Goal: Transaction & Acquisition: Purchase product/service

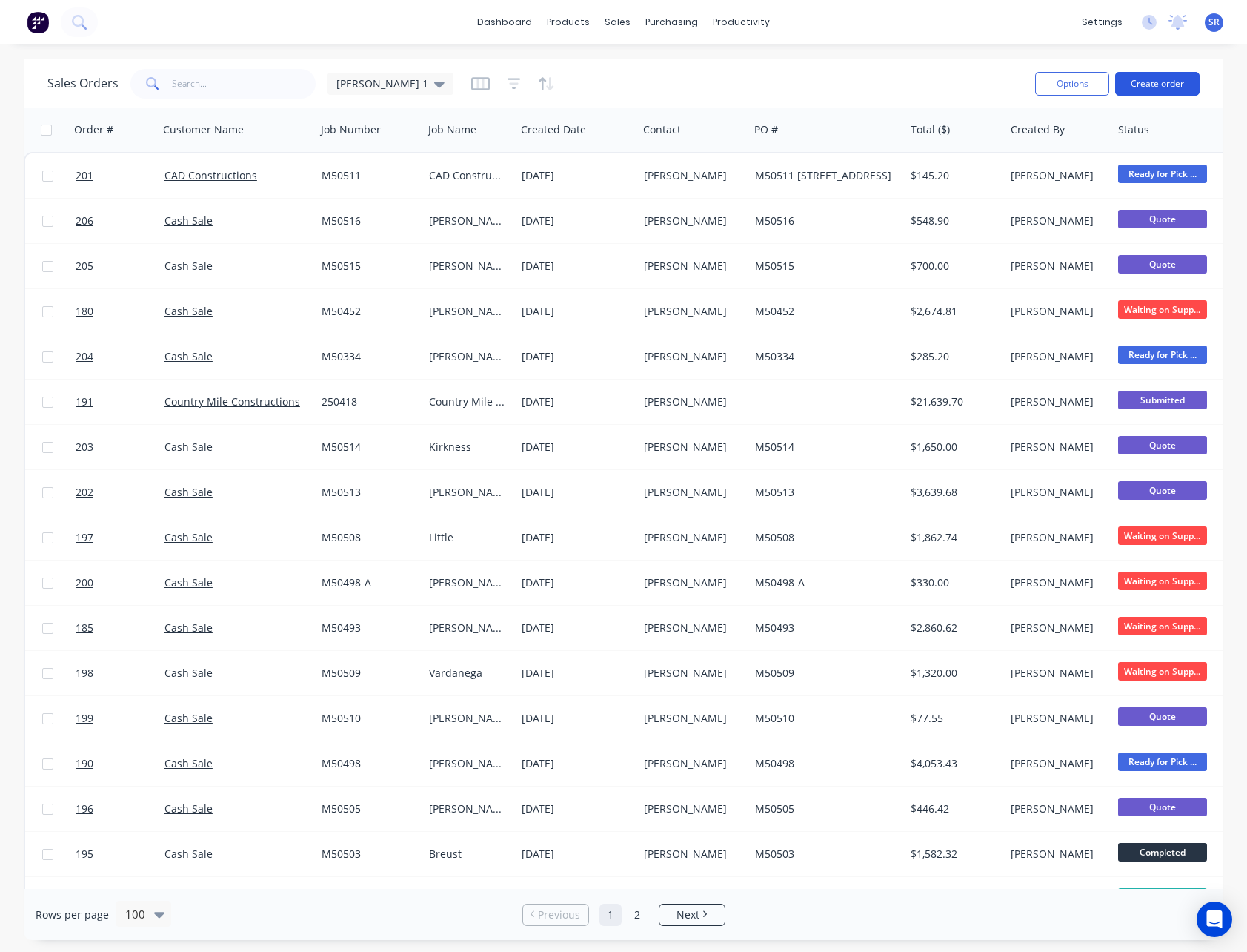
click at [1152, 85] on button "Create order" at bounding box center [1157, 84] width 84 height 24
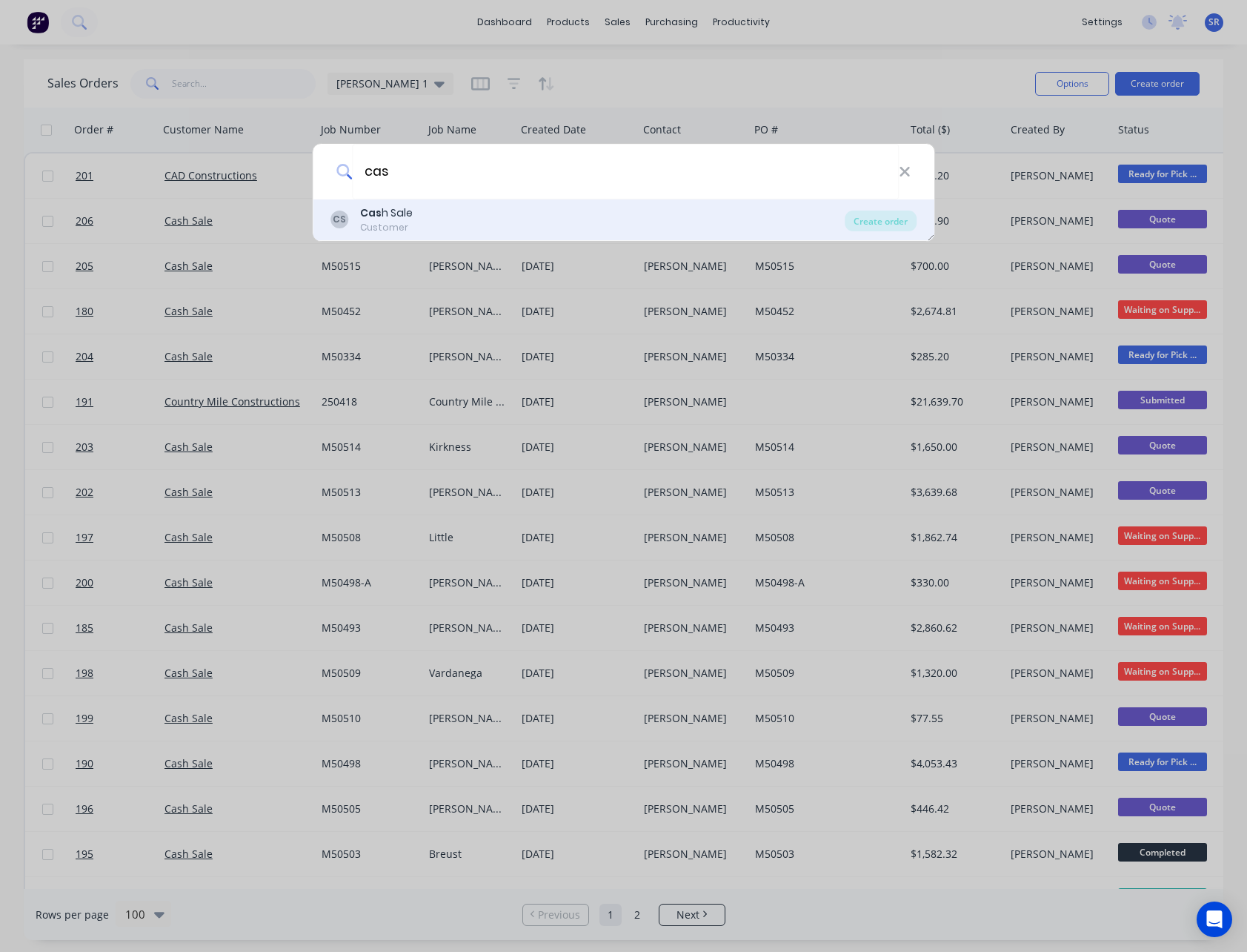
type input "cas"
click at [408, 212] on div "Cas h Sale" at bounding box center [386, 213] width 52 height 16
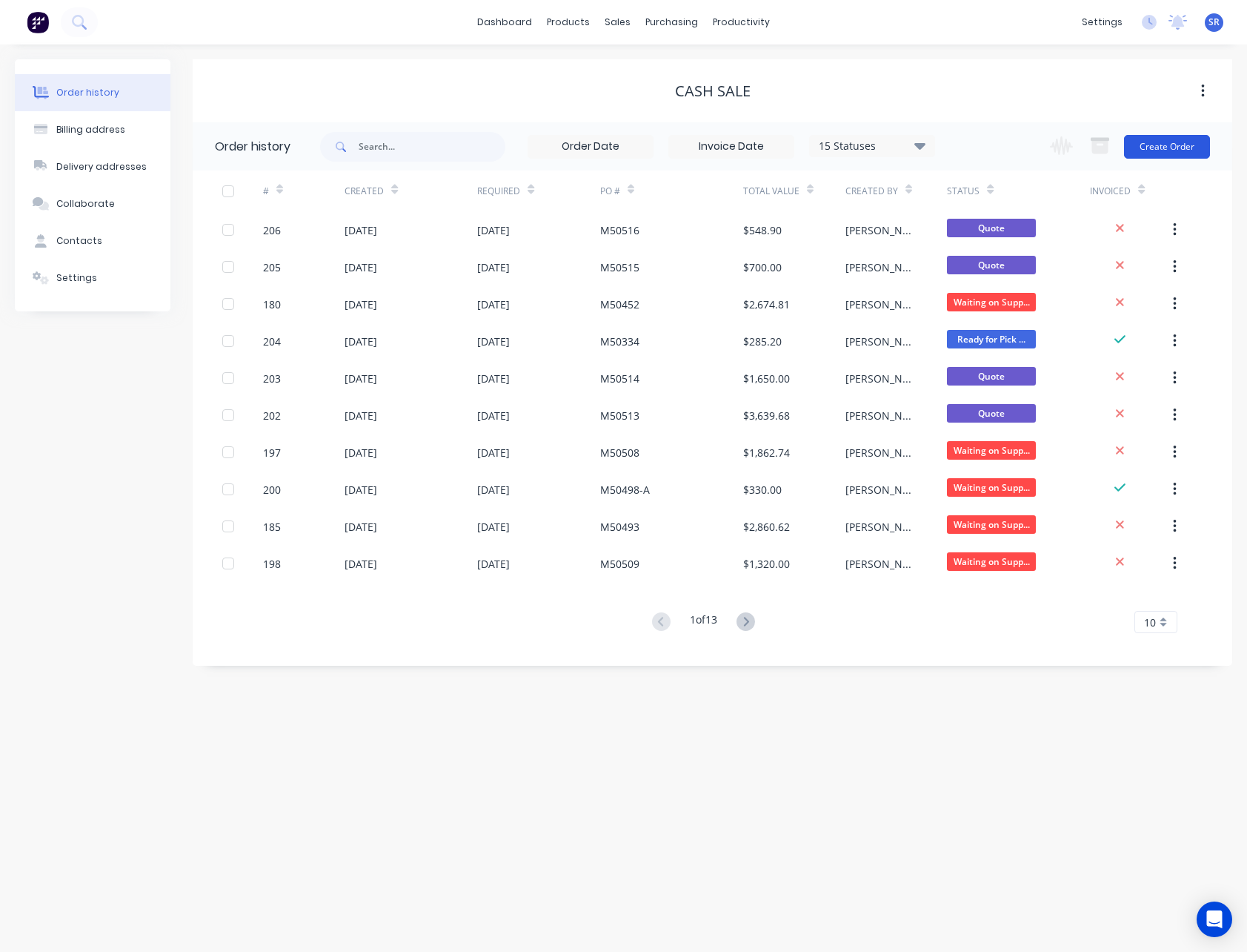
click at [1145, 150] on button "Create Order" at bounding box center [1167, 147] width 86 height 24
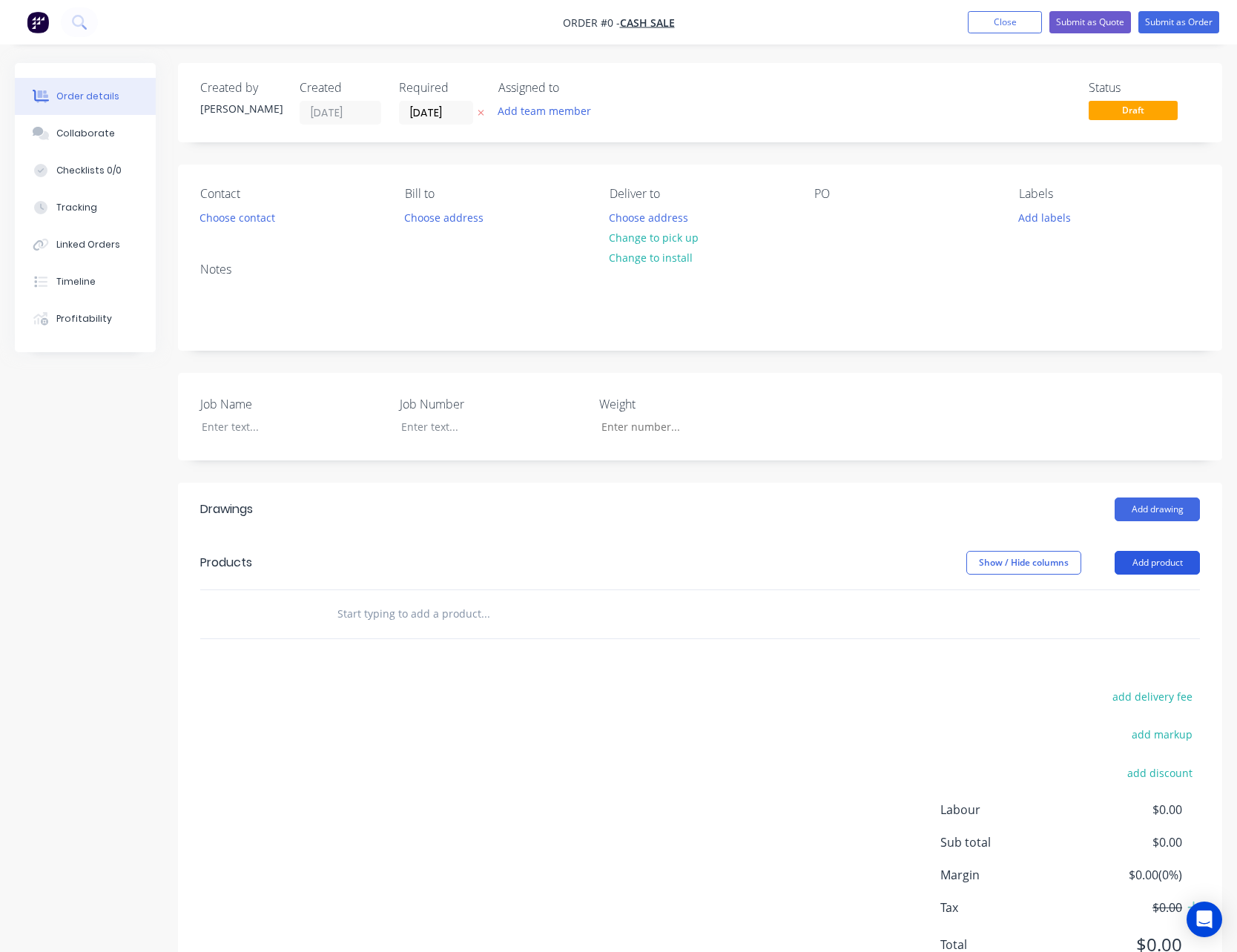
click at [1180, 559] on button "Add product" at bounding box center [1157, 563] width 85 height 24
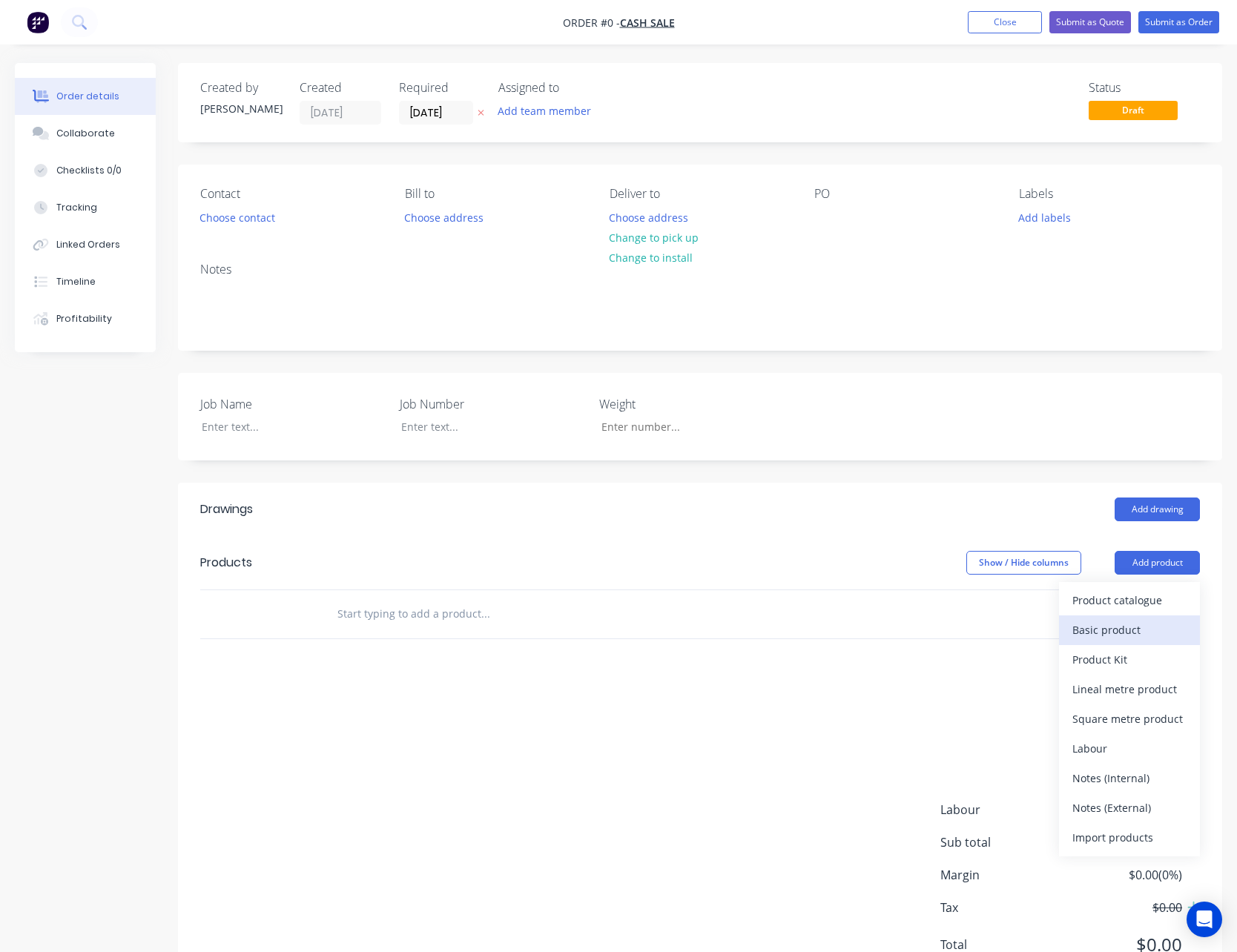
click at [1144, 627] on div "Basic product" at bounding box center [1129, 629] width 114 height 21
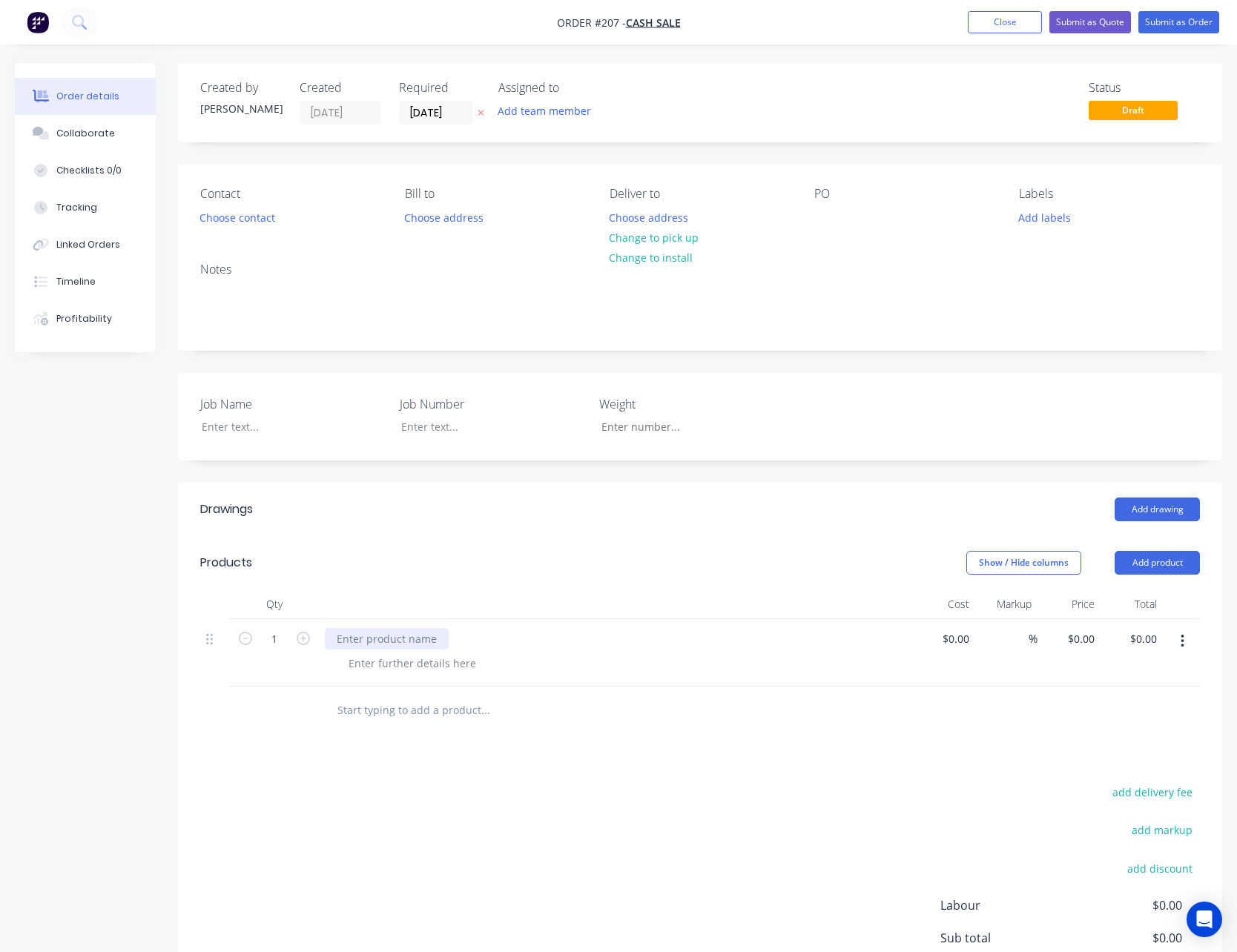
click at [356, 636] on div at bounding box center [386, 638] width 124 height 21
click at [265, 637] on input "1" at bounding box center [274, 638] width 38 height 22
type input "30"
click at [1072, 640] on div "0 $0.00" at bounding box center [1068, 652] width 63 height 68
type input "$5.00"
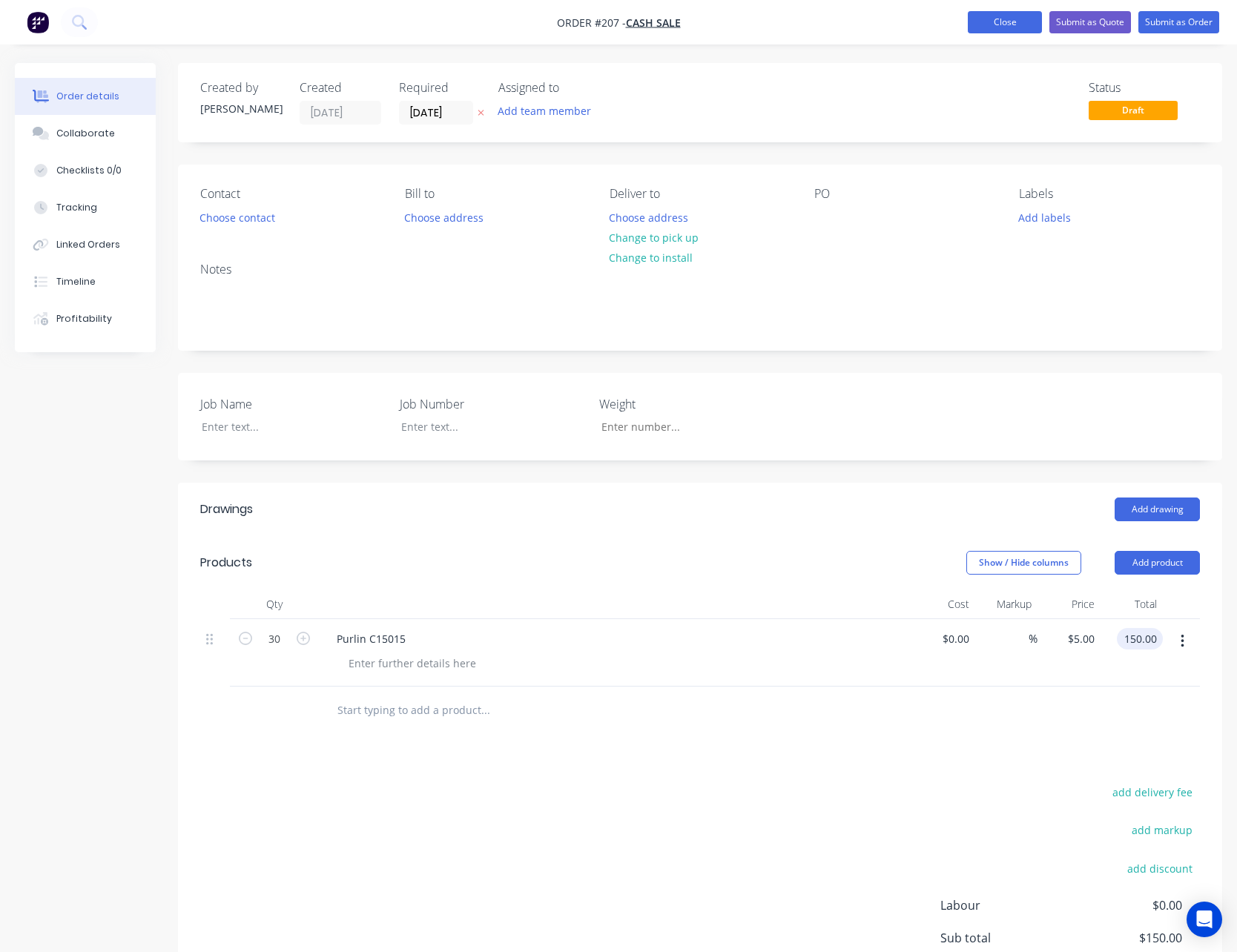
type input "$150.00"
click at [1011, 20] on button "Close" at bounding box center [1004, 22] width 74 height 22
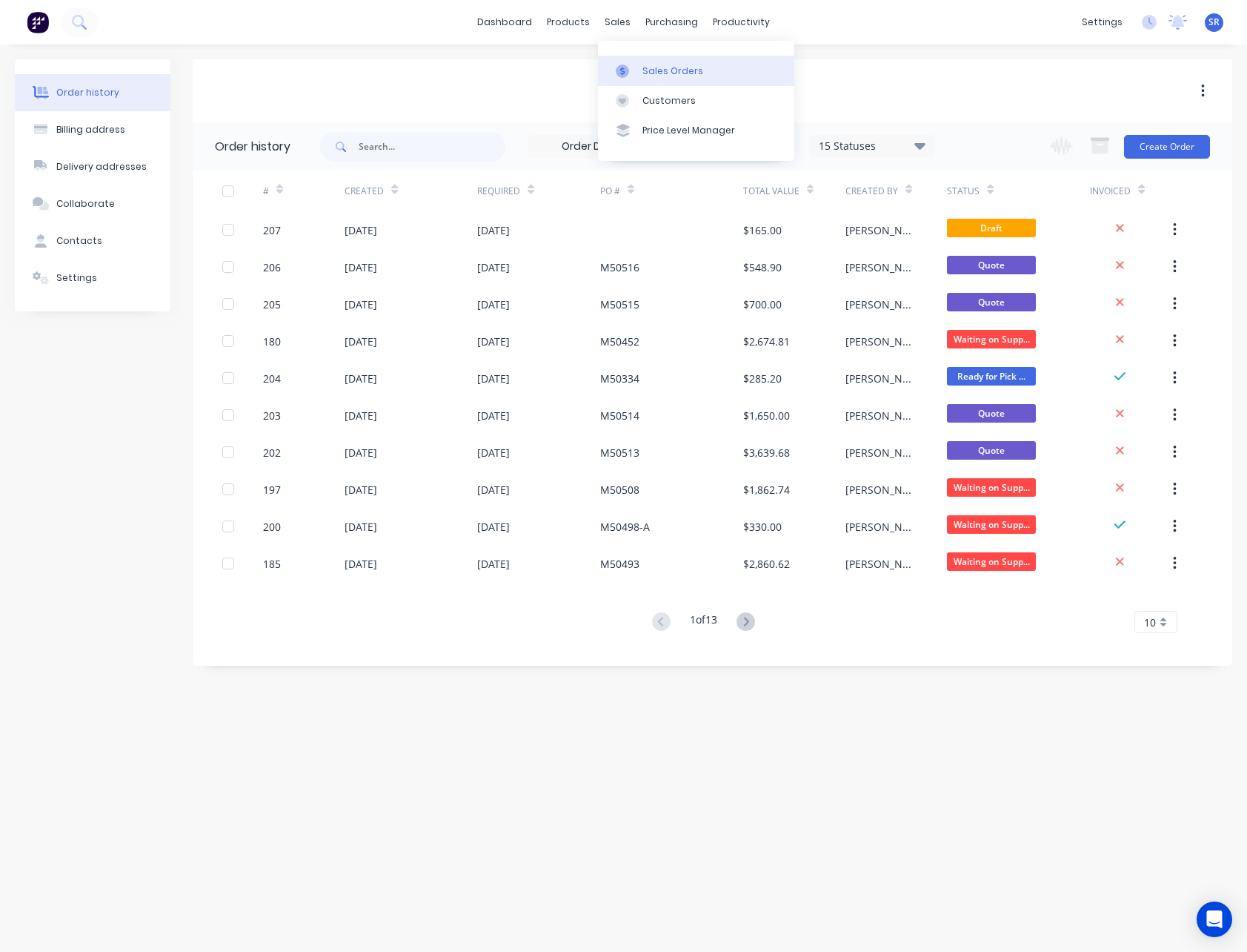
click at [645, 69] on div "Sales Orders" at bounding box center [673, 71] width 60 height 13
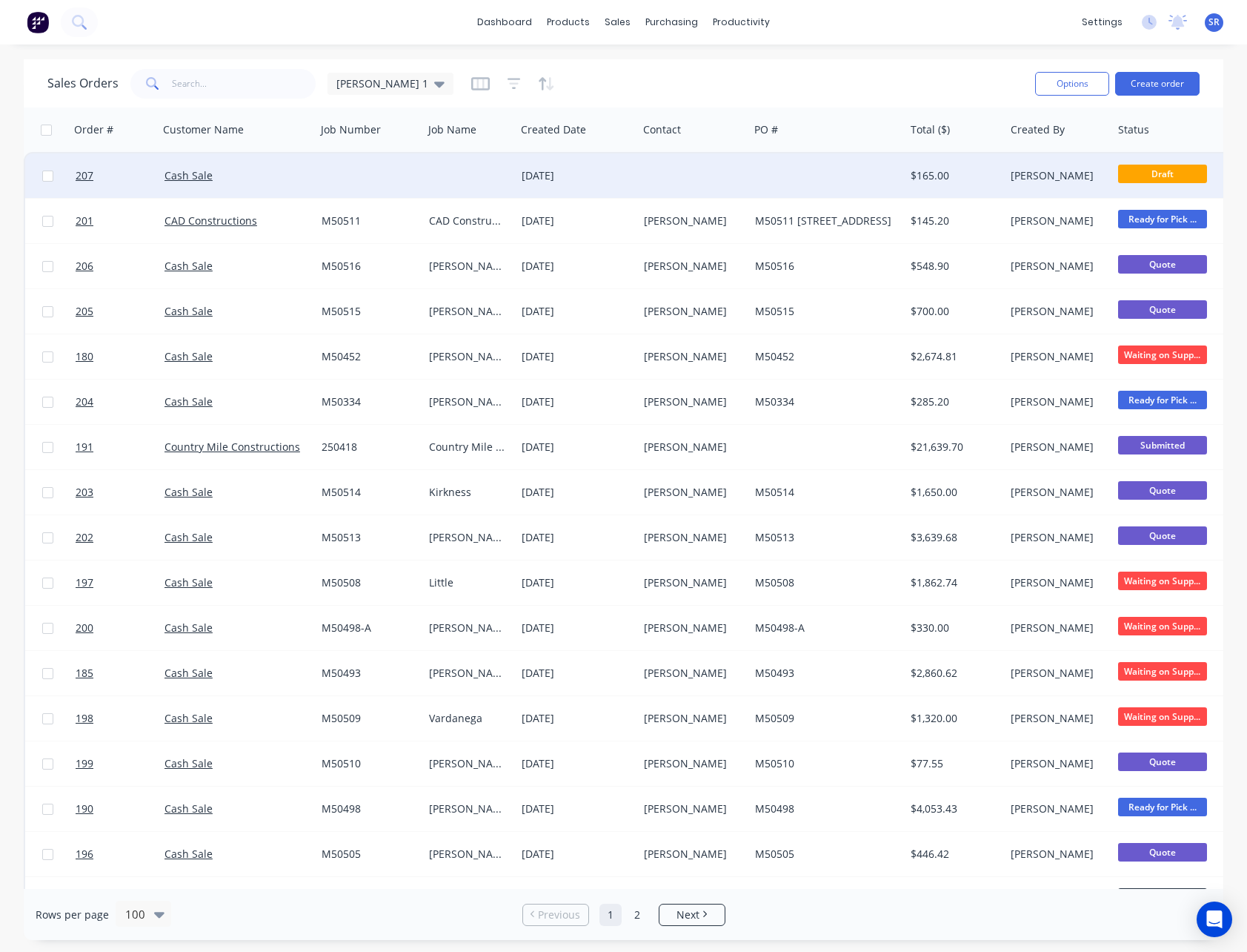
click at [643, 173] on div at bounding box center [693, 176] width 111 height 44
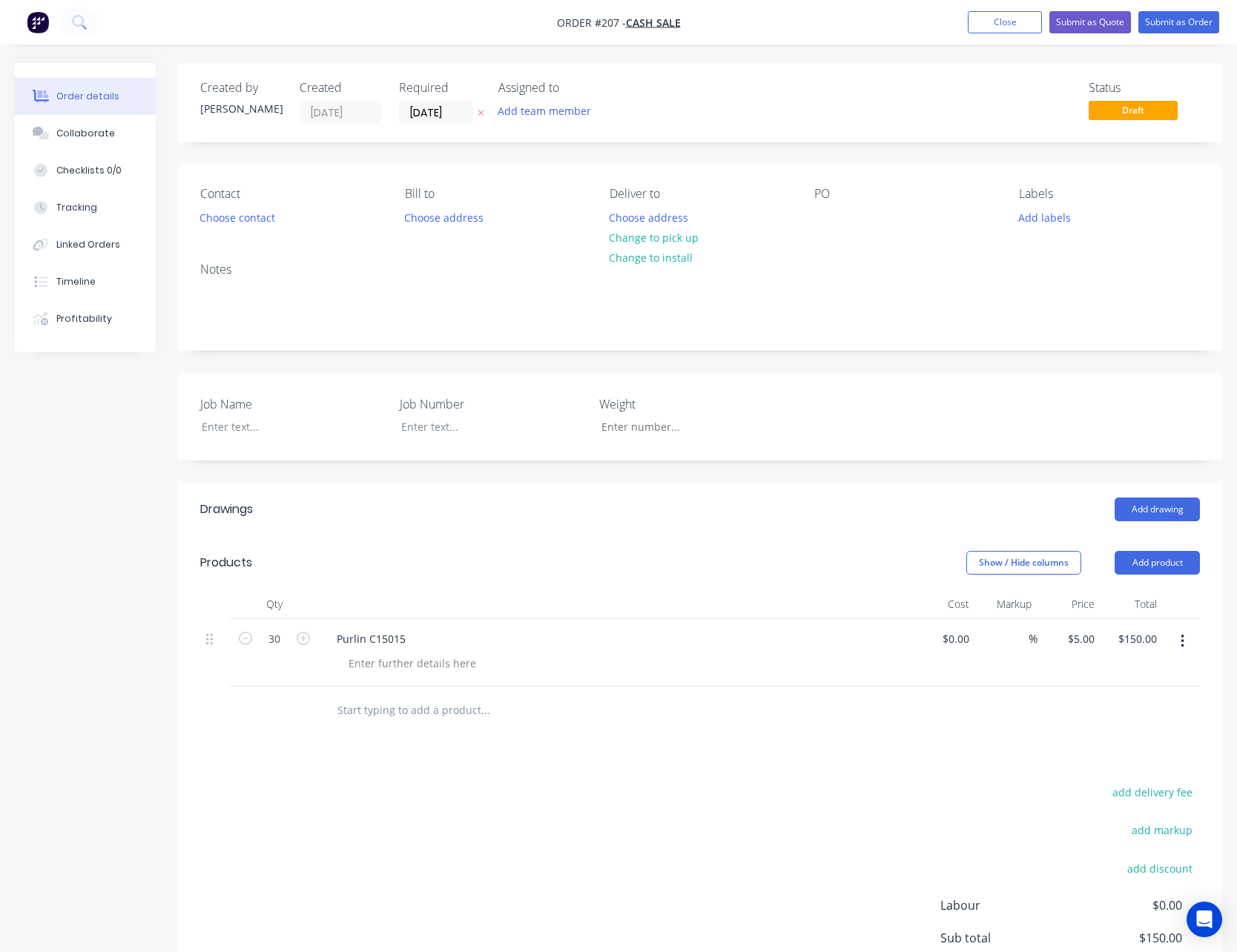
click at [1184, 645] on icon "button" at bounding box center [1181, 641] width 3 height 13
click at [1112, 765] on div "Delete" at bounding box center [1129, 769] width 114 height 21
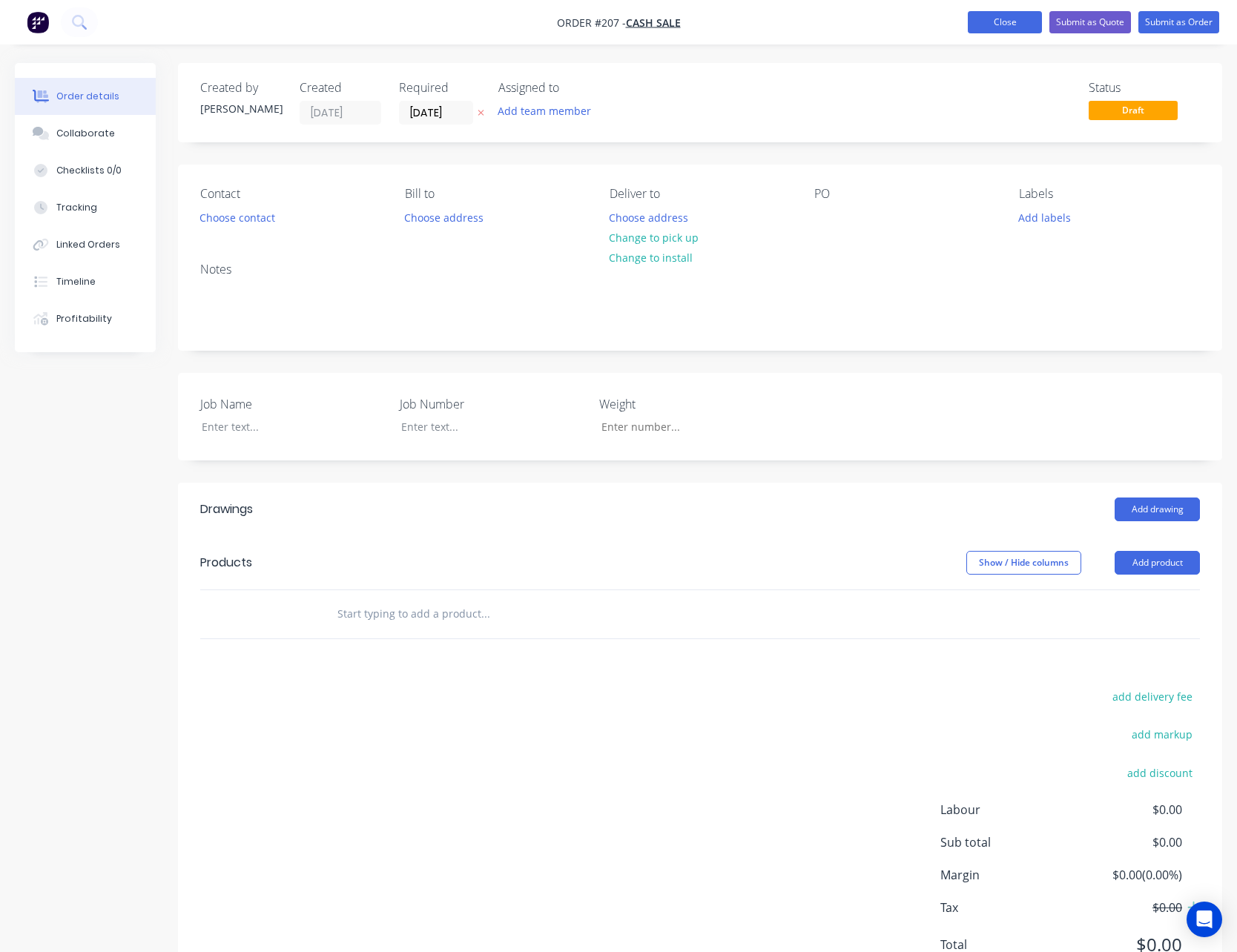
click at [1024, 20] on button "Close" at bounding box center [1004, 22] width 74 height 22
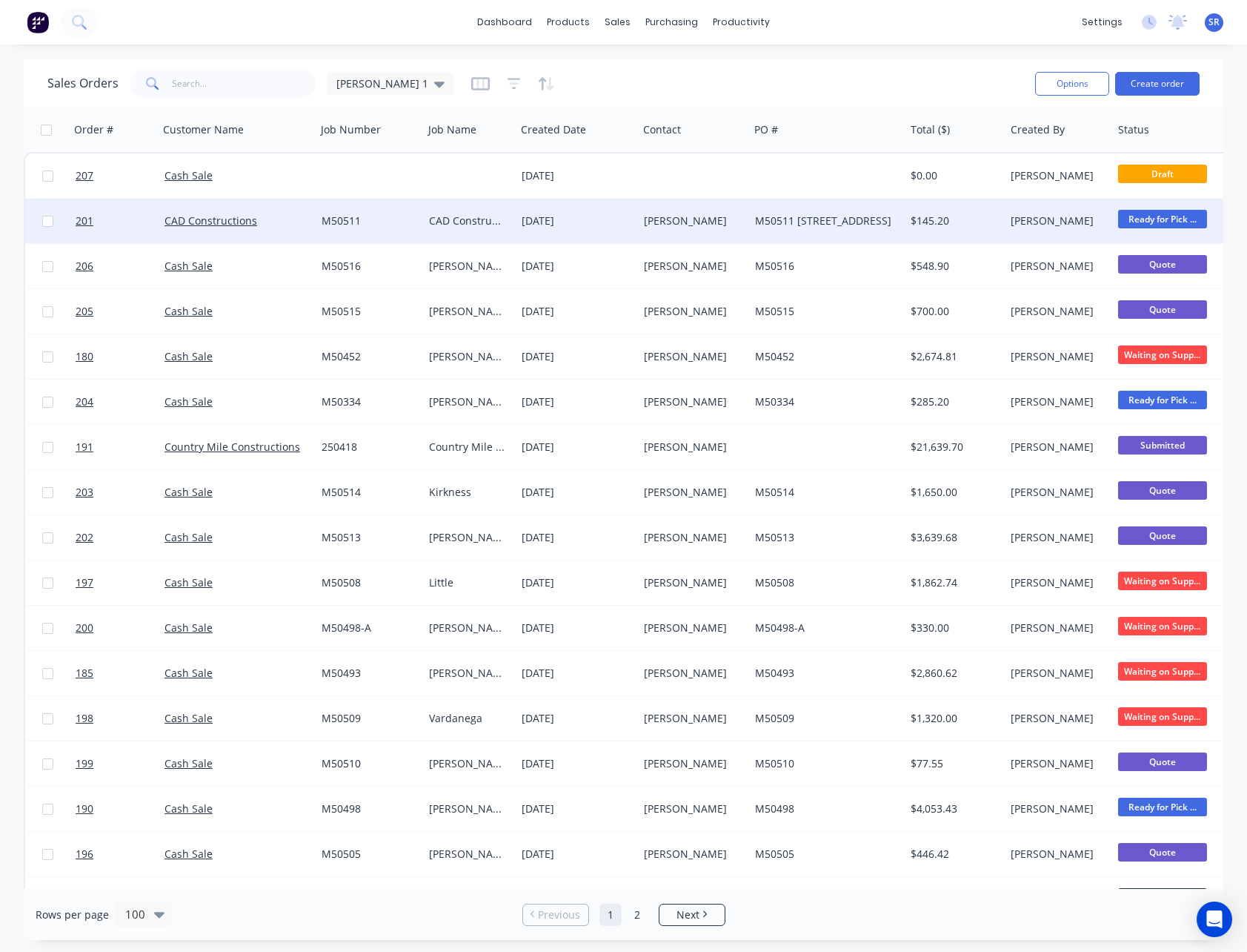
click at [1161, 219] on span "Ready for Pick ..." at bounding box center [1163, 219] width 89 height 19
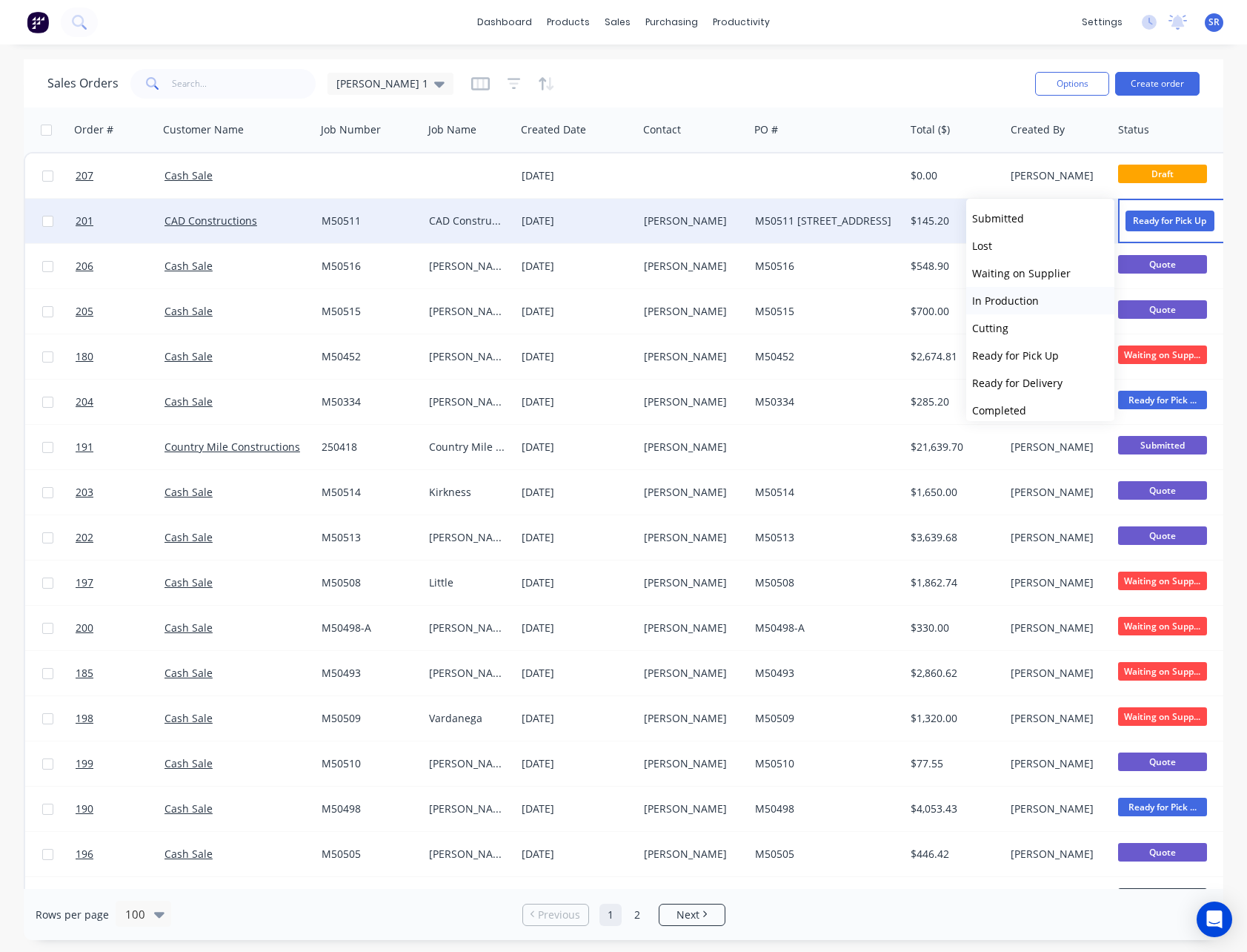
click at [1030, 296] on span "In Production" at bounding box center [1005, 300] width 67 height 14
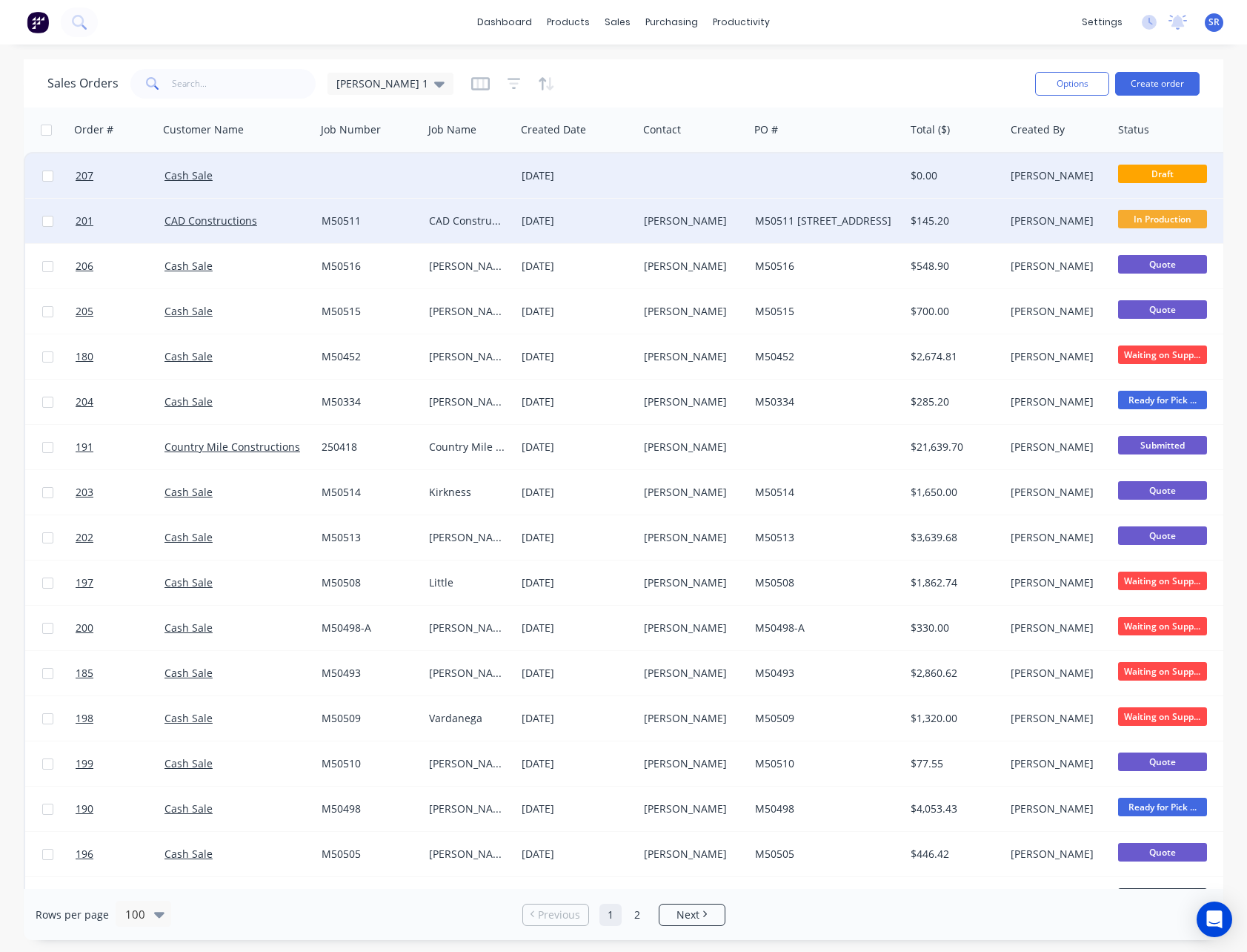
click at [593, 178] on div "[DATE]" at bounding box center [577, 175] width 110 height 15
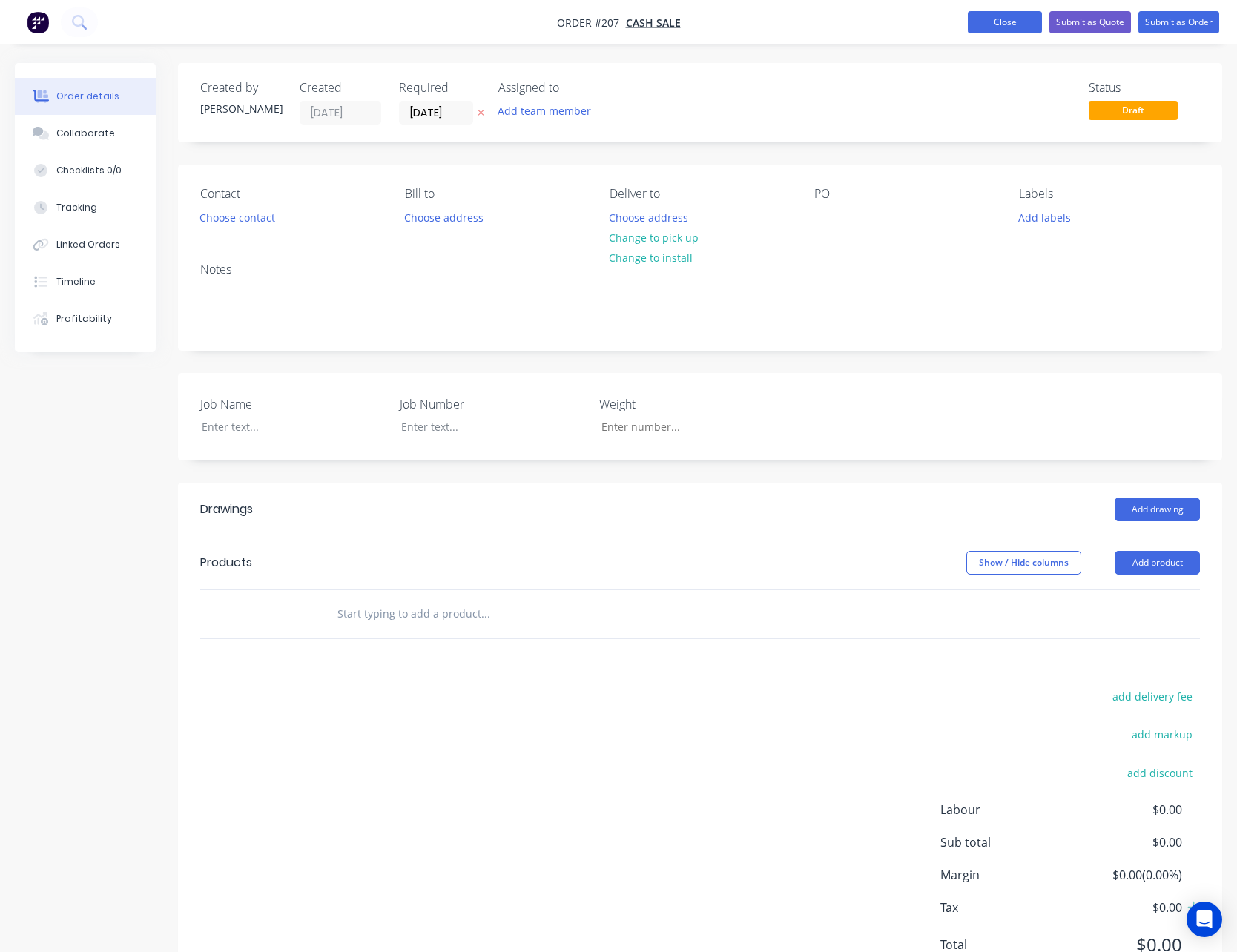
click at [1015, 25] on button "Close" at bounding box center [1004, 22] width 74 height 22
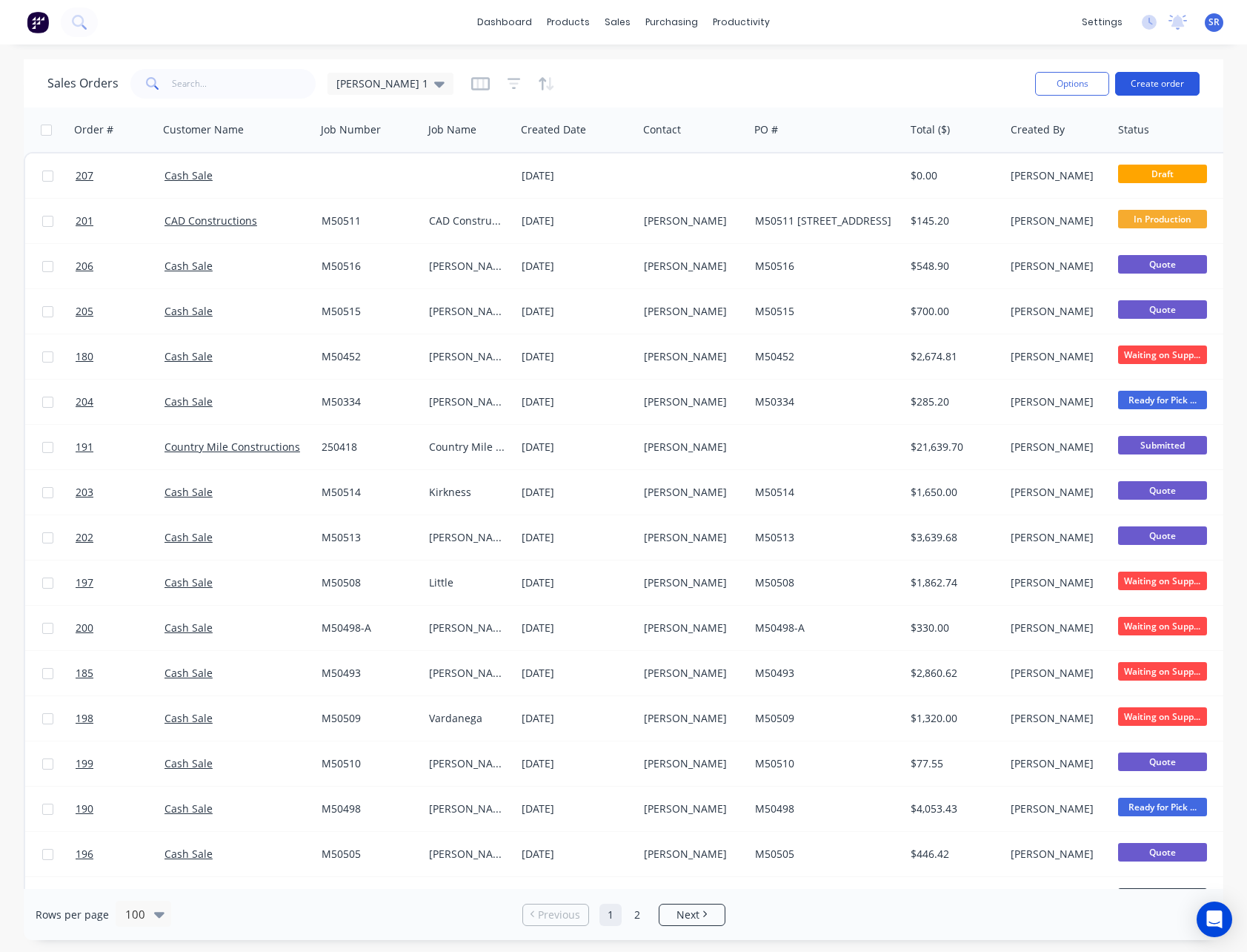
click at [1167, 84] on button "Create order" at bounding box center [1157, 84] width 84 height 24
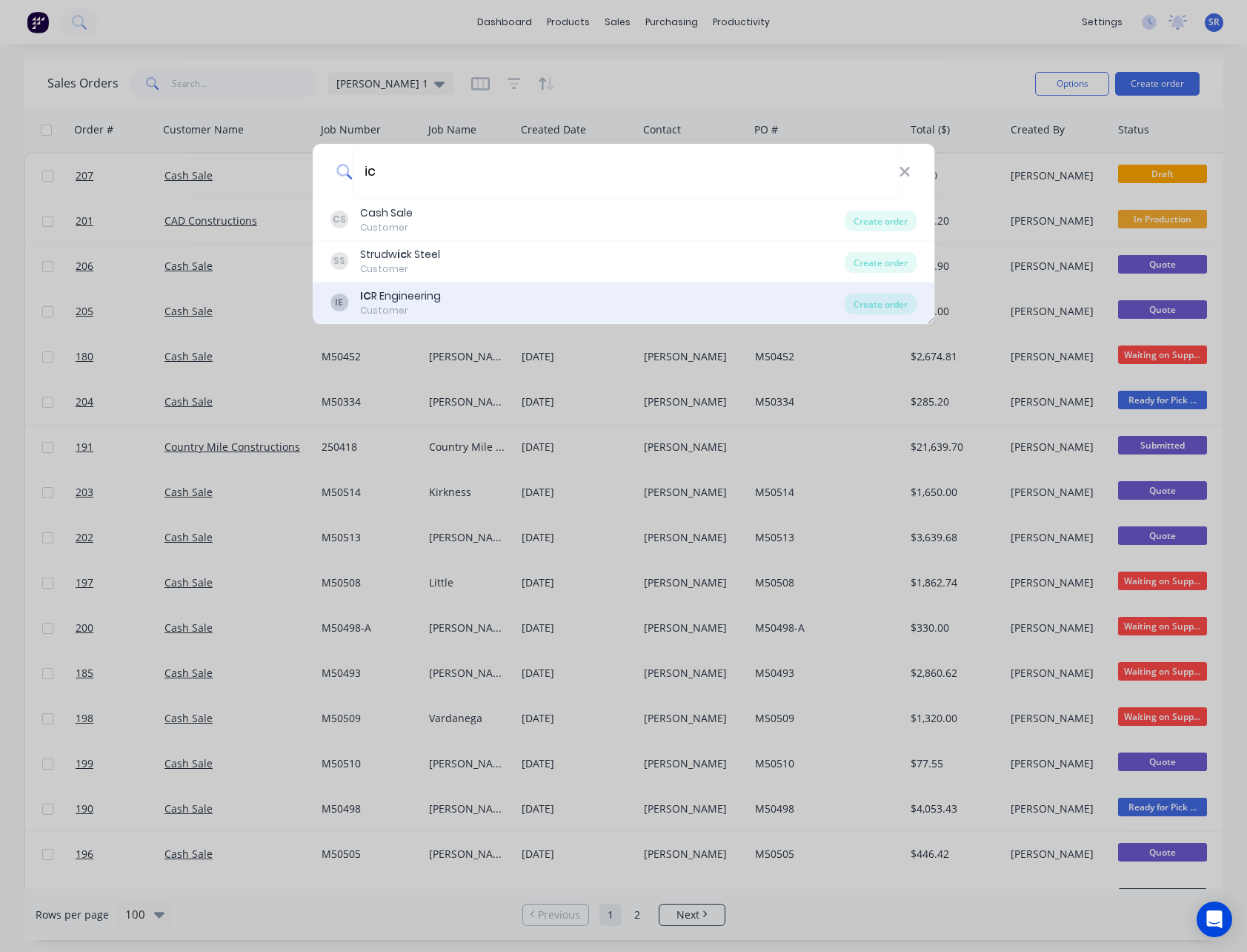
type input "ic"
click at [390, 292] on div "IC R Engineering" at bounding box center [400, 296] width 81 height 16
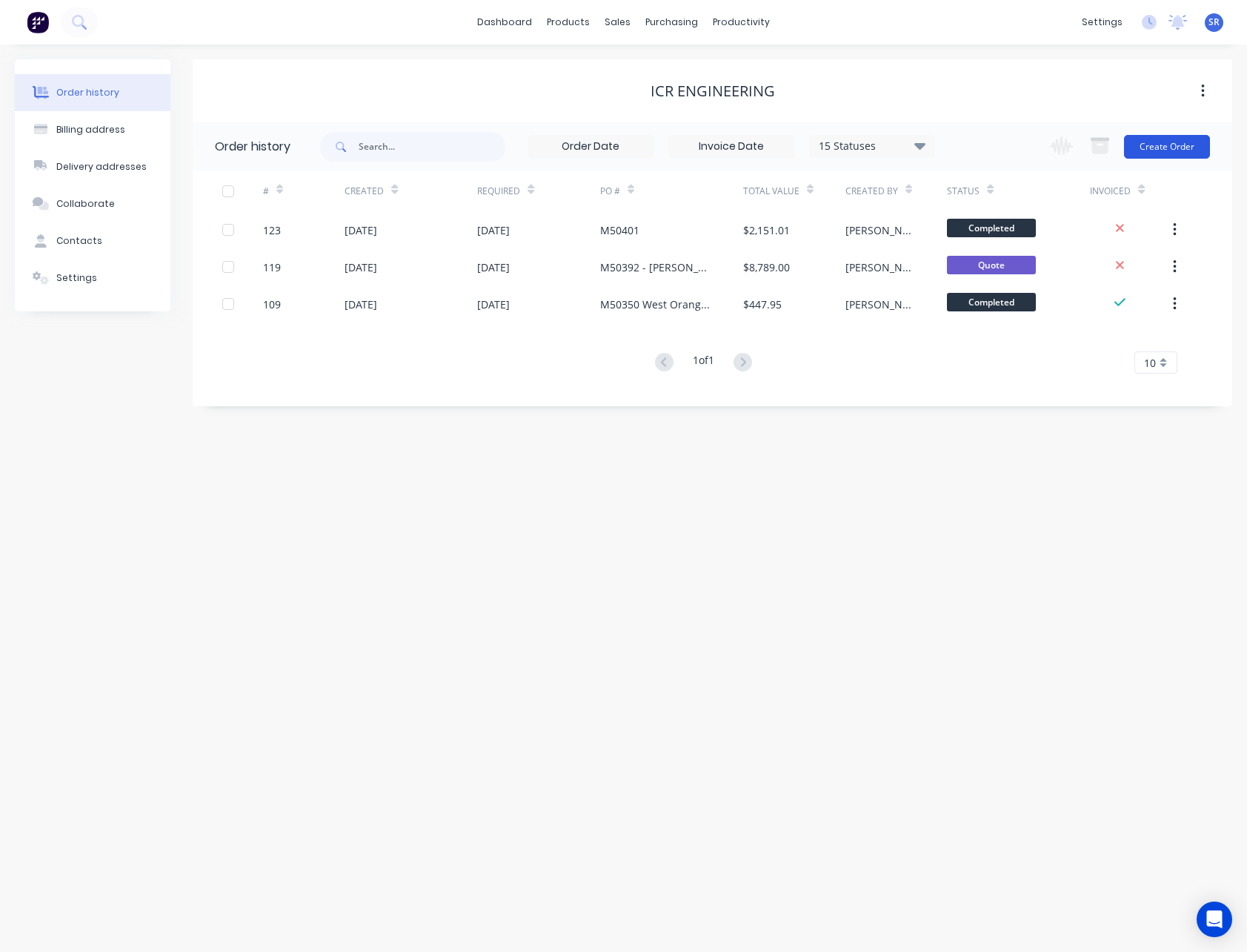
click at [1172, 147] on button "Create Order" at bounding box center [1167, 147] width 86 height 24
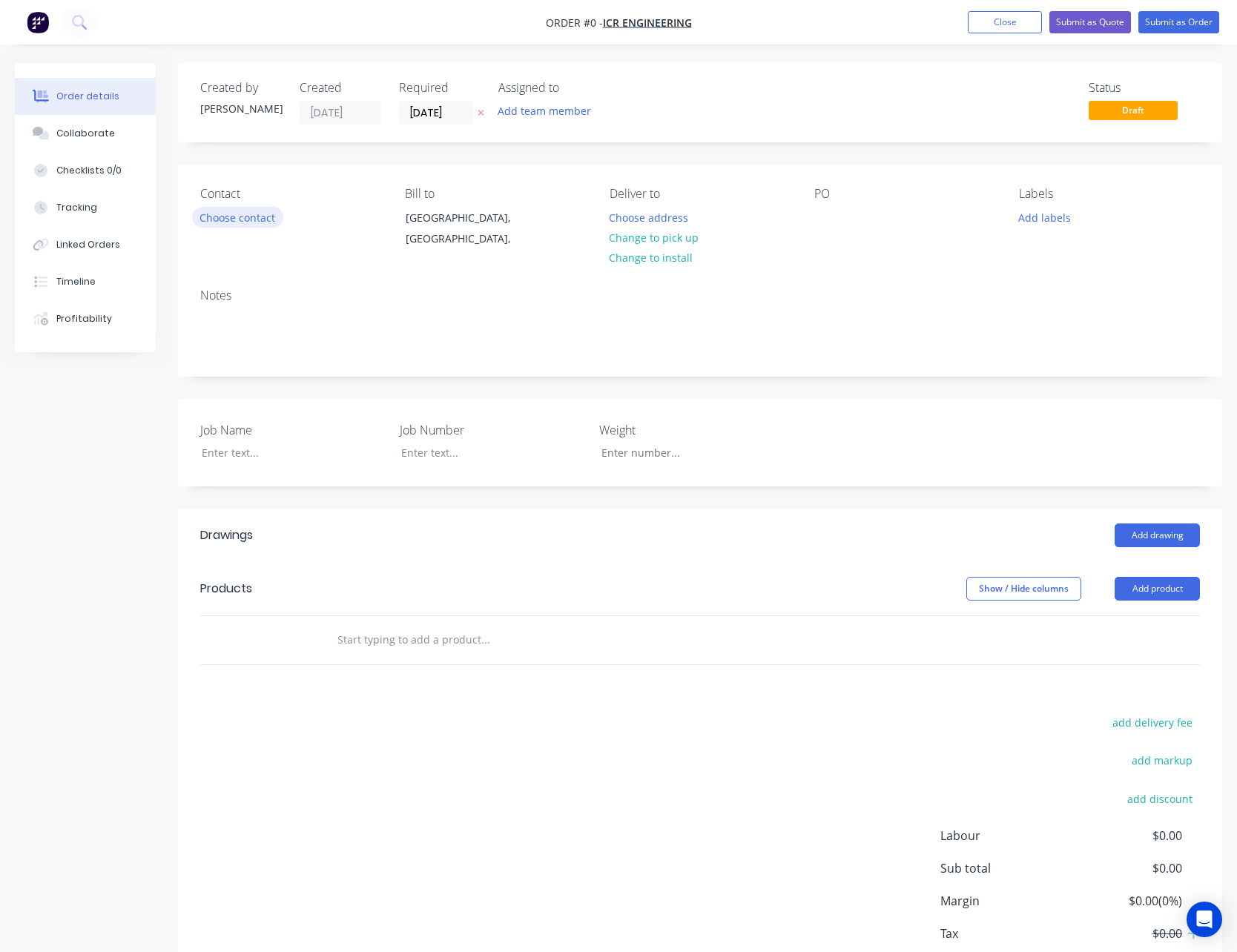
click at [245, 217] on button "Choose contact" at bounding box center [237, 217] width 92 height 20
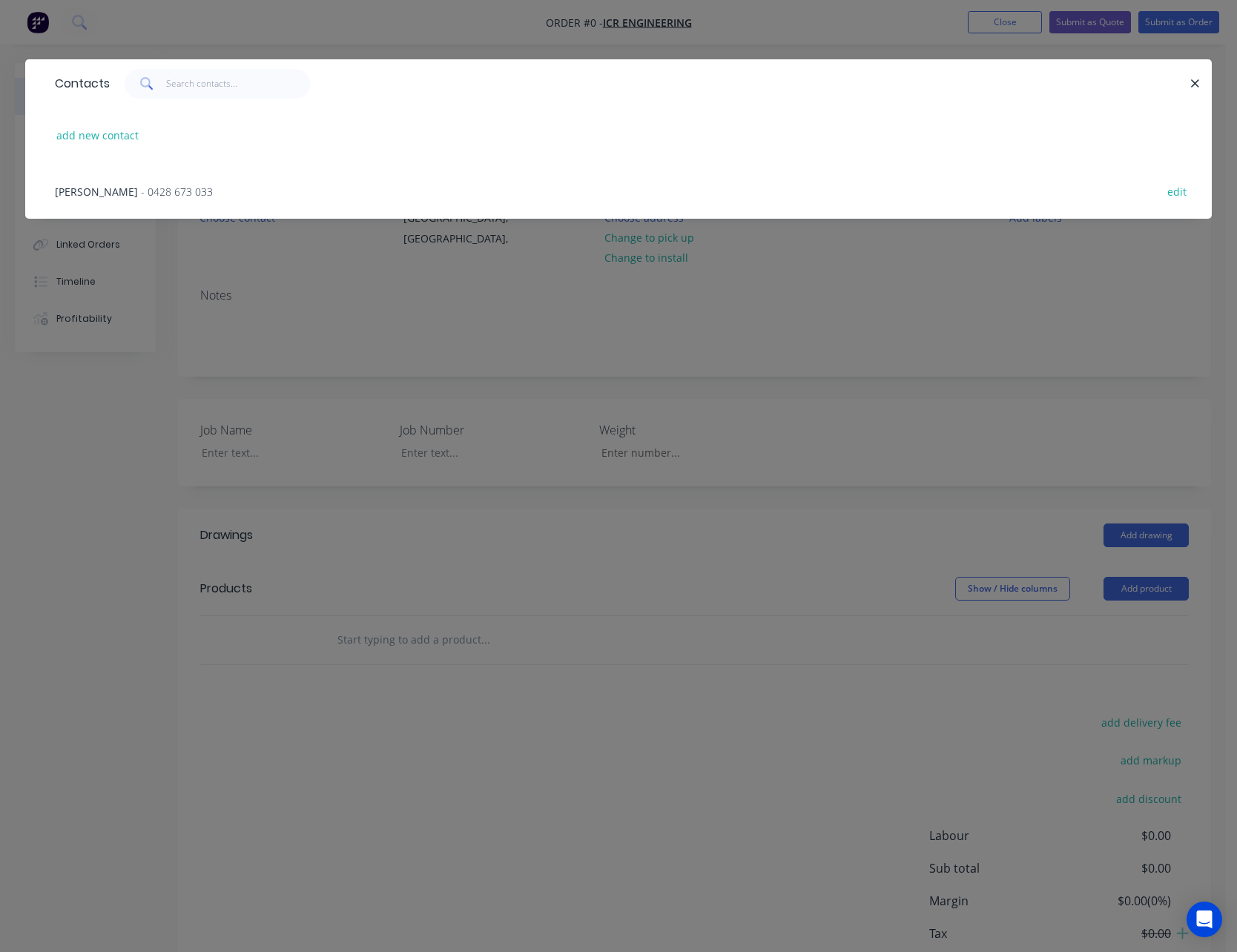
click at [172, 189] on span "- 0428 673 033" at bounding box center [176, 192] width 72 height 14
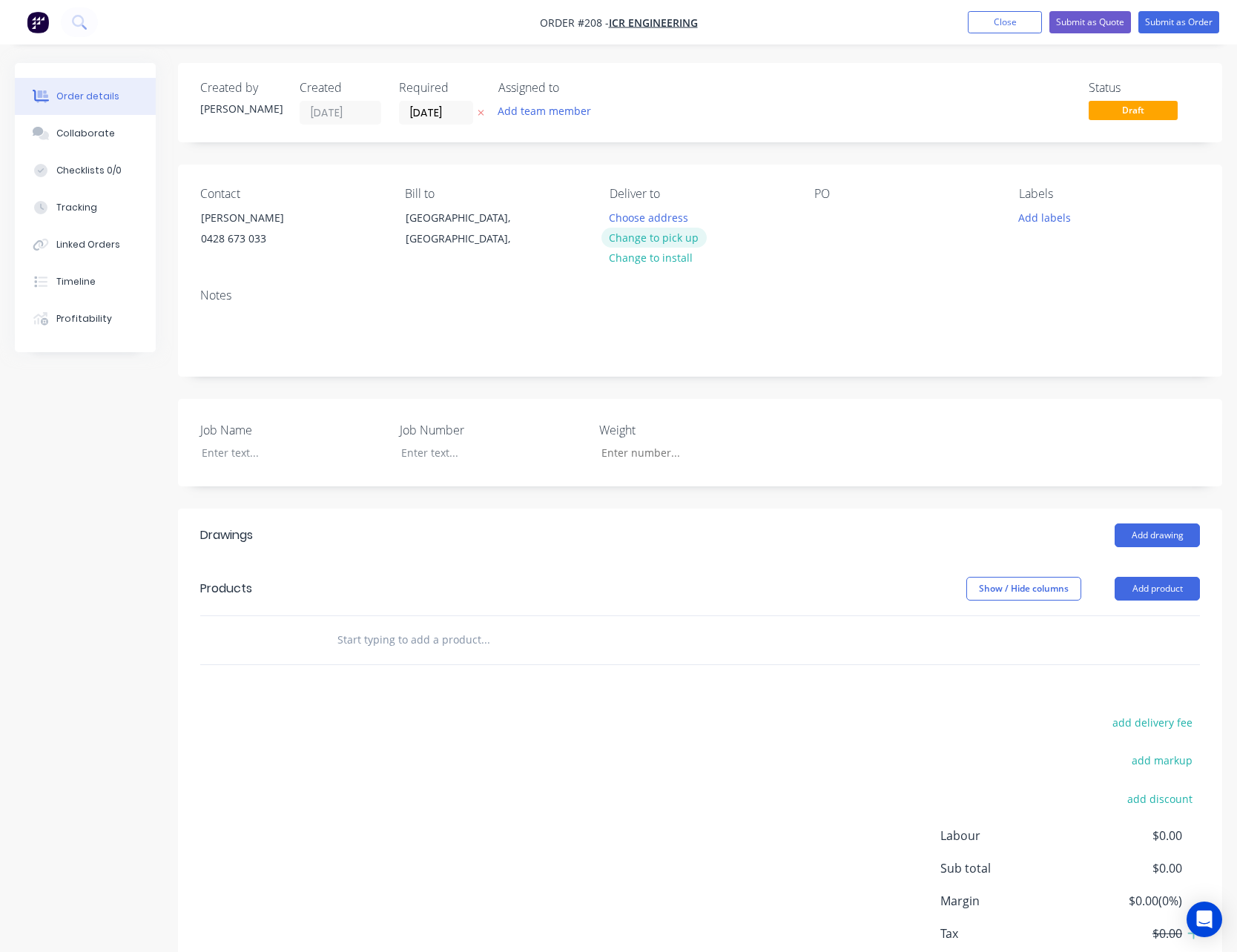
click at [669, 243] on button "Change to pick up" at bounding box center [654, 237] width 105 height 20
click at [834, 215] on div at bounding box center [826, 218] width 24 height 21
click at [838, 220] on div "M" at bounding box center [831, 218] width 34 height 21
click at [245, 450] on div at bounding box center [282, 452] width 185 height 21
click at [1056, 434] on div "Job Name ICR Eng Job Number M50517 Weight" at bounding box center [700, 443] width 1044 height 87
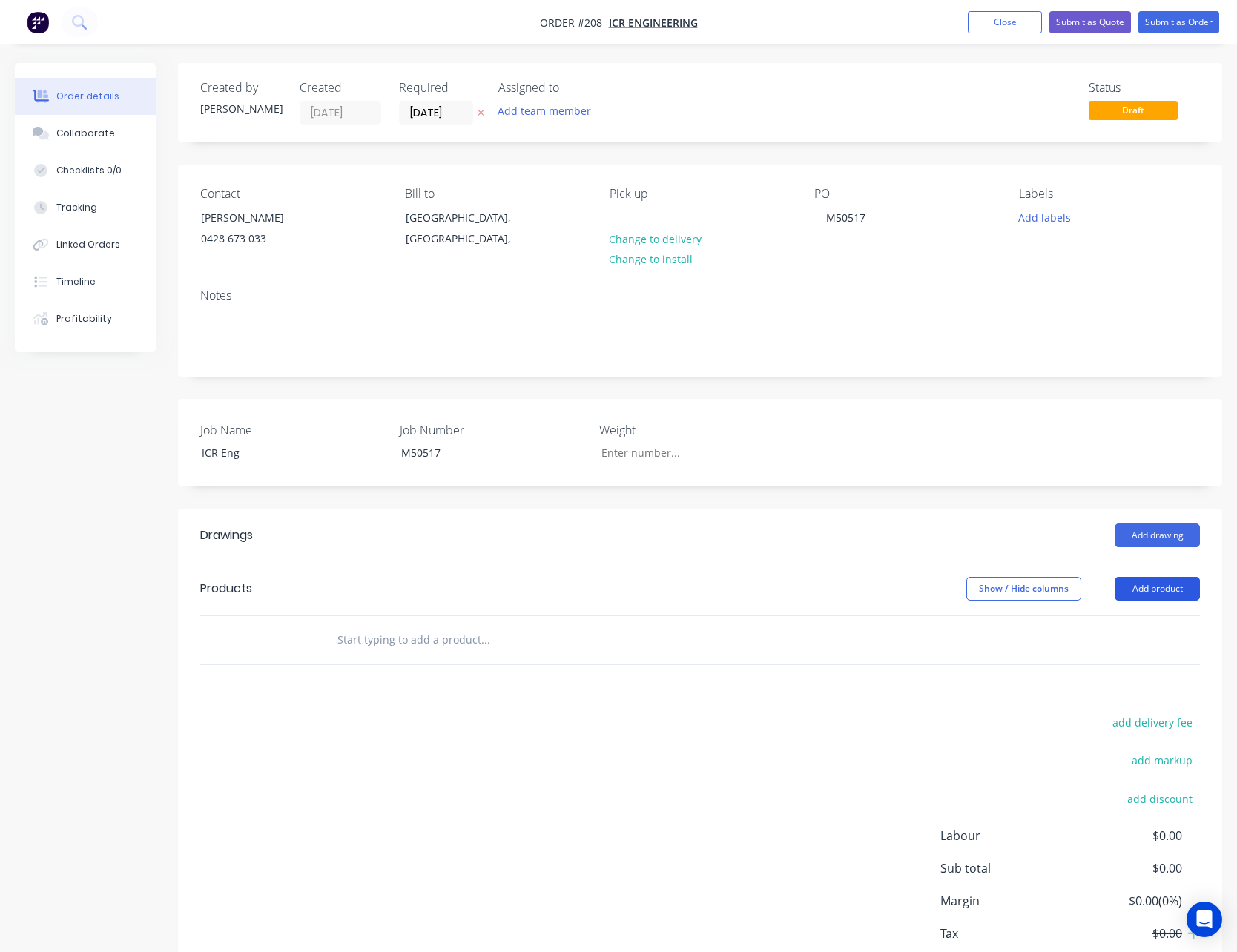
click at [1158, 588] on button "Add product" at bounding box center [1157, 588] width 85 height 24
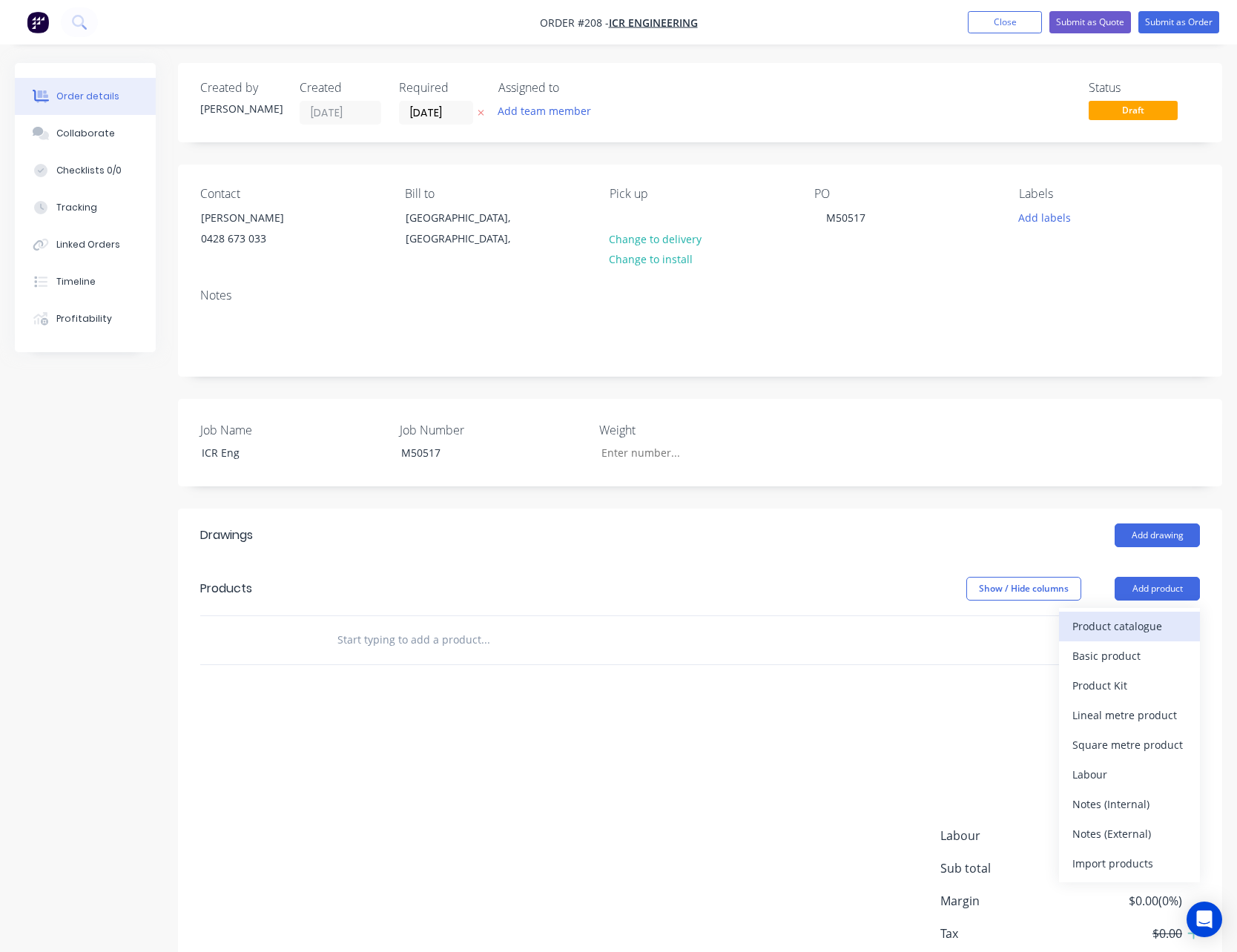
click at [1135, 622] on div "Product catalogue" at bounding box center [1129, 626] width 114 height 21
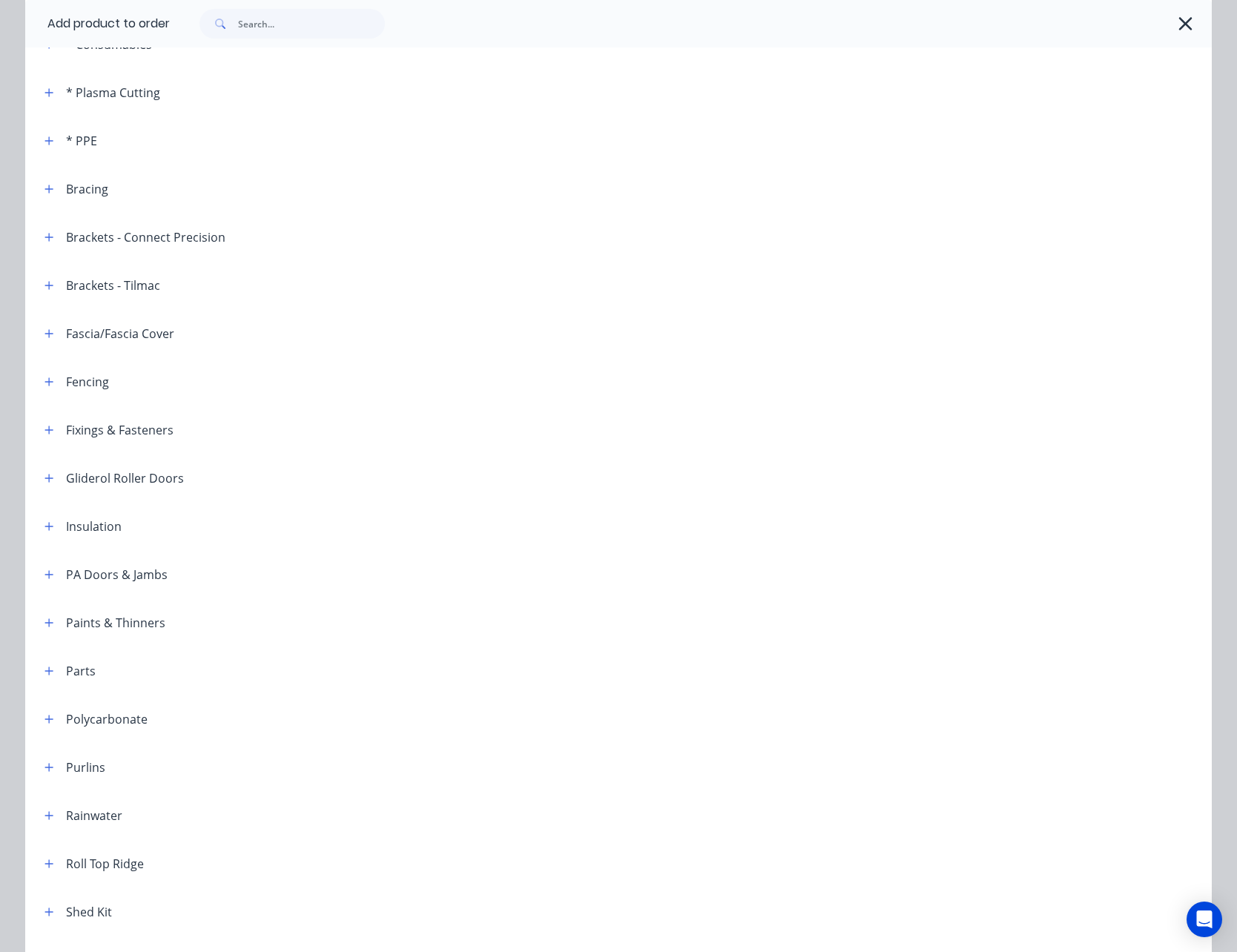
scroll to position [222, 0]
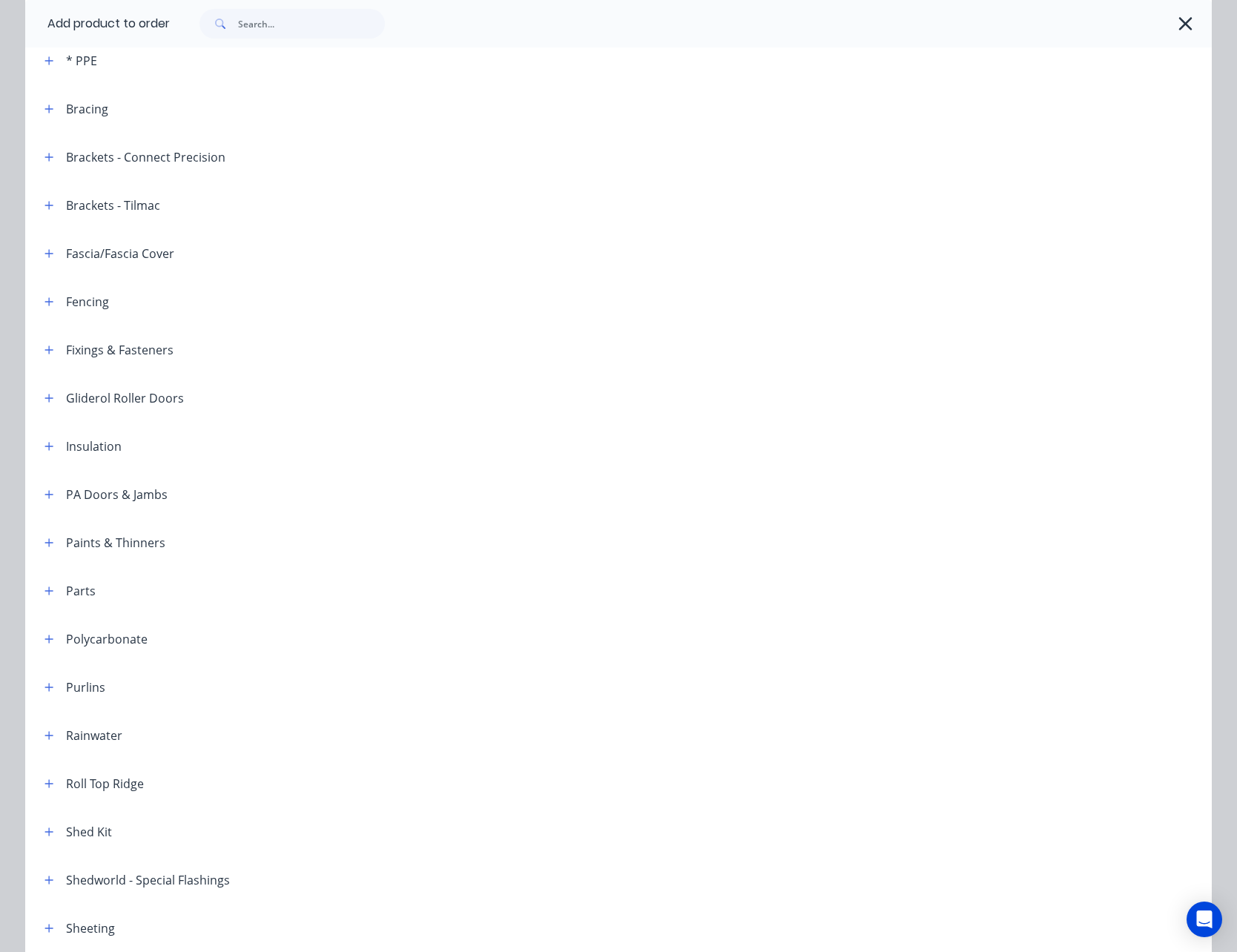
click at [33, 684] on div "Purlins" at bounding box center [69, 686] width 73 height 19
click at [44, 684] on icon "button" at bounding box center [49, 687] width 9 height 11
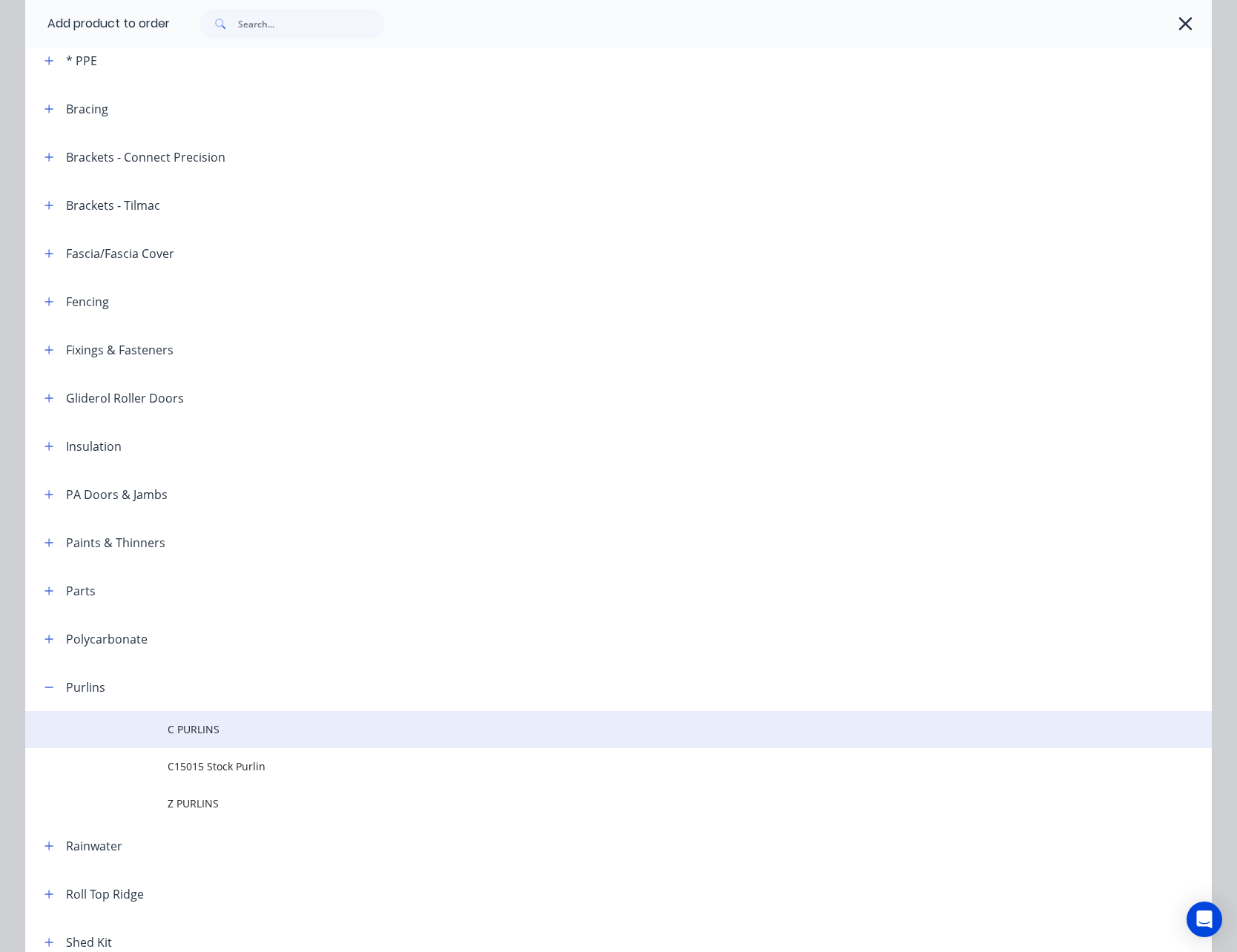
click at [161, 727] on td at bounding box center [96, 730] width 142 height 37
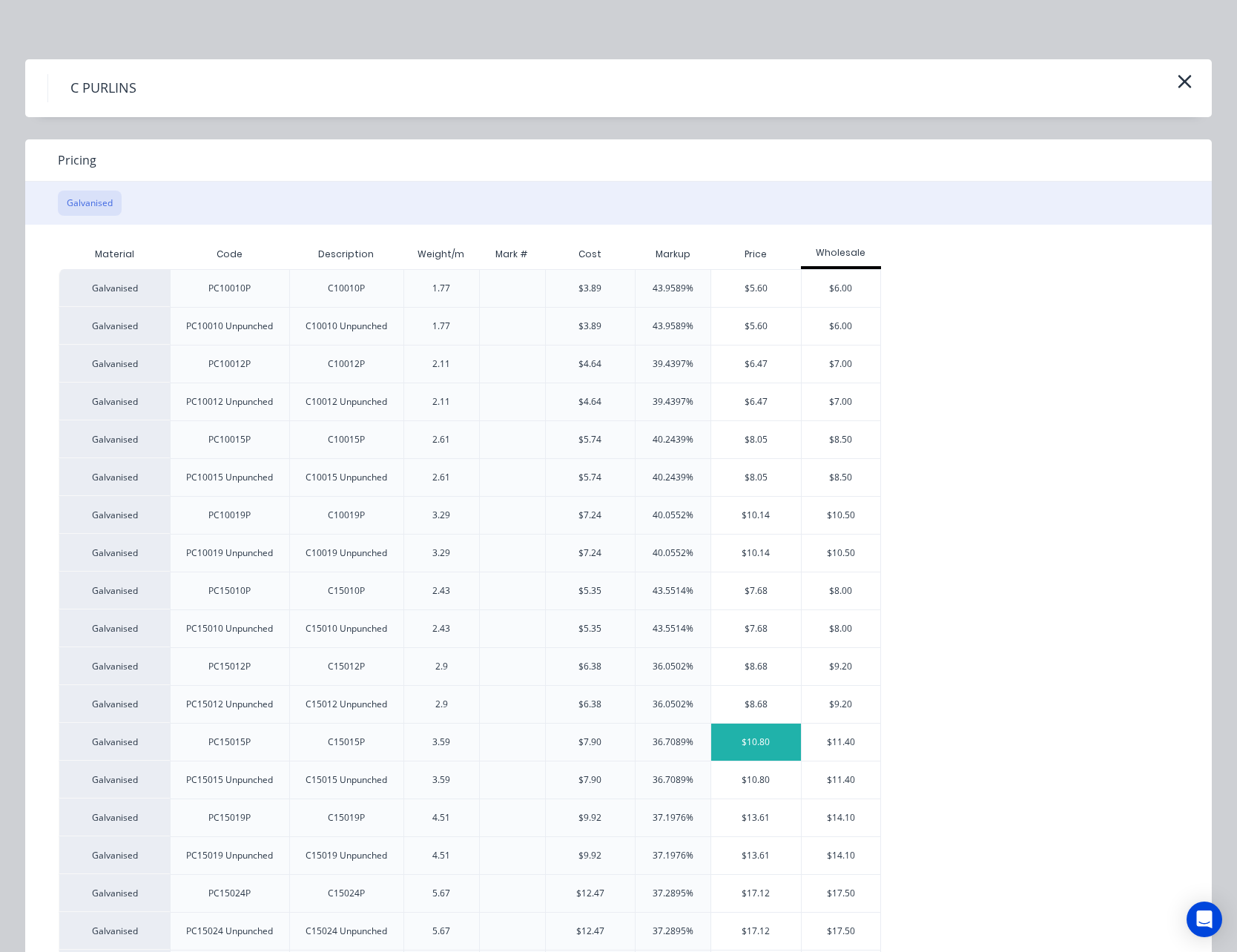
click at [763, 744] on div "$10.80" at bounding box center [756, 742] width 90 height 37
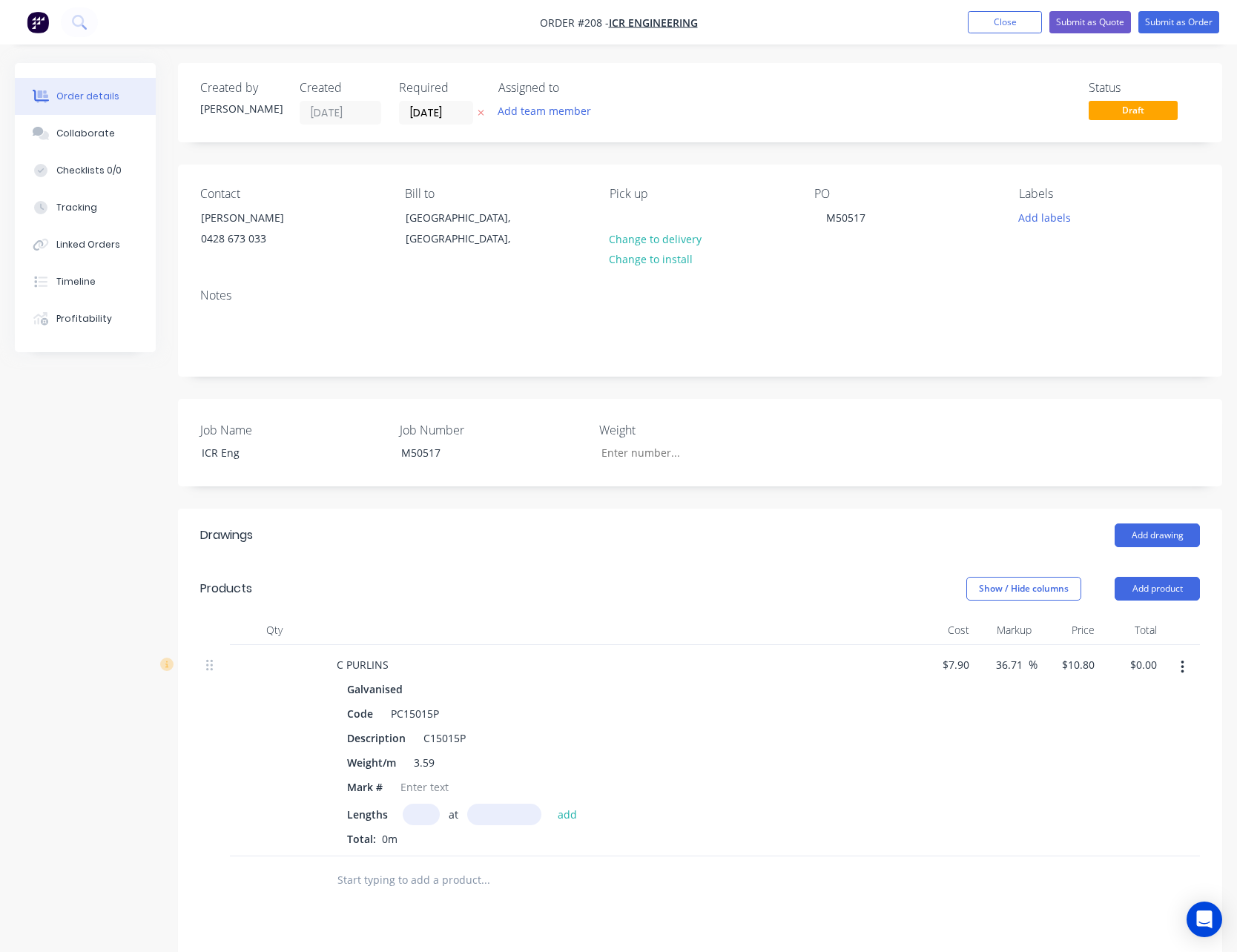
click at [413, 817] on input "text" at bounding box center [422, 814] width 37 height 21
type input "17"
type input "2472"
click at [550, 804] on button "add" at bounding box center [567, 813] width 35 height 20
type input "$453.86"
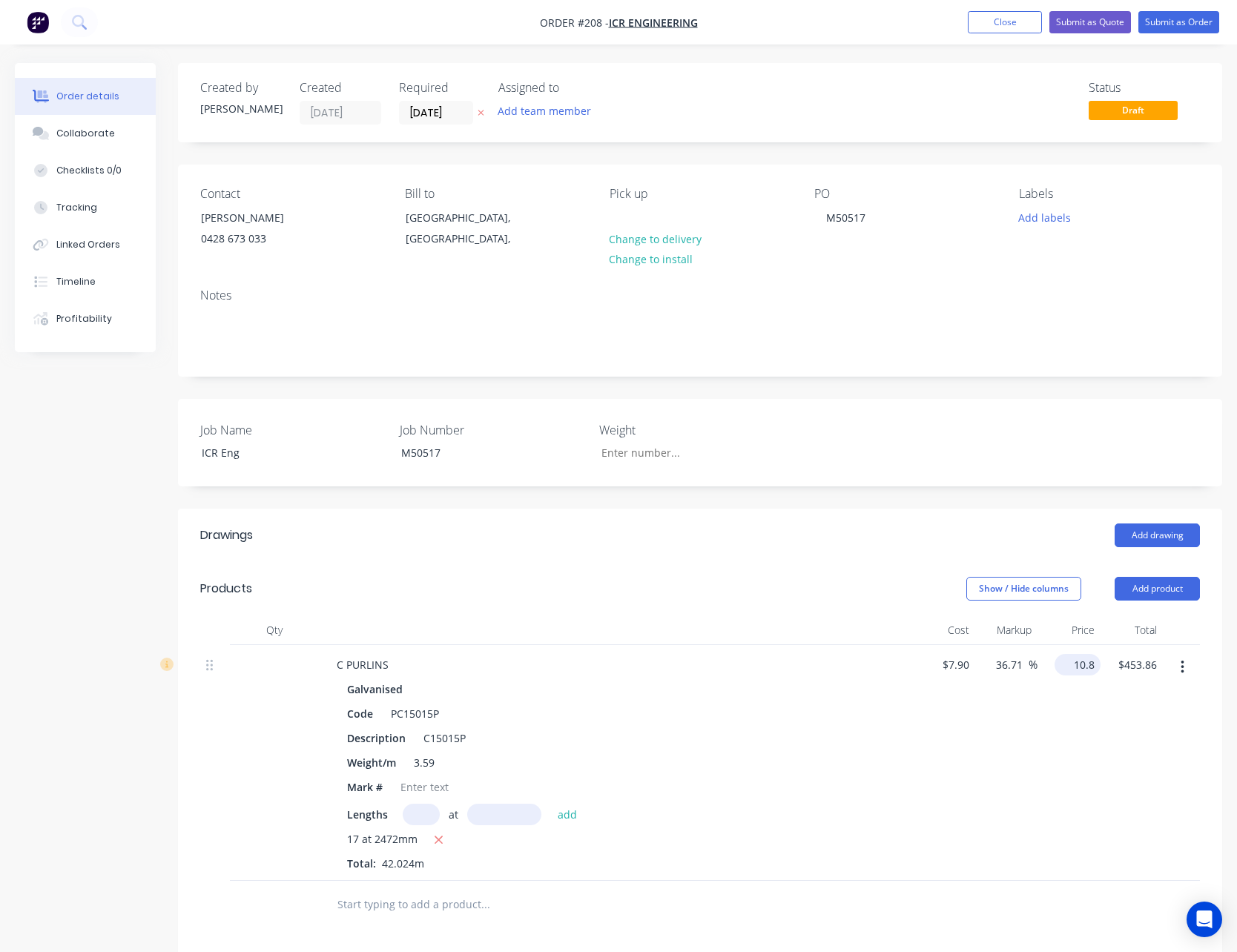
click at [1076, 667] on input "10.8" at bounding box center [1080, 664] width 40 height 21
type input "7.90"
type input "$7.90"
type input "$331.99"
click at [1035, 592] on button "Show / Hide columns" at bounding box center [1023, 588] width 115 height 24
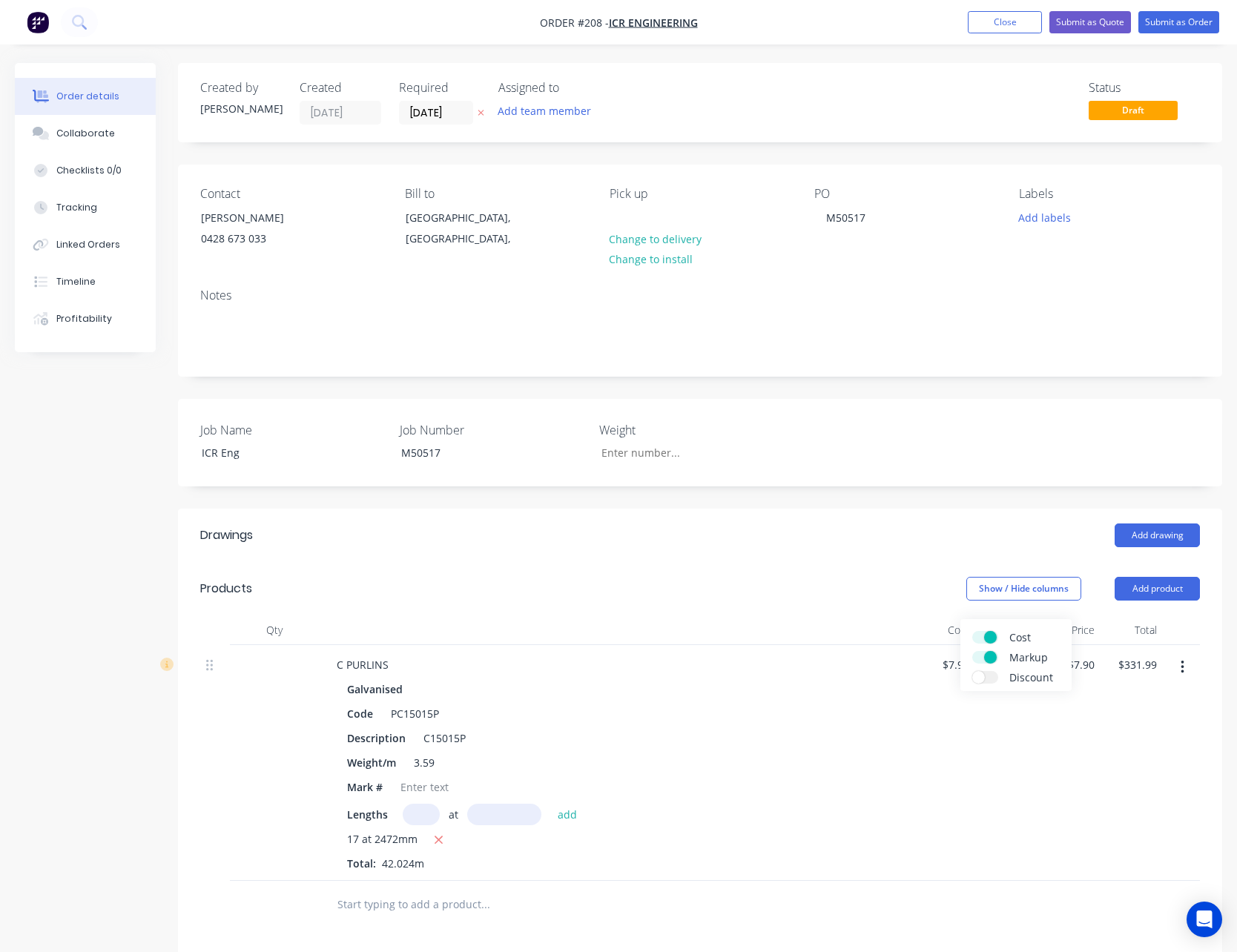
click at [989, 640] on span at bounding box center [990, 637] width 12 height 12
click at [972, 631] on input "Cost" at bounding box center [972, 631] width 0 height 0
click at [987, 652] on span at bounding box center [990, 657] width 12 height 12
click at [972, 651] on input "Markup" at bounding box center [972, 651] width 0 height 0
click at [1006, 747] on div "Description C15015P" at bounding box center [687, 738] width 691 height 21
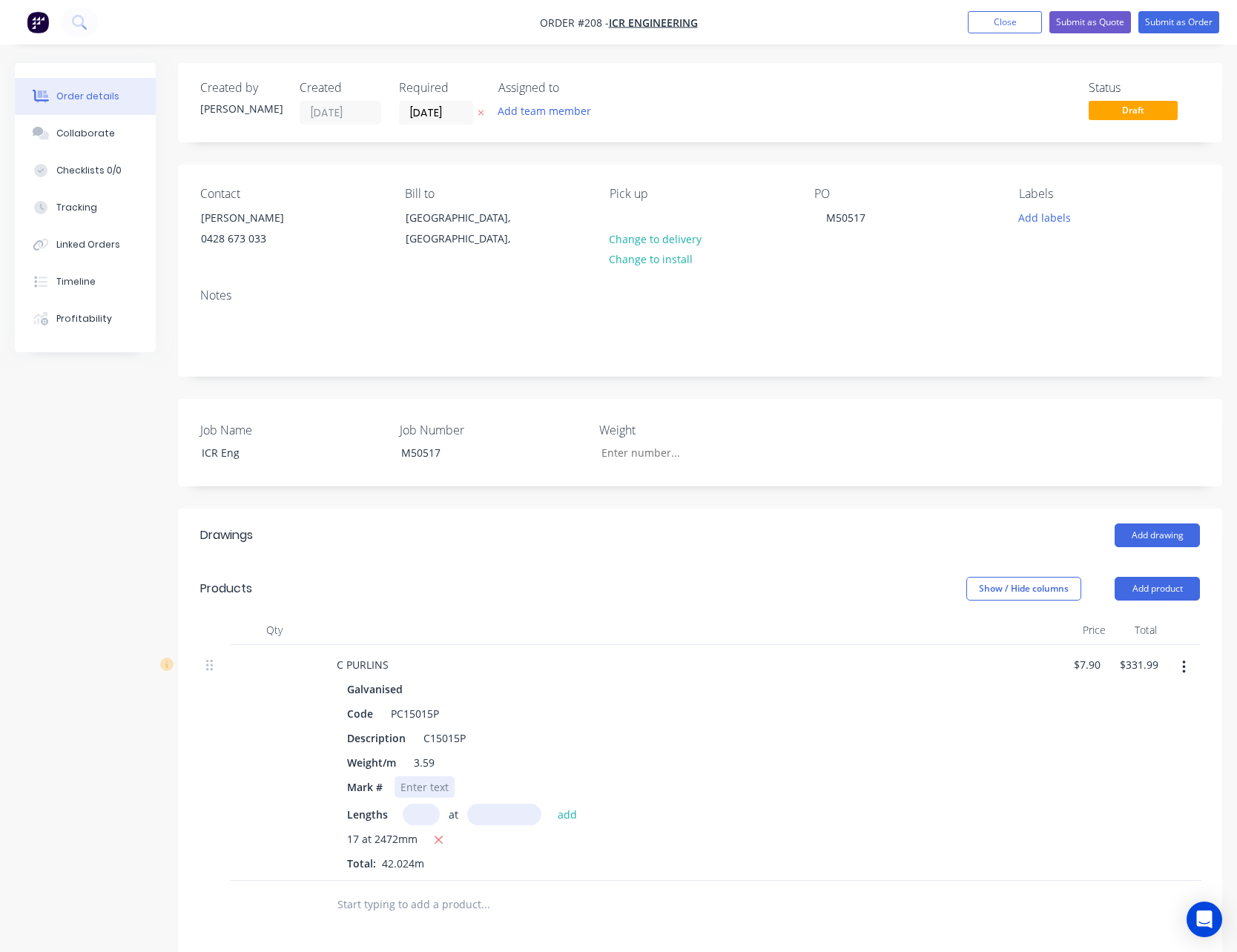
click at [441, 790] on div at bounding box center [425, 787] width 60 height 21
click at [912, 734] on div "Description C15015P" at bounding box center [687, 738] width 691 height 21
click at [957, 804] on div "Lengths at add" at bounding box center [689, 814] width 685 height 21
click at [1091, 20] on button "Submit as Quote" at bounding box center [1090, 22] width 82 height 22
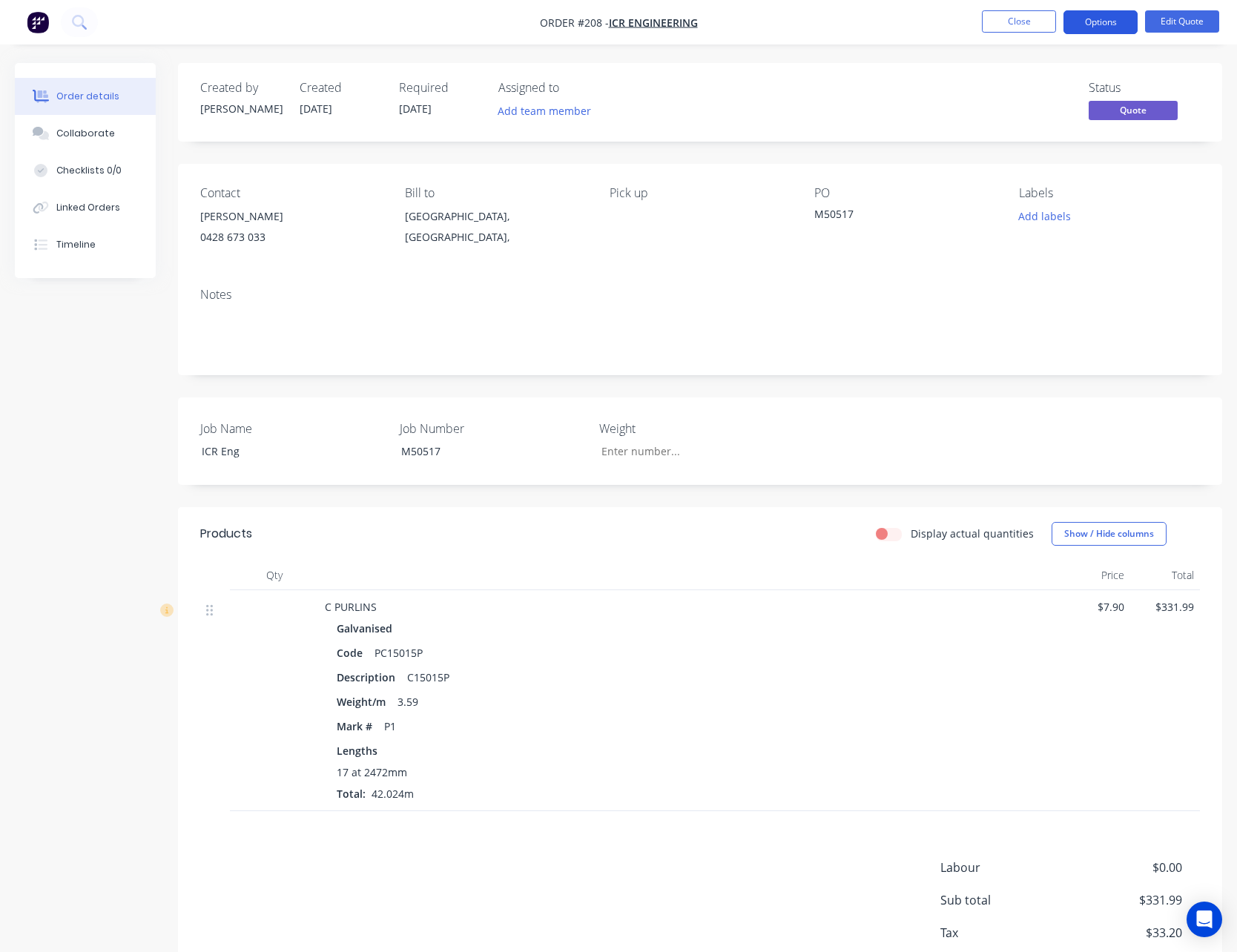
click at [1104, 21] on button "Options" at bounding box center [1100, 22] width 74 height 24
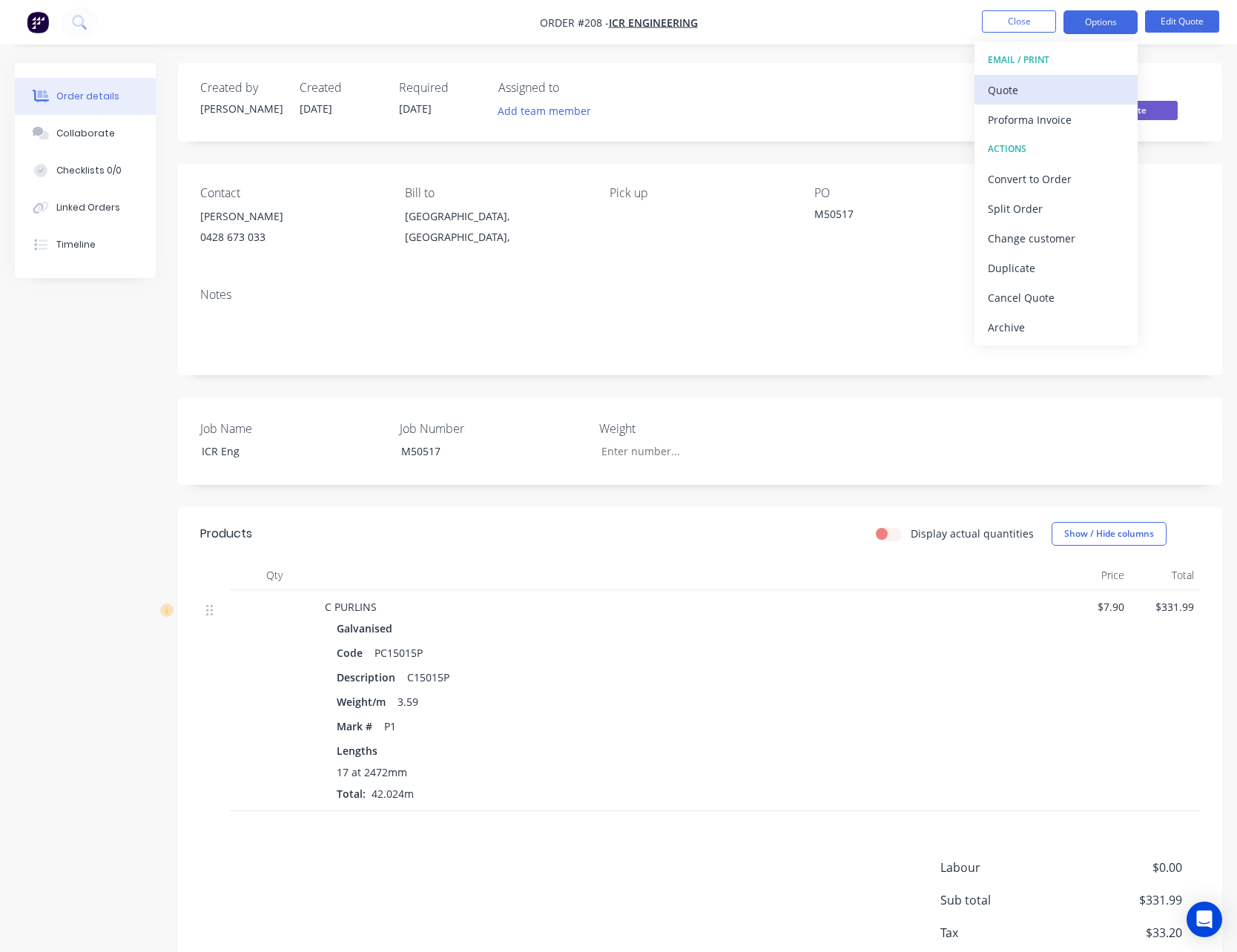
click at [1064, 79] on div "Quote" at bounding box center [1056, 90] width 136 height 21
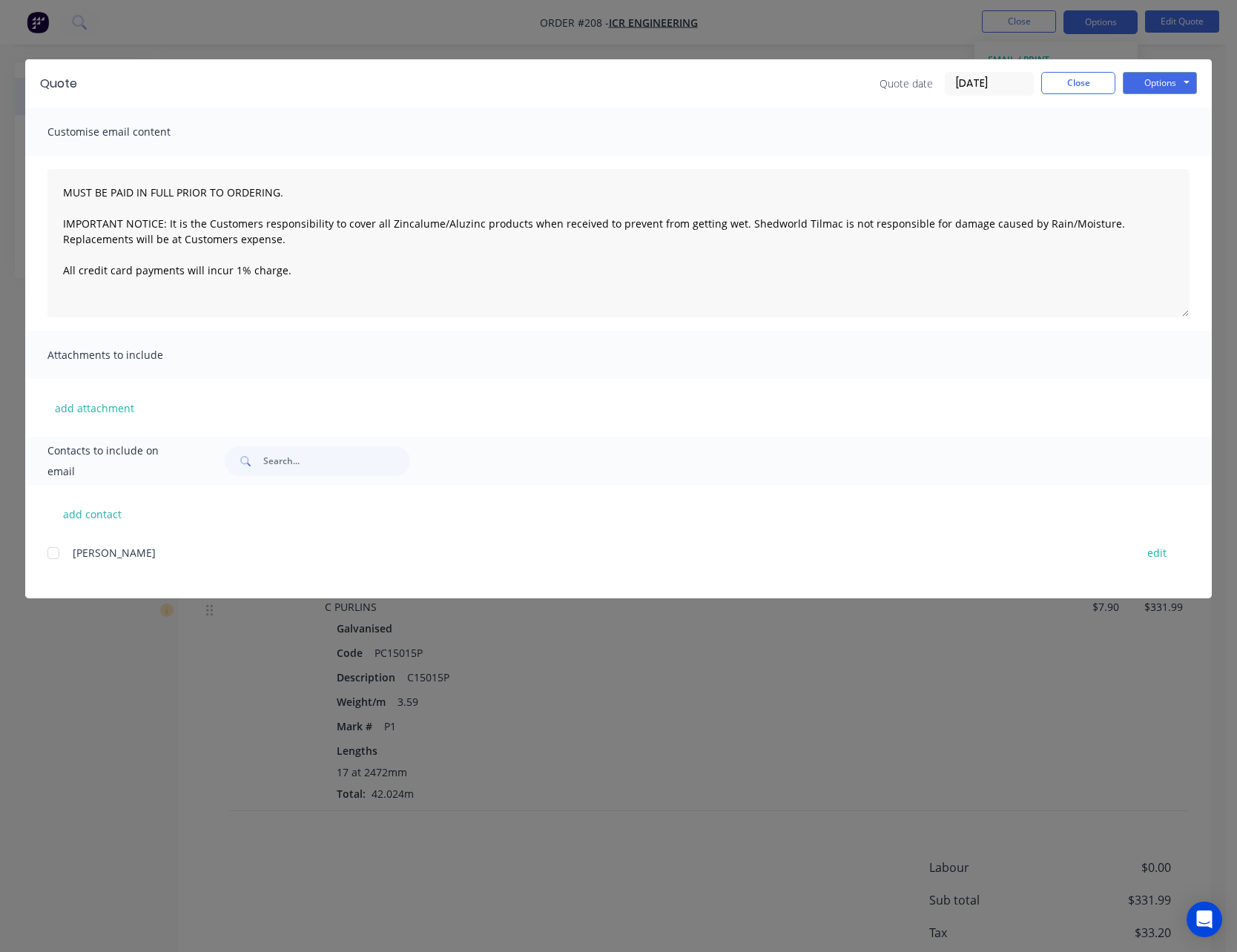
click at [52, 551] on div at bounding box center [52, 552] width 29 height 29
click at [1153, 83] on button "Options" at bounding box center [1159, 83] width 74 height 22
click at [1167, 156] on button "Email" at bounding box center [1169, 158] width 95 height 25
click at [1157, 84] on button "Options" at bounding box center [1159, 83] width 74 height 22
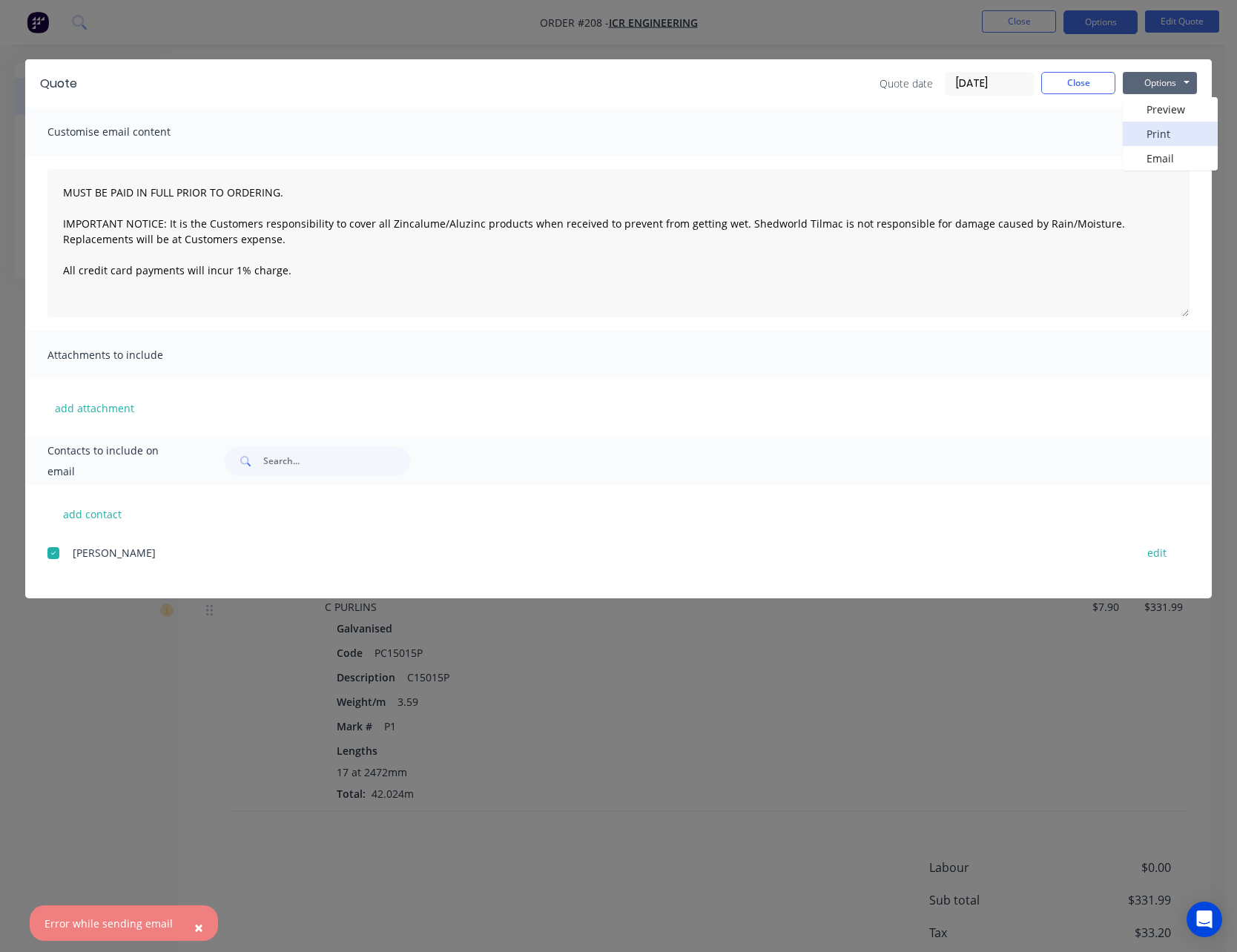
click at [1158, 124] on button "Print" at bounding box center [1169, 134] width 95 height 25
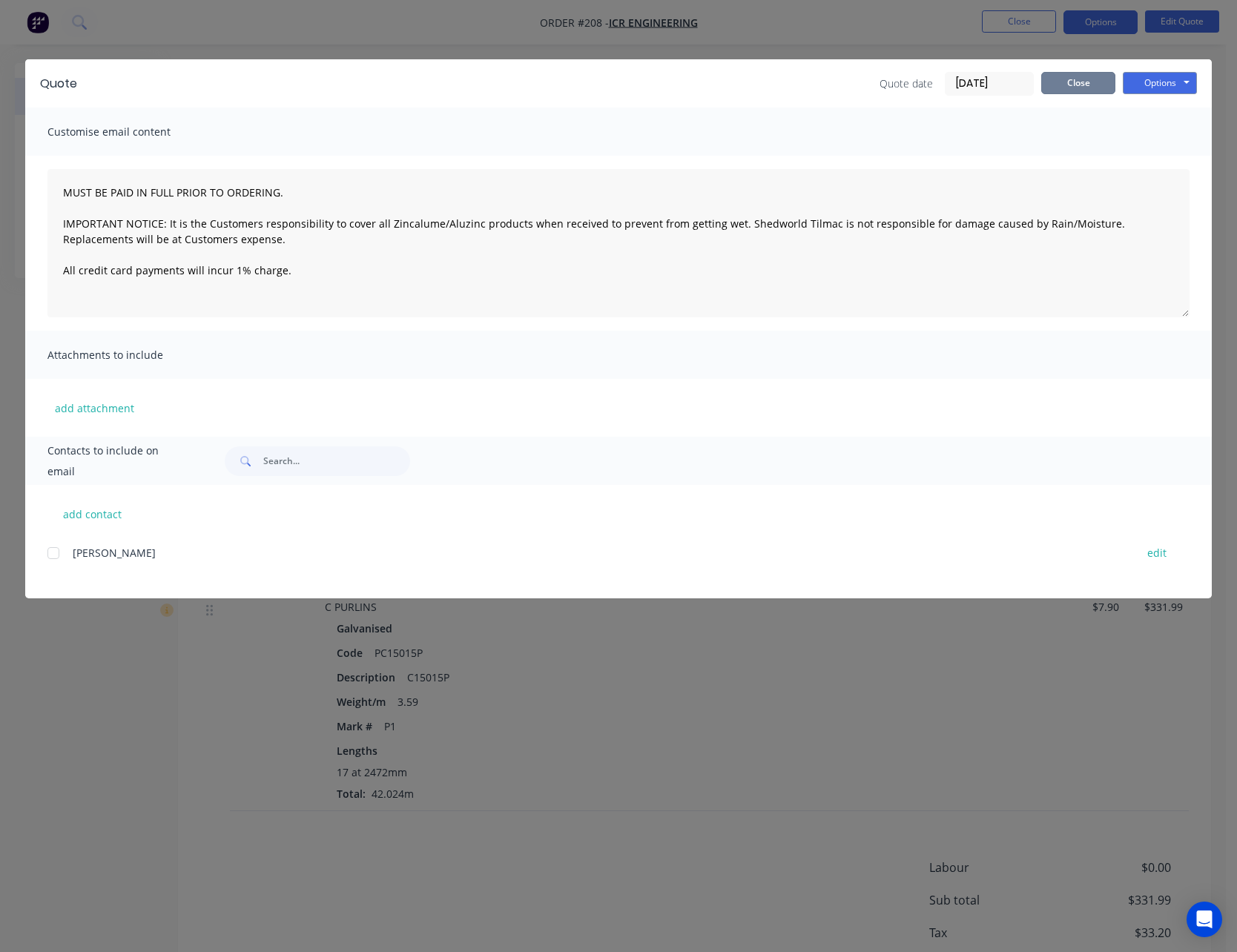
click at [1078, 85] on button "Close" at bounding box center [1078, 83] width 74 height 22
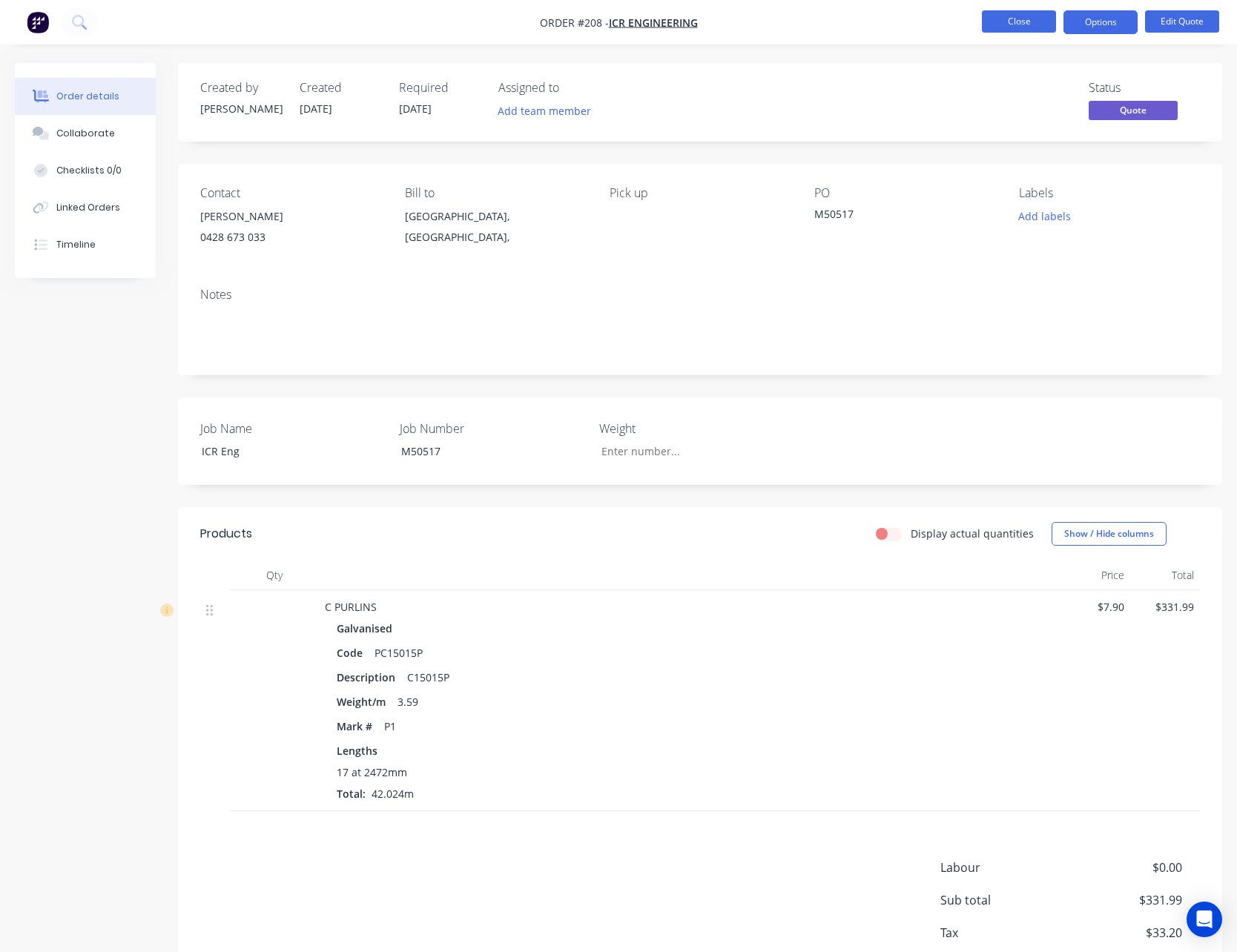
click at [1028, 20] on button "Close" at bounding box center [1018, 21] width 74 height 22
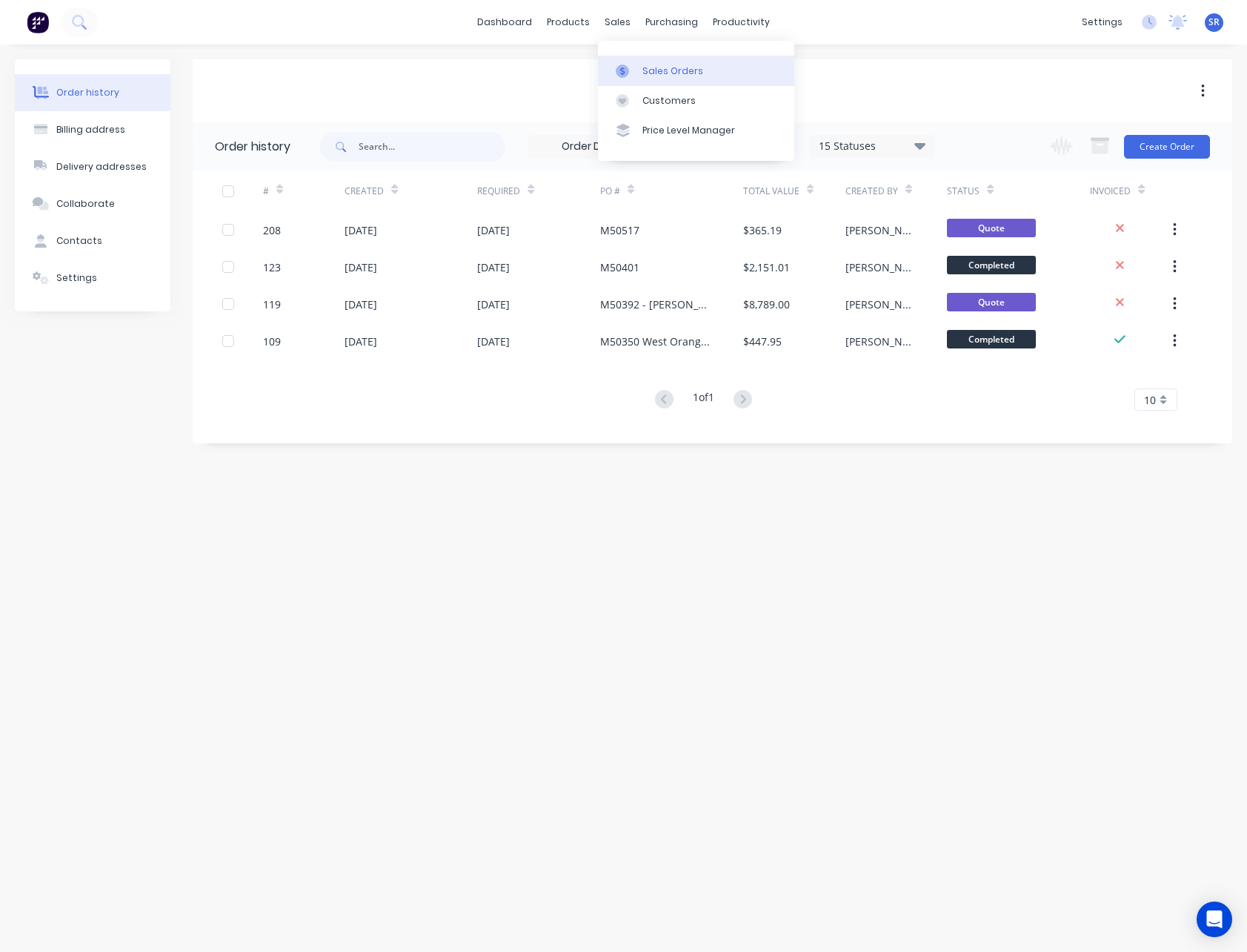
click at [649, 69] on div "Sales Orders" at bounding box center [673, 71] width 60 height 13
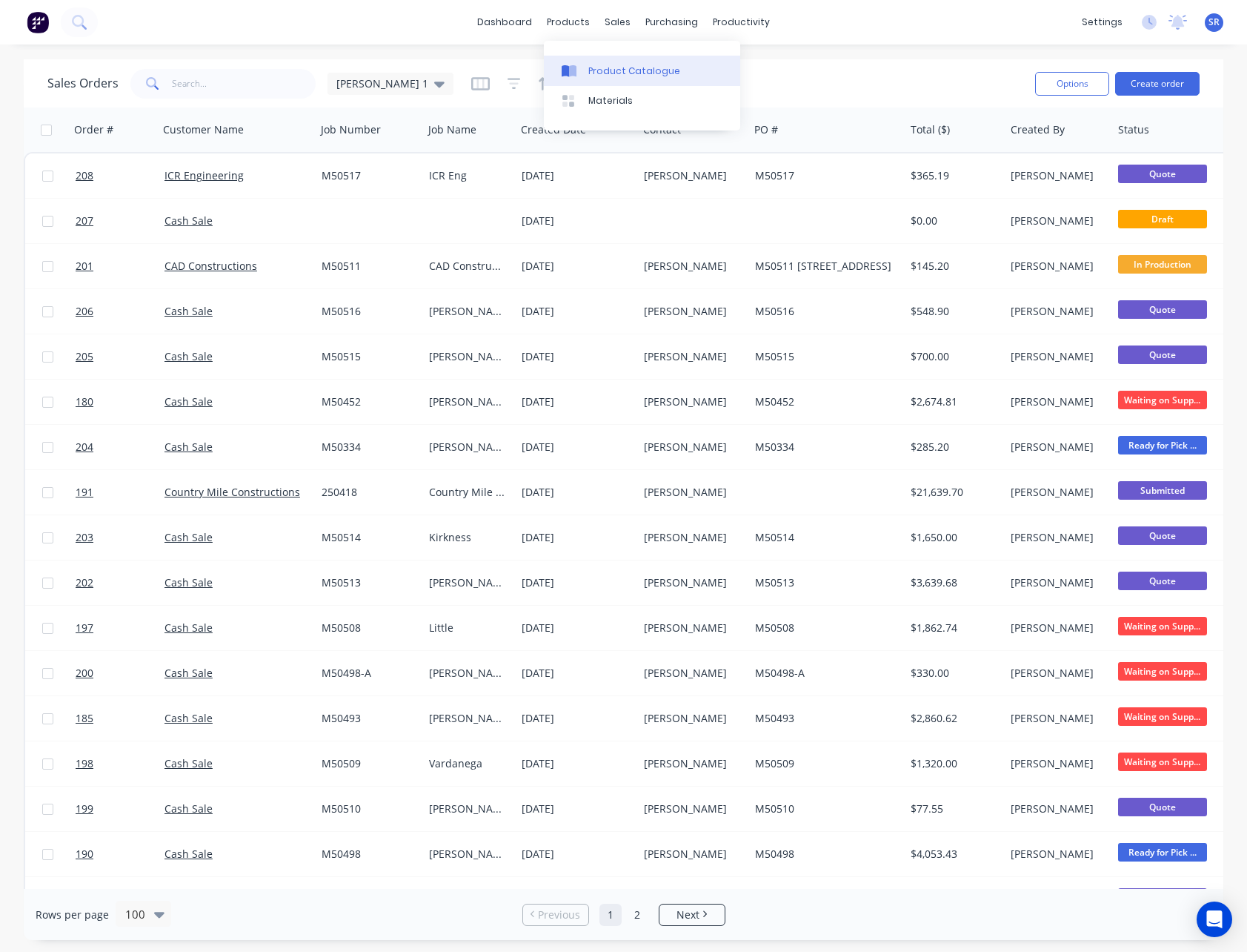
click at [594, 65] on div "Product Catalogue" at bounding box center [634, 71] width 92 height 13
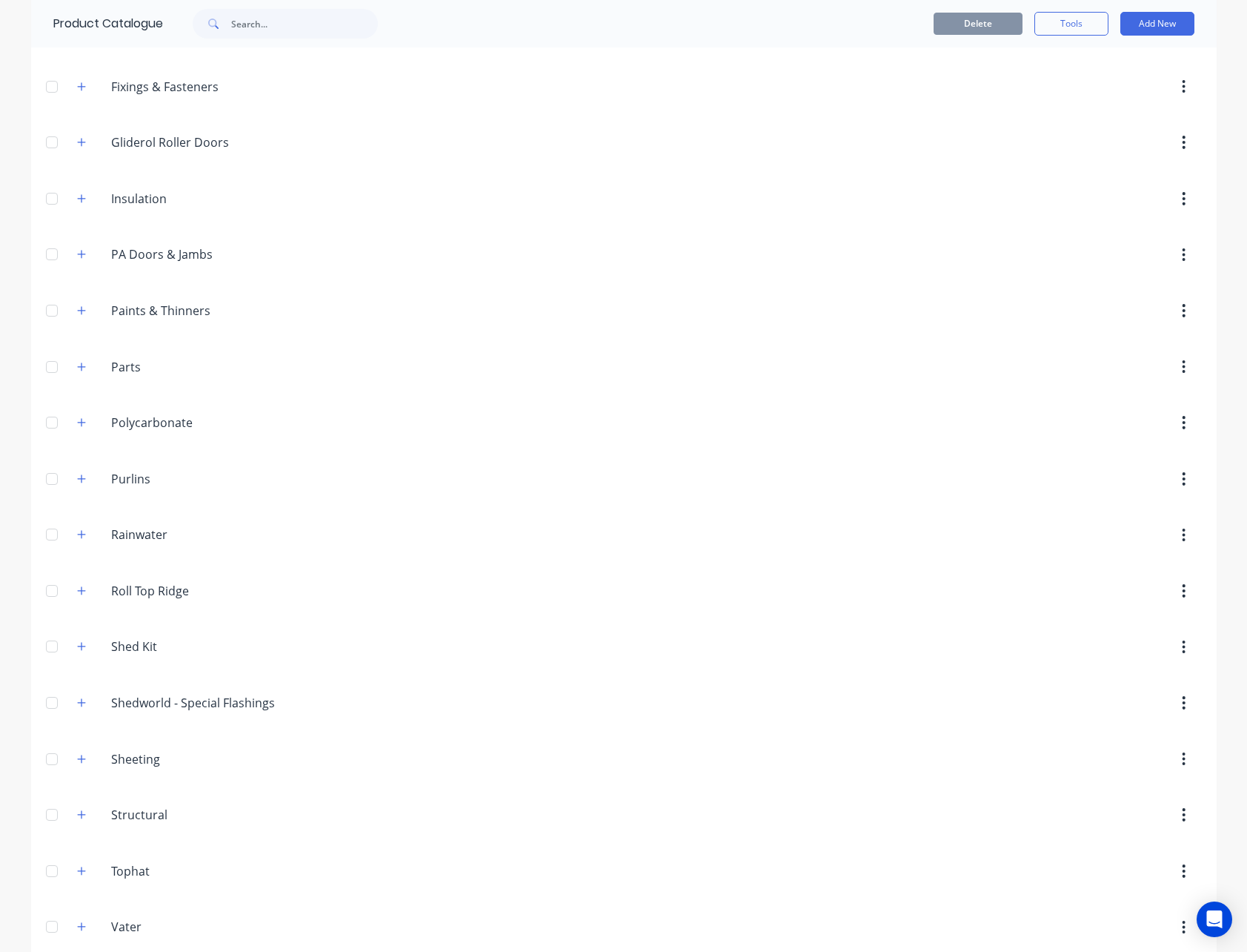
scroll to position [723, 0]
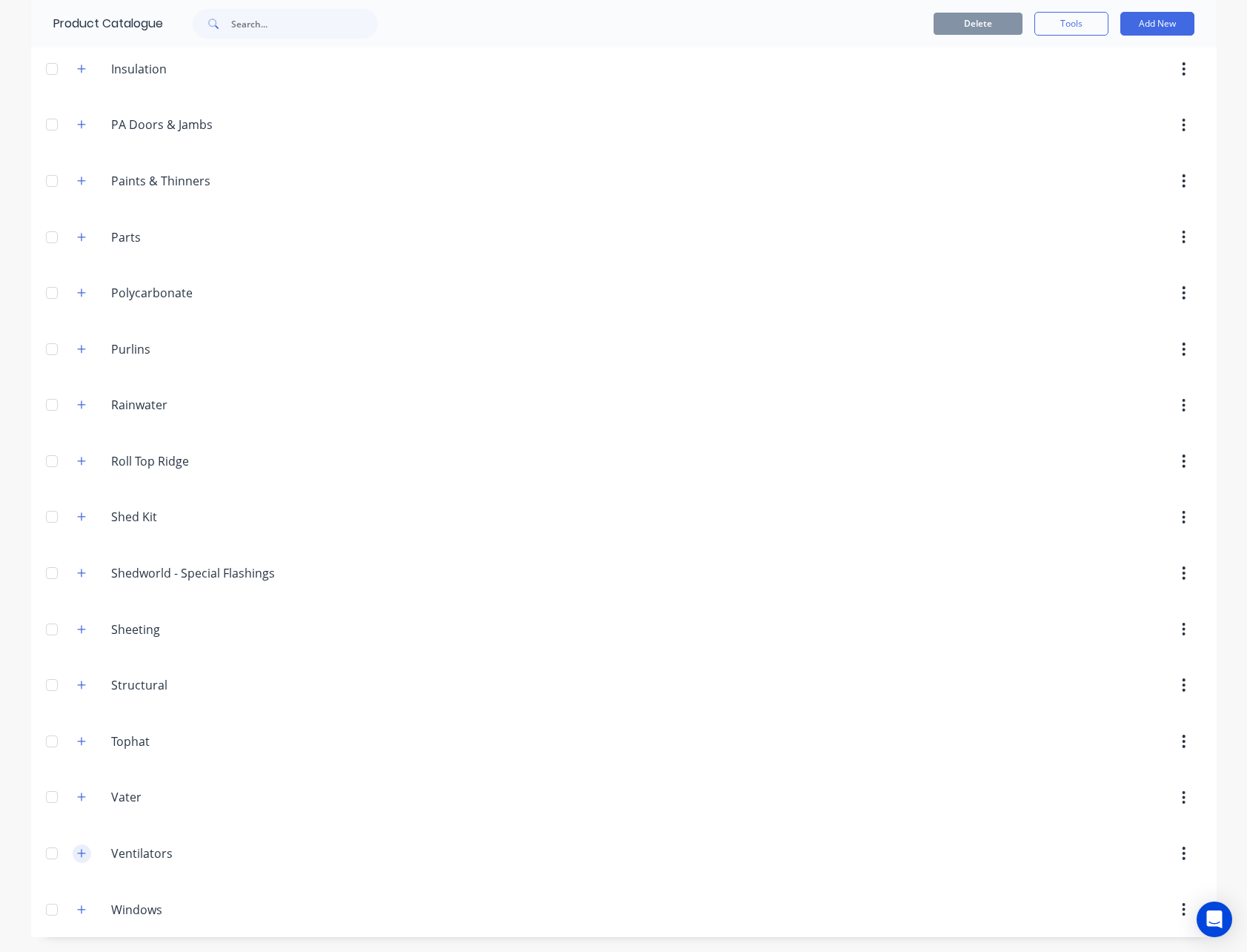
click at [78, 854] on icon "button" at bounding box center [82, 853] width 9 height 11
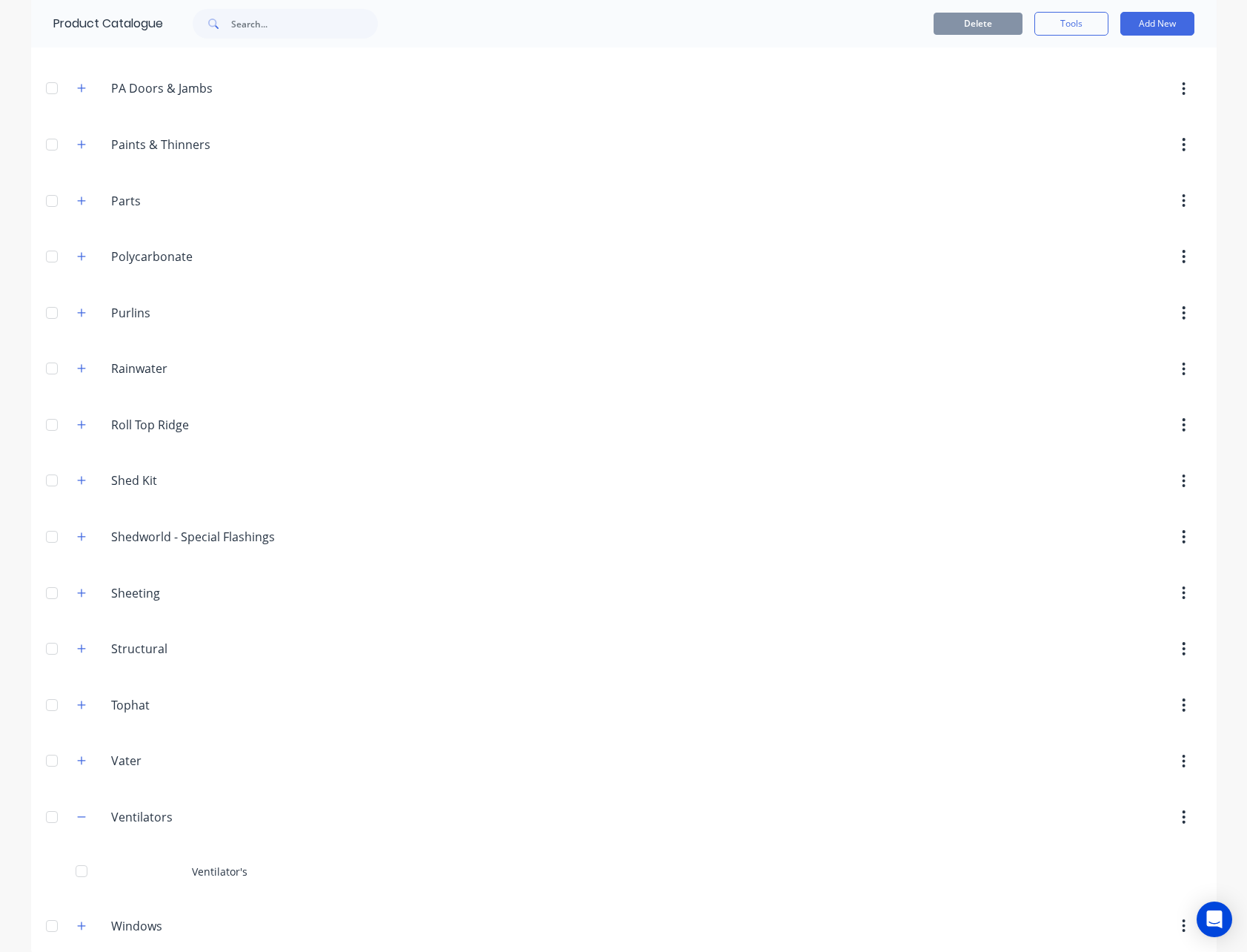
scroll to position [775, 0]
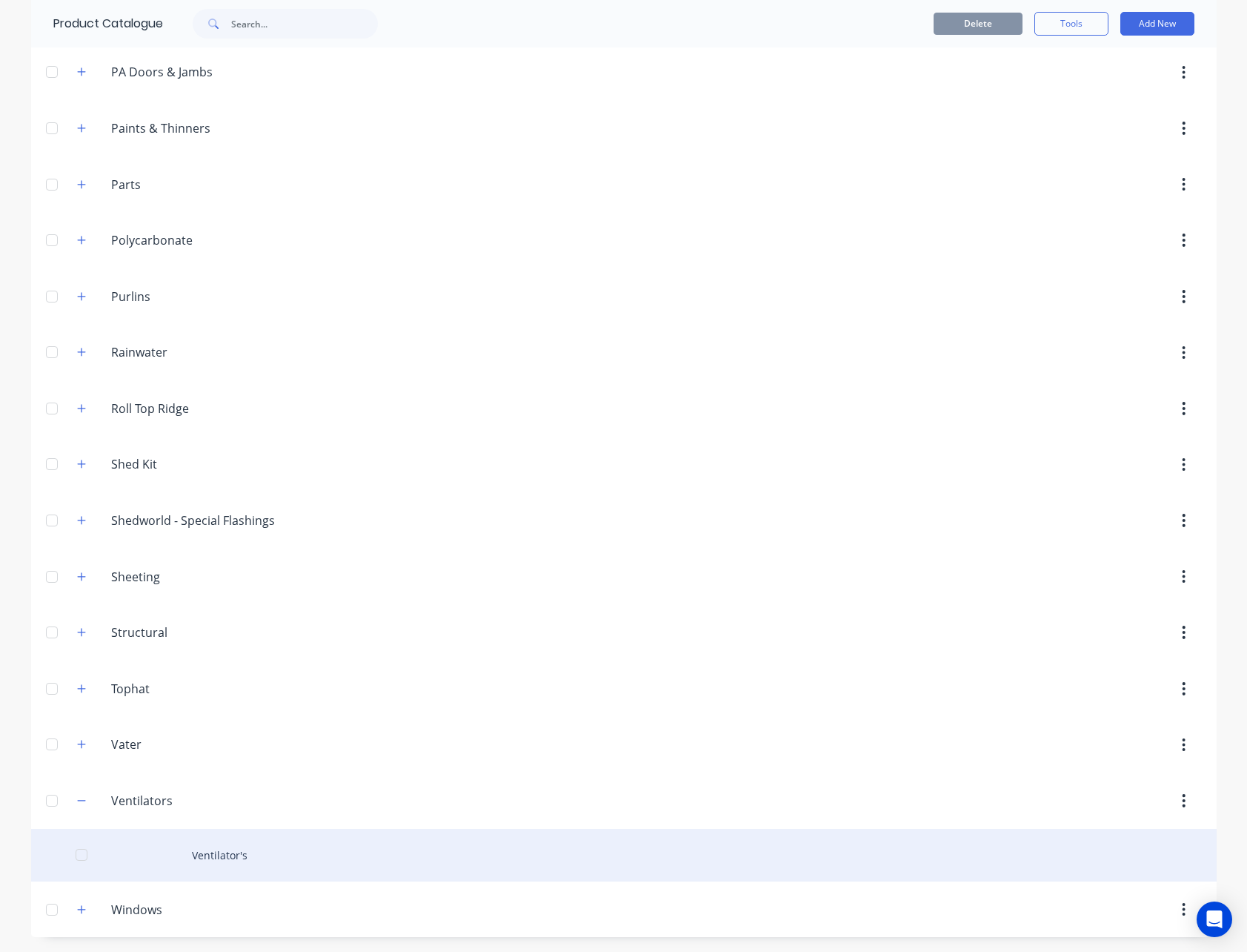
click at [196, 855] on div "Ventilator's" at bounding box center [624, 854] width 1186 height 52
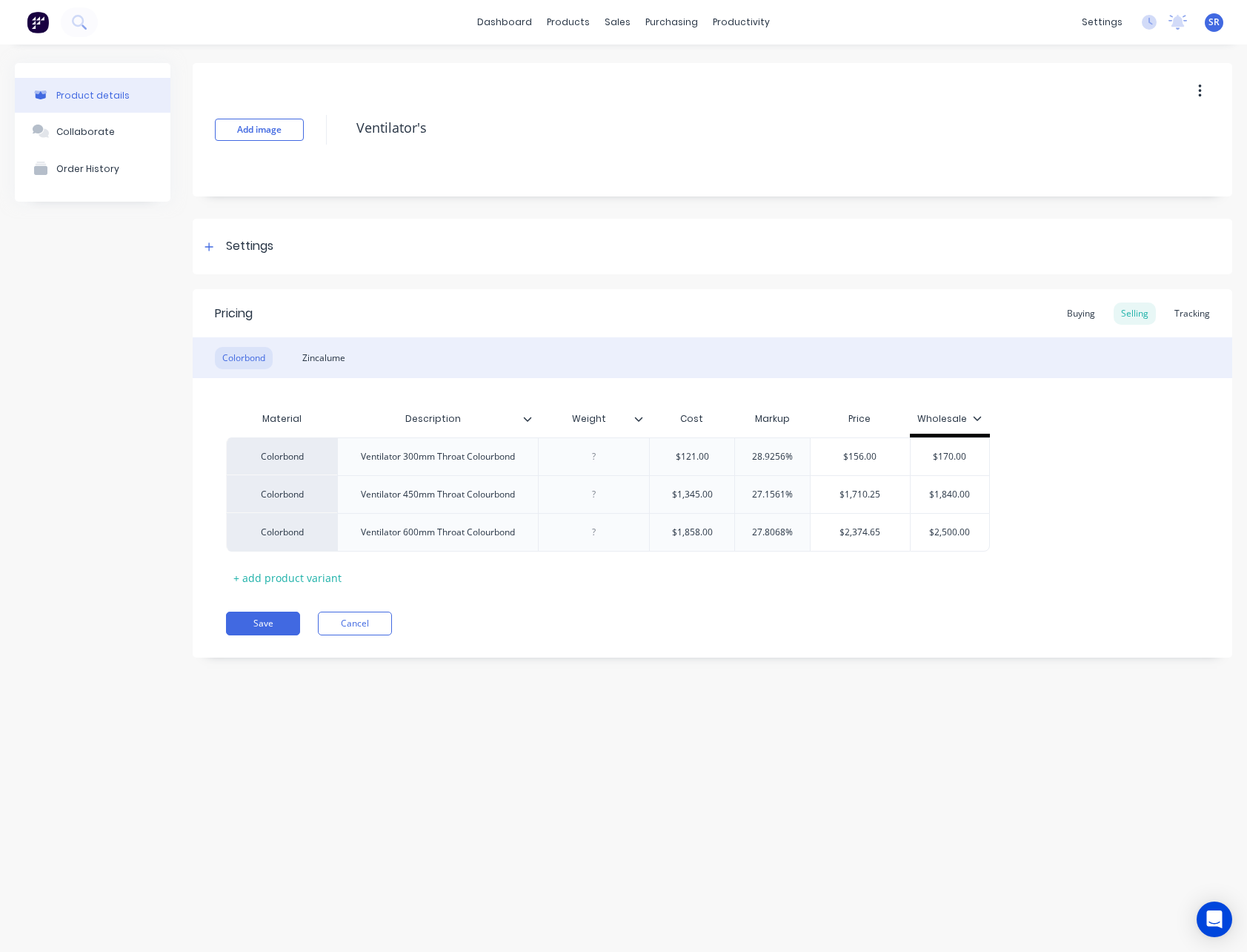
type textarea "x"
type input "$121.00"
click at [697, 460] on input "$121.00" at bounding box center [691, 456] width 84 height 13
type textarea "x"
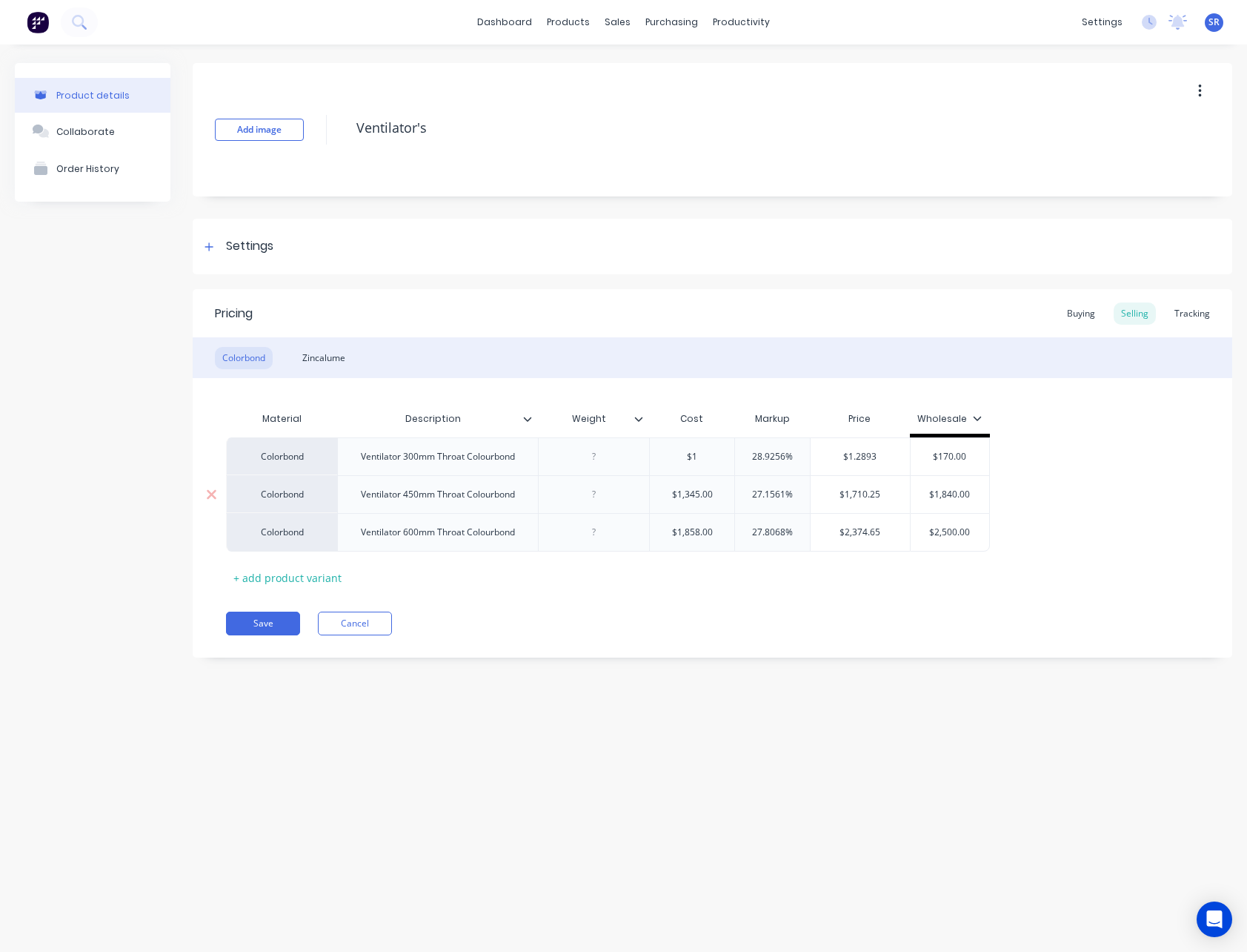
type input "$12"
type textarea "x"
type input "$120.0"
type textarea "x"
click at [329, 356] on div "Zincalume" at bounding box center [324, 357] width 58 height 22
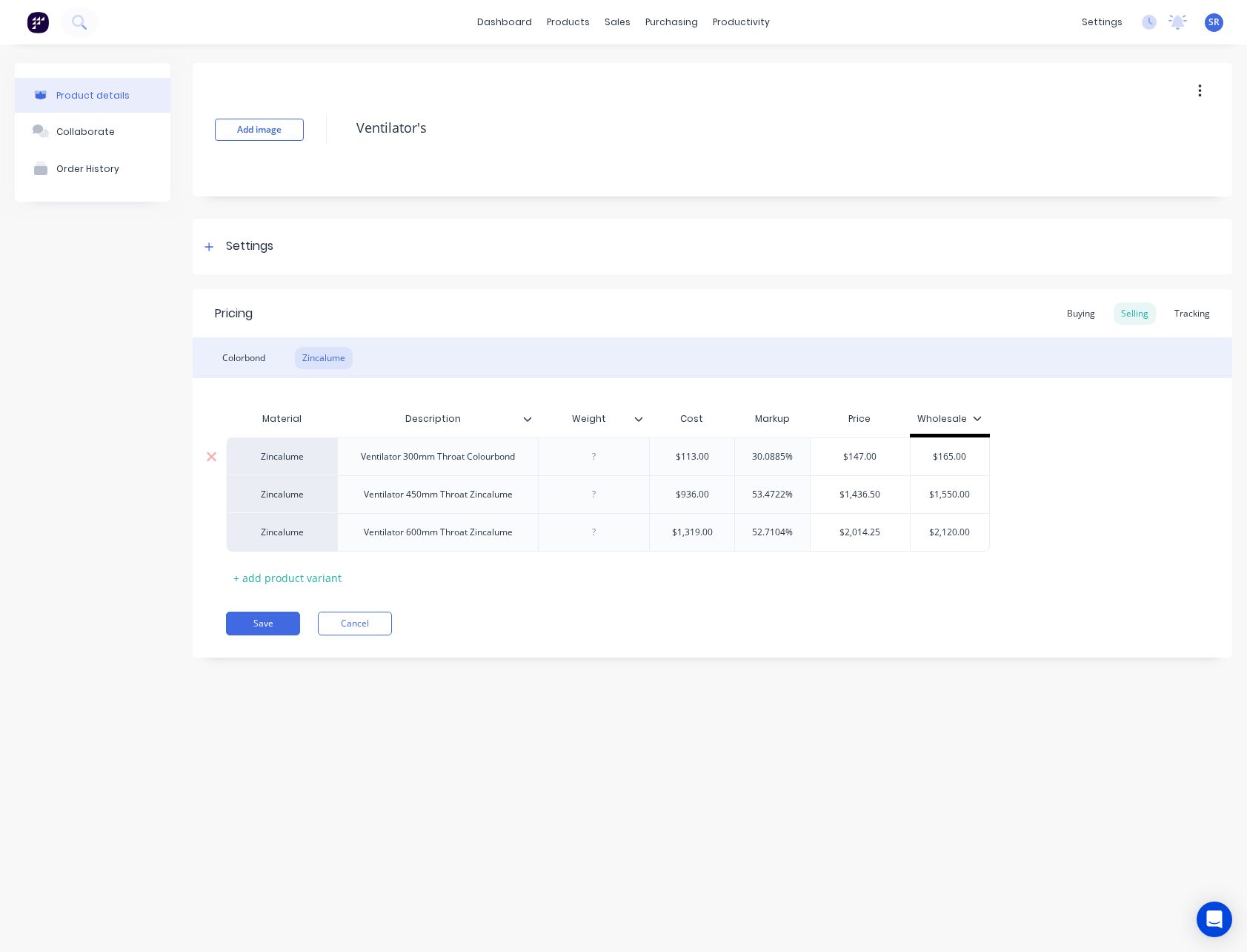
type input "$113.00"
click at [697, 457] on input "$113.00" at bounding box center [691, 456] width 84 height 13
type textarea "x"
type input "$1"
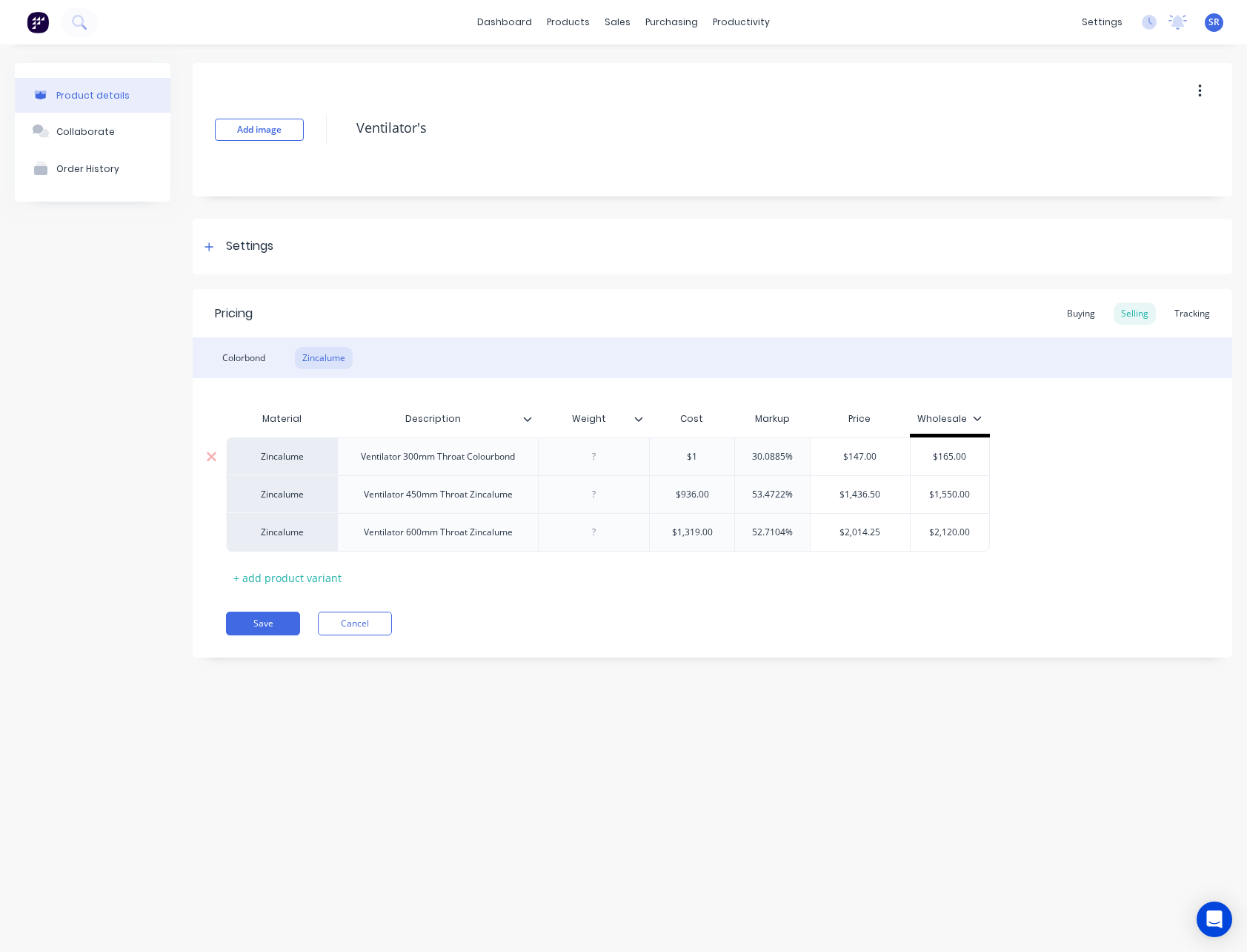
type textarea "x"
type input "$11"
type textarea "x"
type input "$112."
type textarea "x"
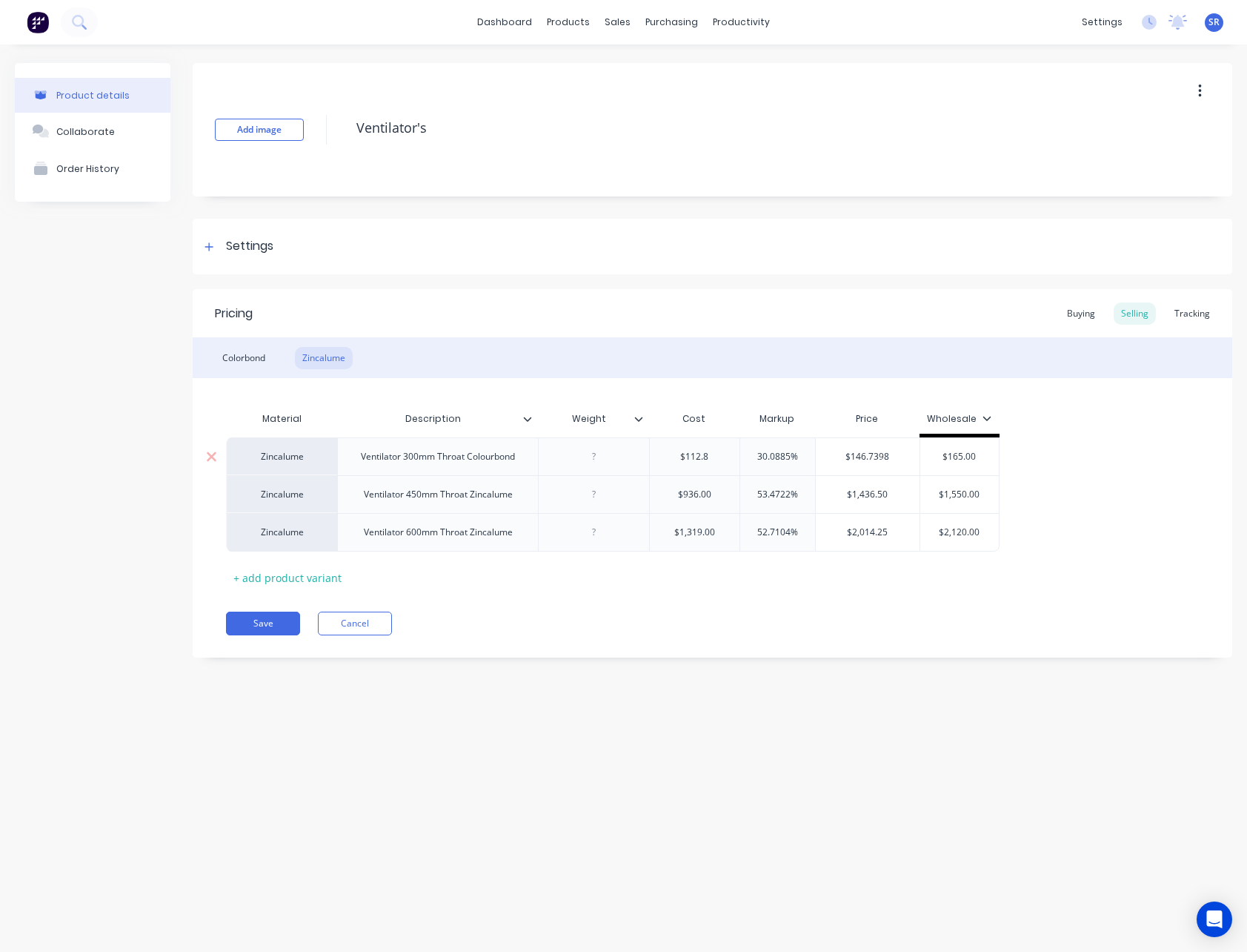
type input "$112.84"
type textarea "x"
type input "$112.84"
click at [258, 351] on div "Colorbond" at bounding box center [244, 357] width 58 height 22
click at [330, 355] on div "Zincalume" at bounding box center [324, 357] width 58 height 22
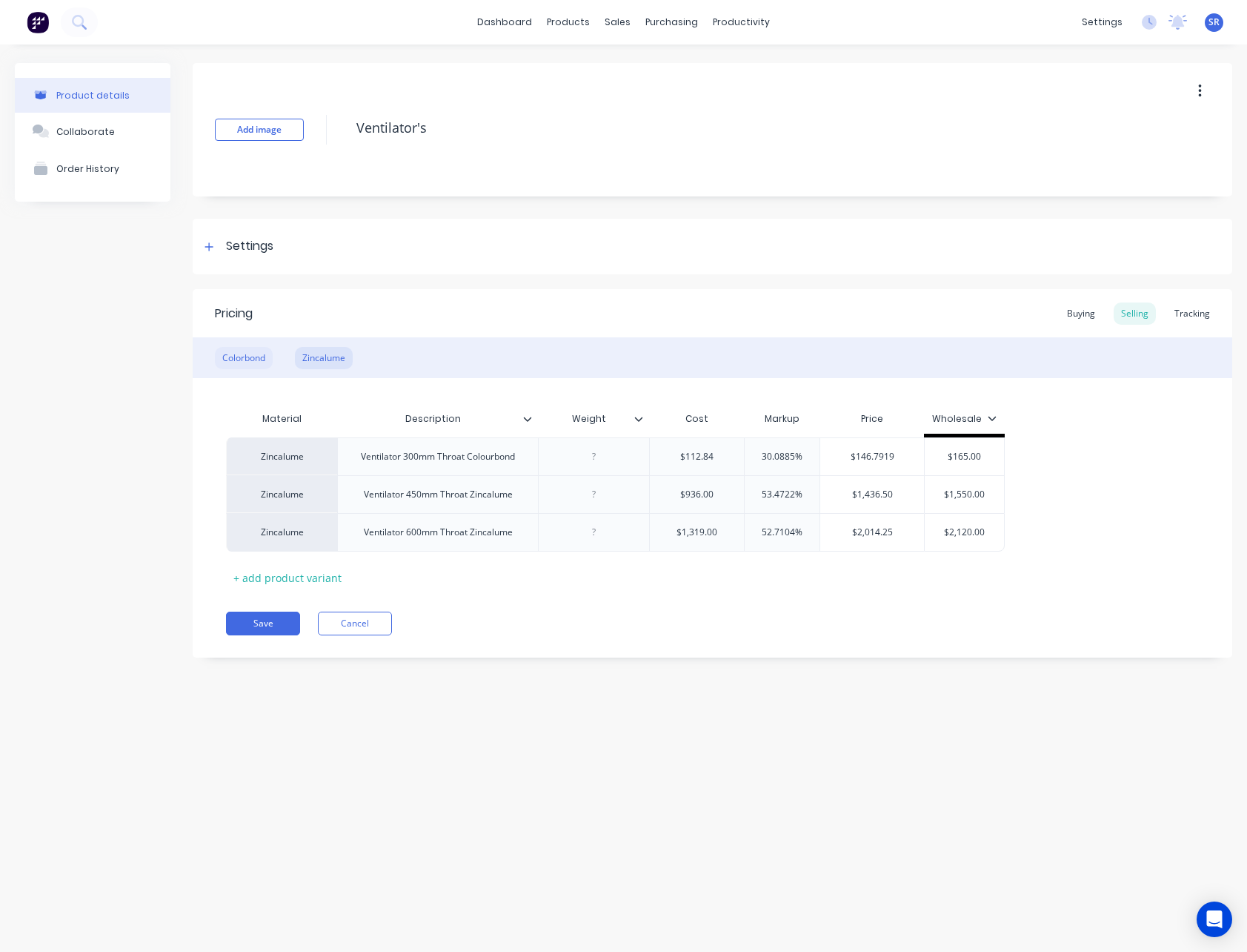
click at [252, 356] on div "Colorbond" at bounding box center [244, 357] width 58 height 22
click at [332, 354] on div "Zincalume" at bounding box center [324, 357] width 58 height 22
click at [244, 353] on div "Colorbond" at bounding box center [244, 357] width 58 height 22
click at [345, 357] on div "Zincalume" at bounding box center [324, 357] width 58 height 22
click at [247, 358] on div "Colorbond" at bounding box center [244, 357] width 58 height 22
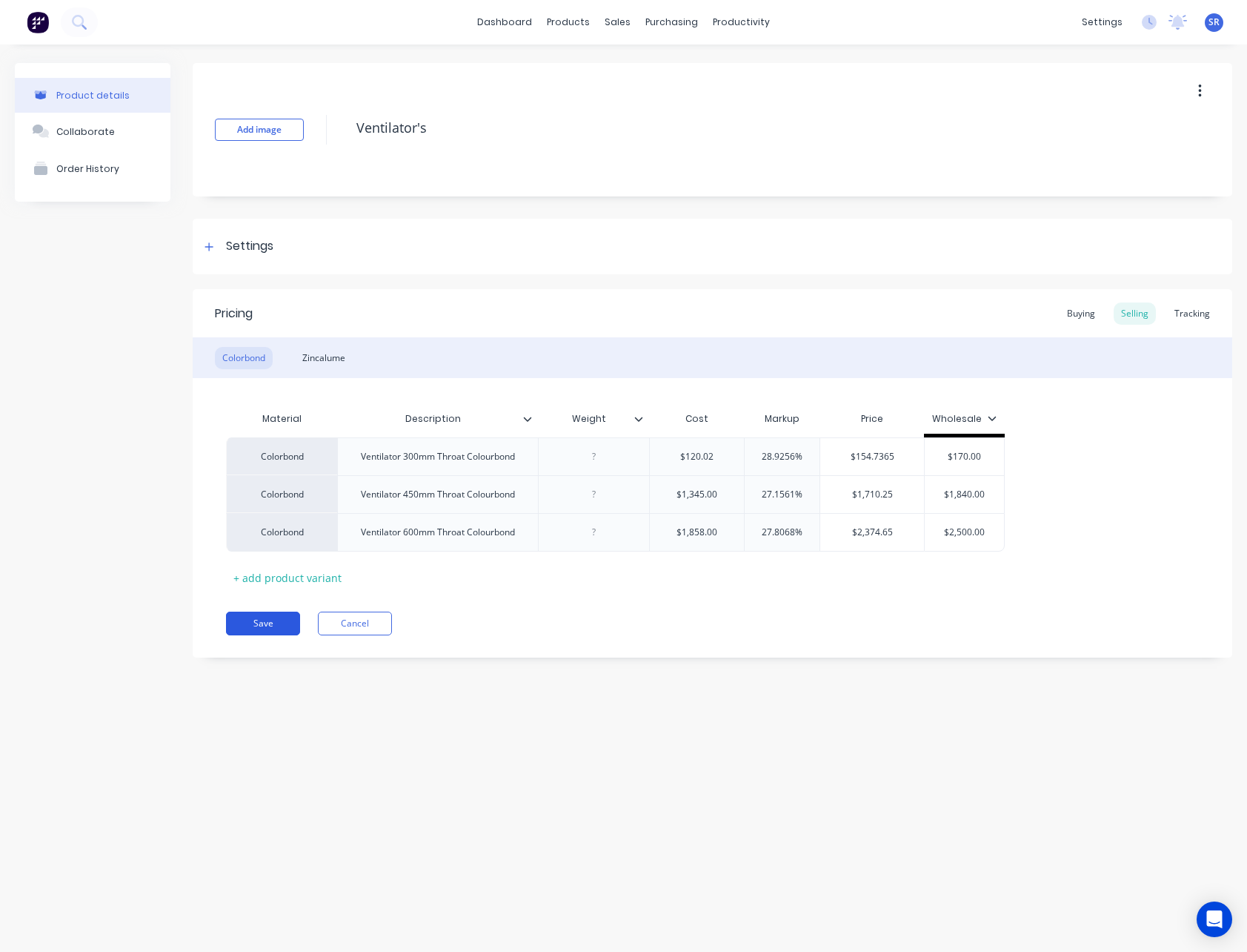
click at [265, 619] on button "Save" at bounding box center [262, 623] width 74 height 24
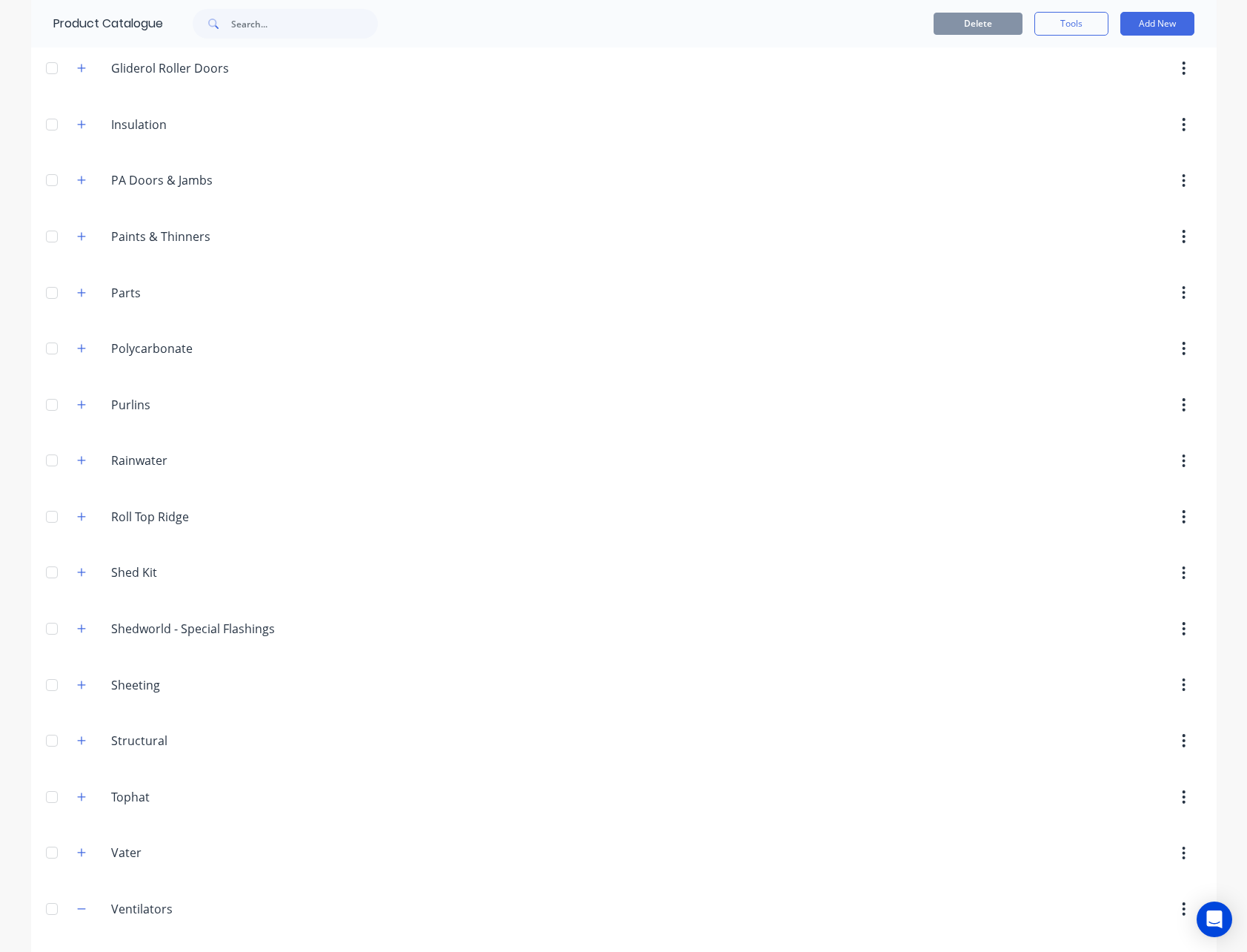
scroll to position [775, 0]
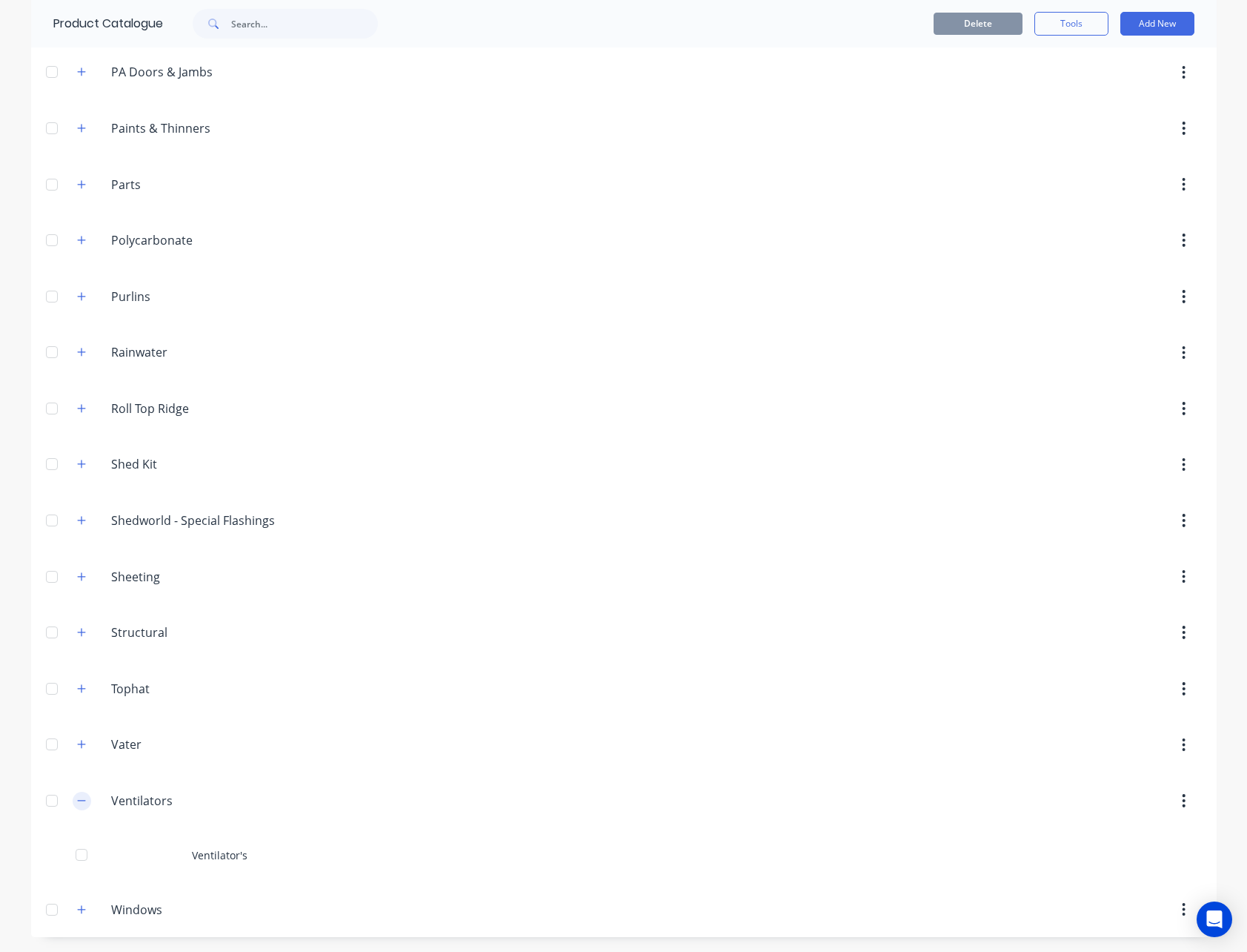
click at [75, 794] on button "button" at bounding box center [82, 800] width 19 height 19
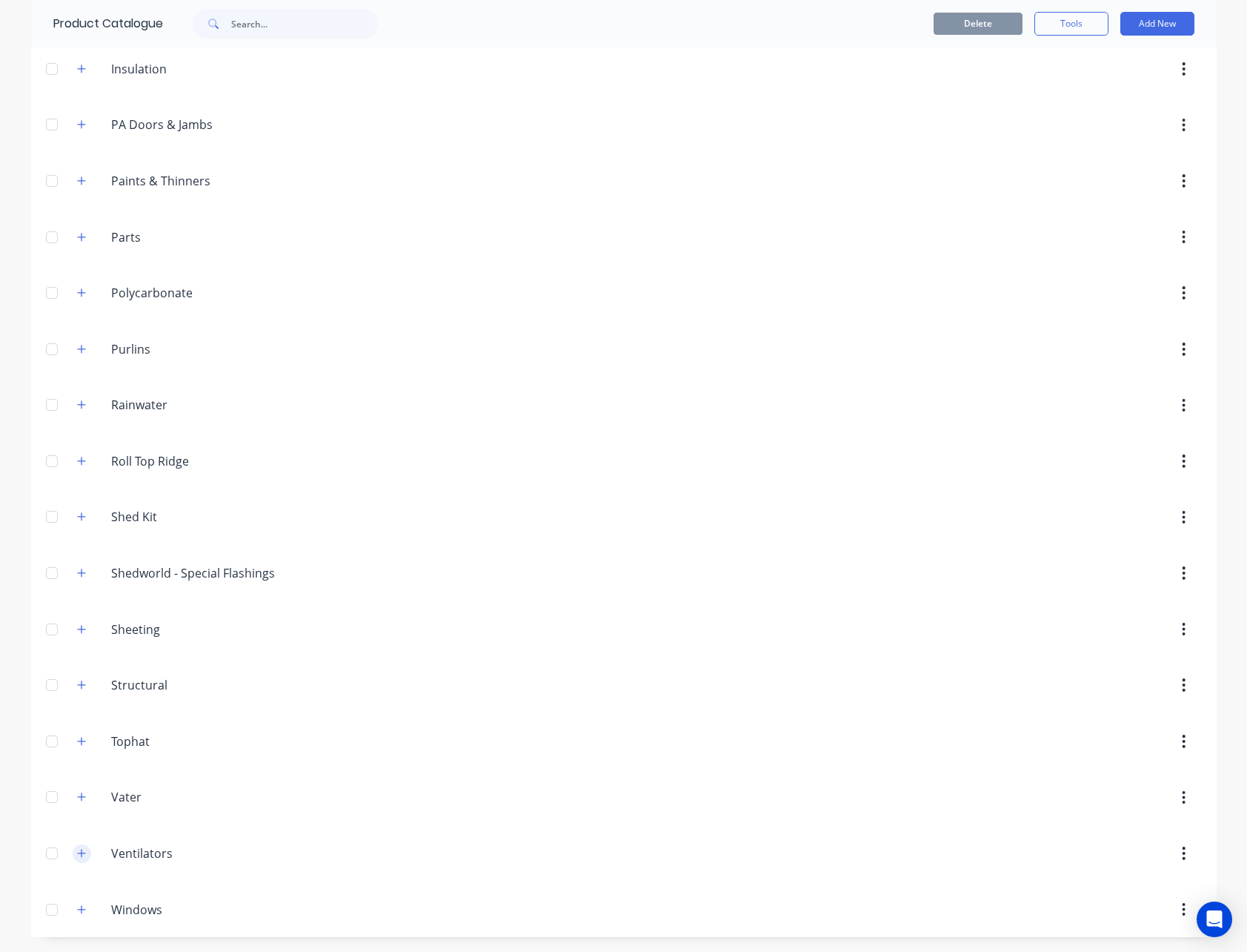
click at [78, 854] on icon "button" at bounding box center [82, 853] width 9 height 11
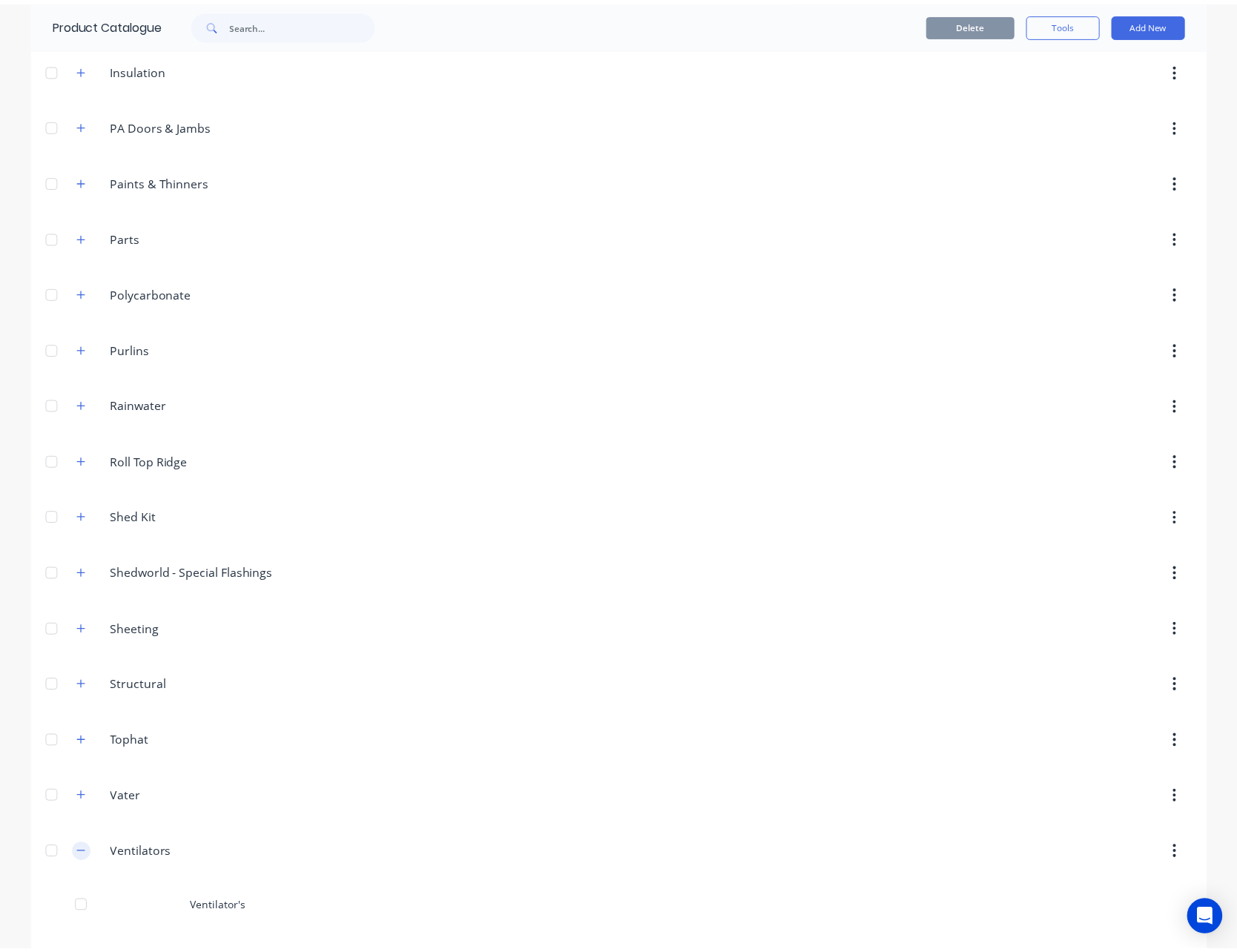
scroll to position [775, 0]
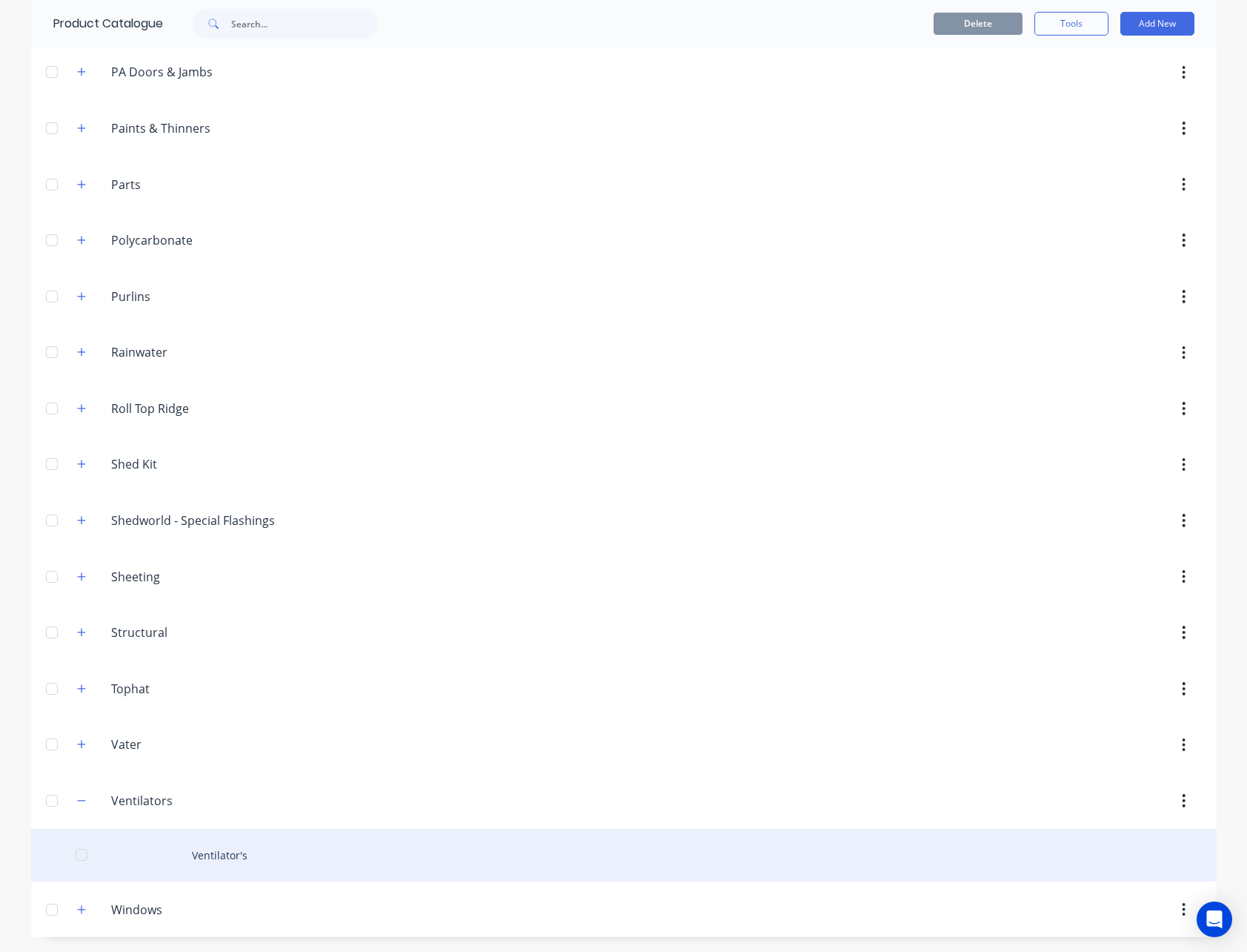
click at [219, 863] on div "Ventilator's" at bounding box center [624, 854] width 1186 height 52
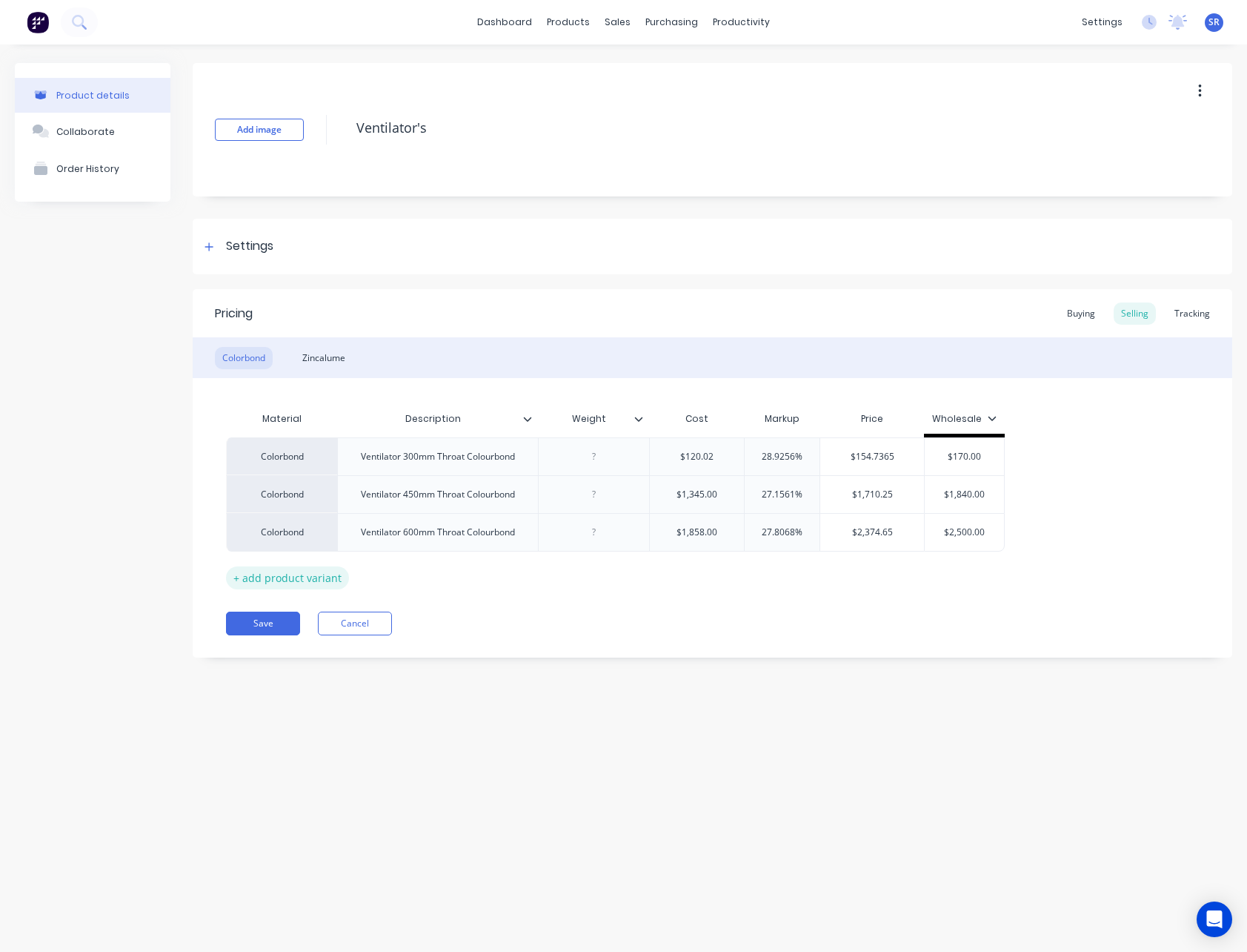
click at [279, 581] on div "+ add product variant" at bounding box center [287, 578] width 123 height 23
type textarea "x"
click at [446, 576] on div at bounding box center [437, 570] width 74 height 20
drag, startPoint x: 363, startPoint y: 461, endPoint x: 437, endPoint y: 466, distance: 74.2
click at [437, 466] on div "Ventilator 300mm Throat Colourbond" at bounding box center [437, 456] width 201 height 38
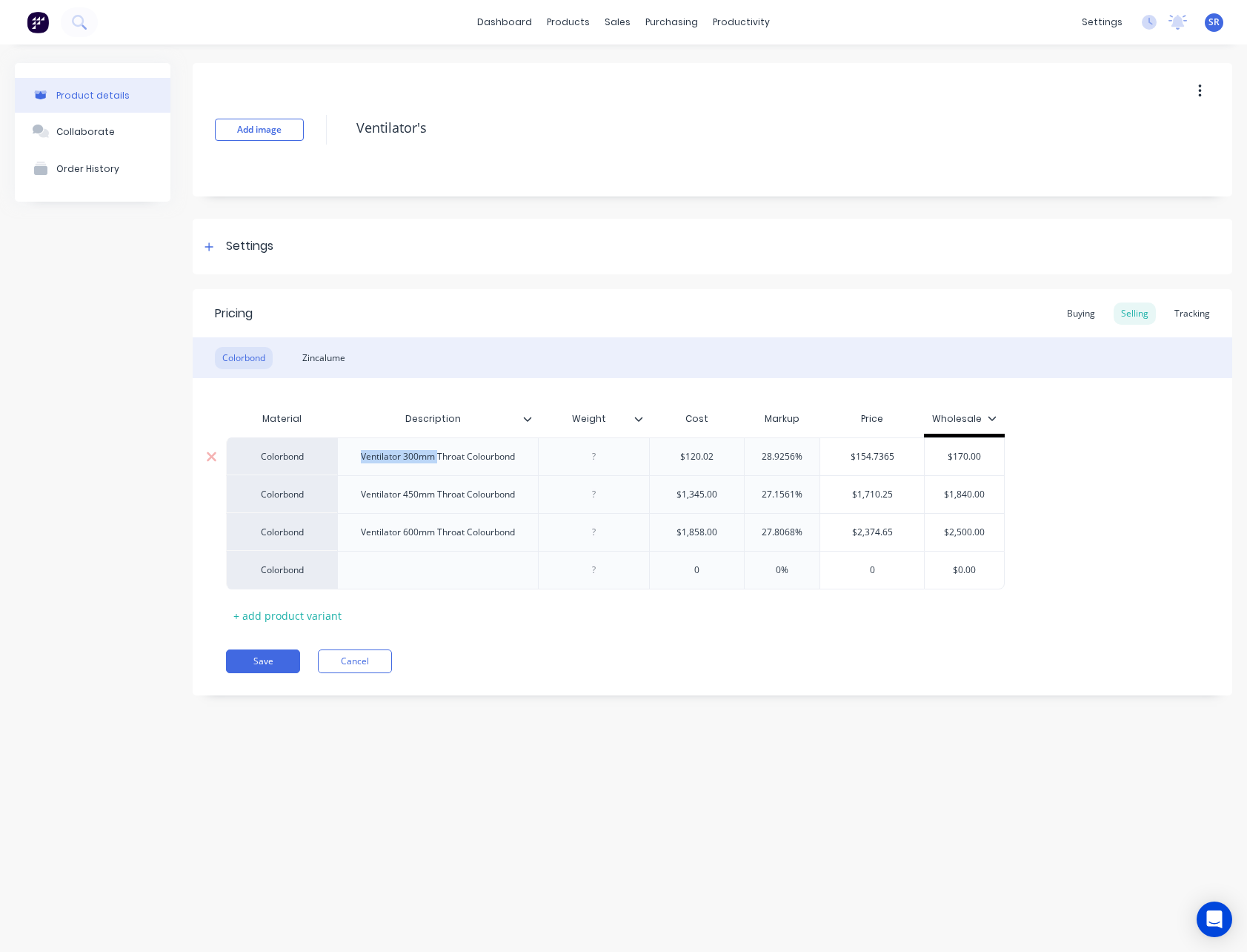
copy div "Ventilator 300mm"
click at [424, 564] on div at bounding box center [437, 570] width 74 height 20
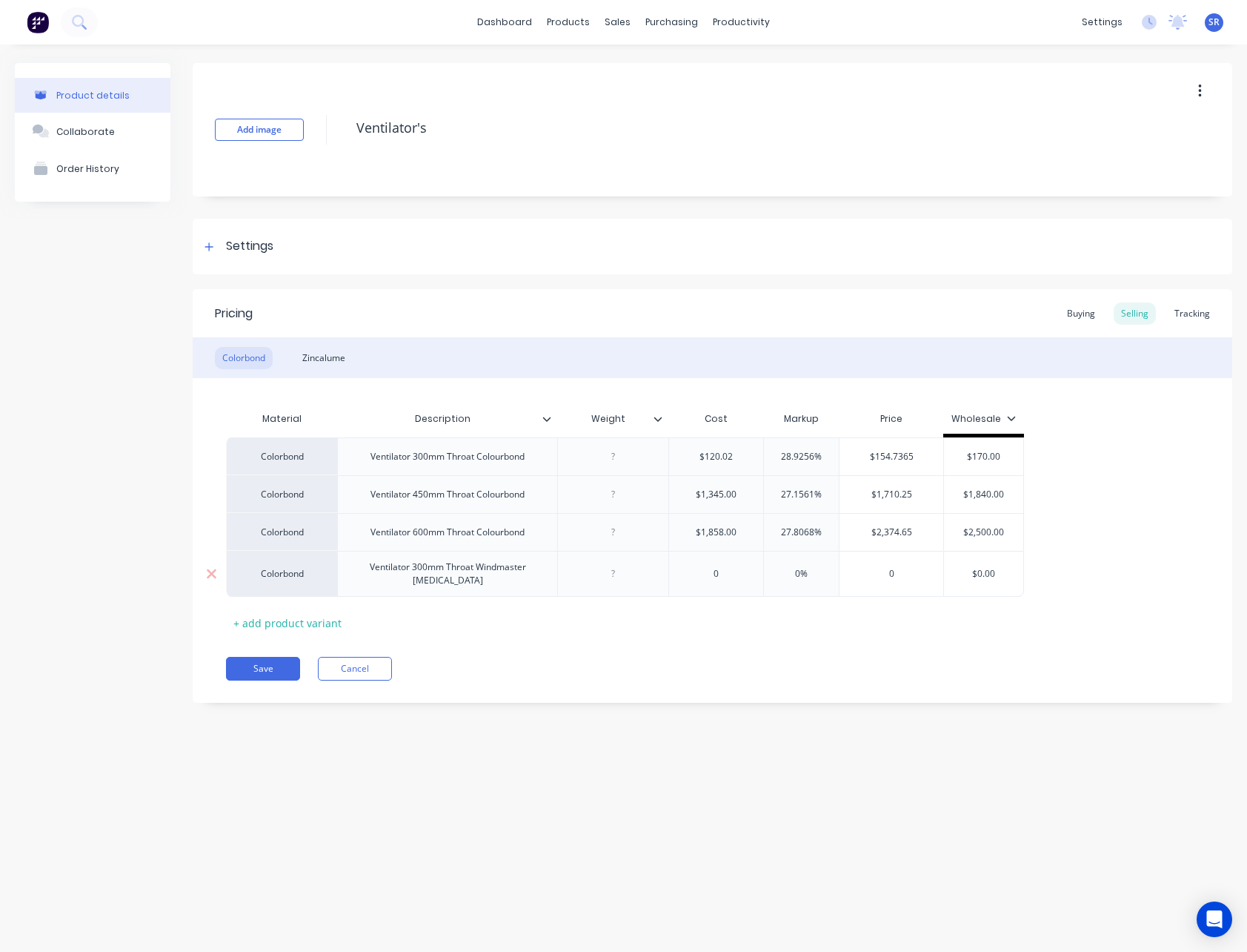
type textarea "x"
type input "0"
click at [725, 572] on input "0" at bounding box center [716, 573] width 94 height 13
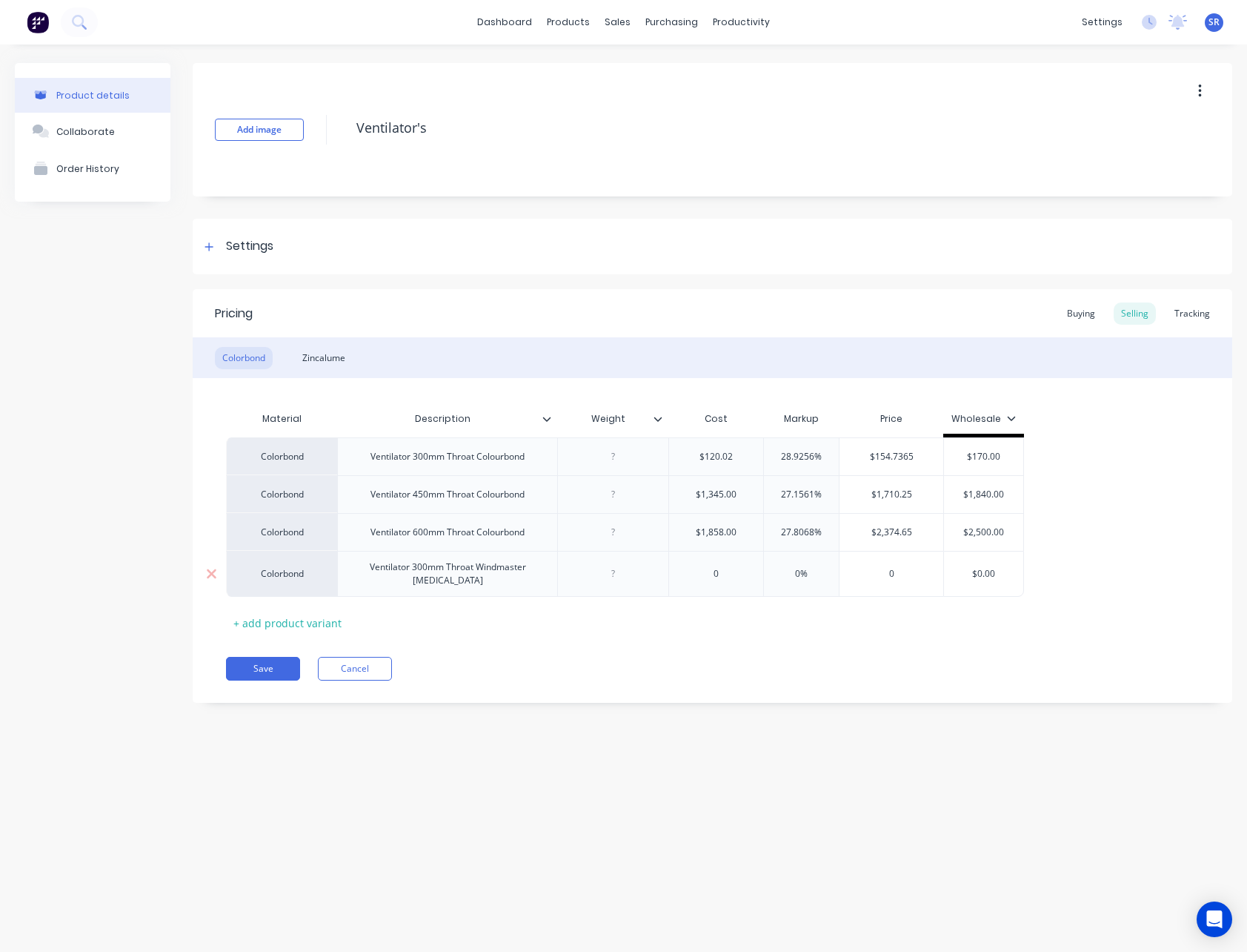
type textarea "x"
type input "2"
type textarea "x"
type input "20"
type textarea "x"
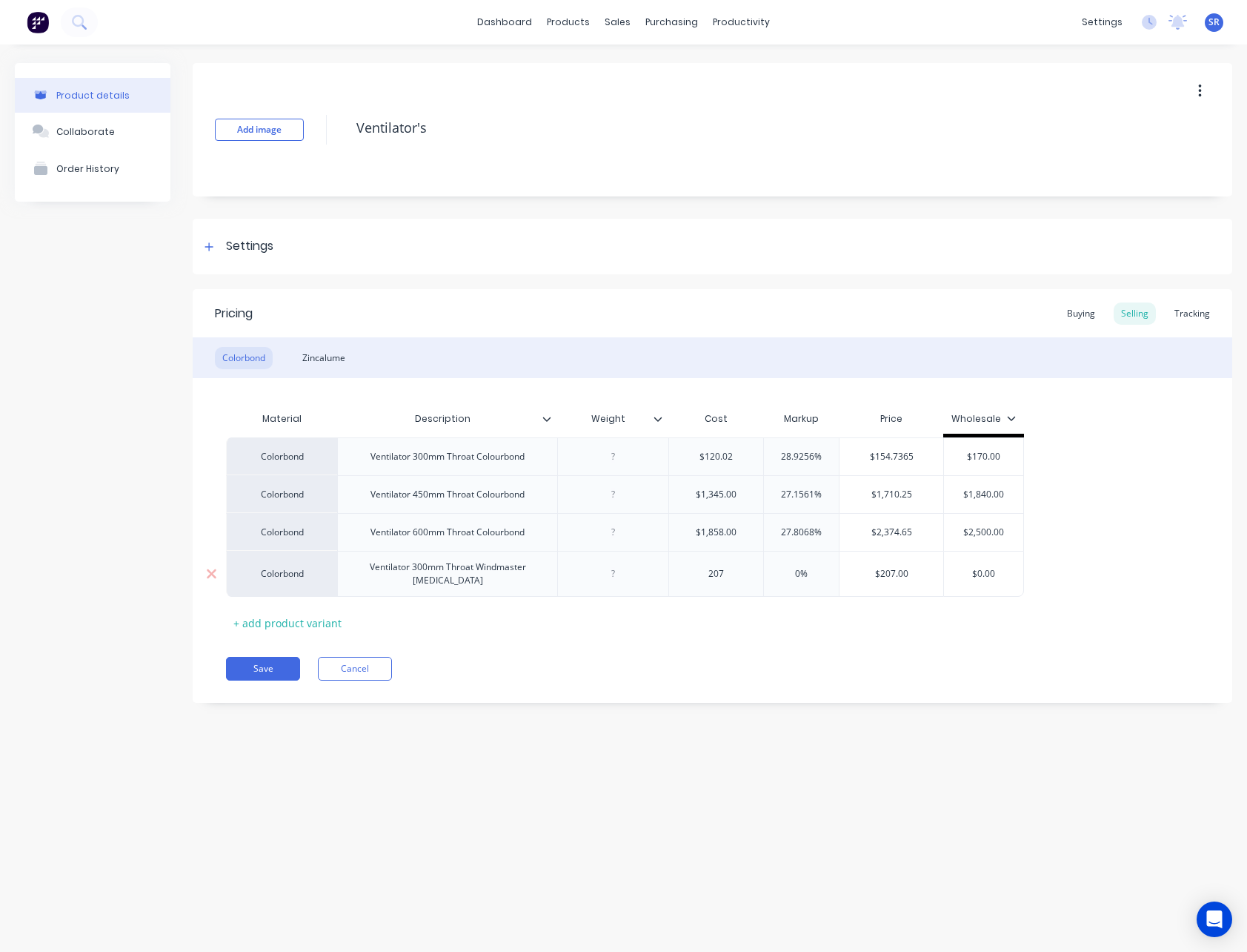
type input "207."
type textarea "x"
type input "207.6"
type textarea "x"
type input "207.68"
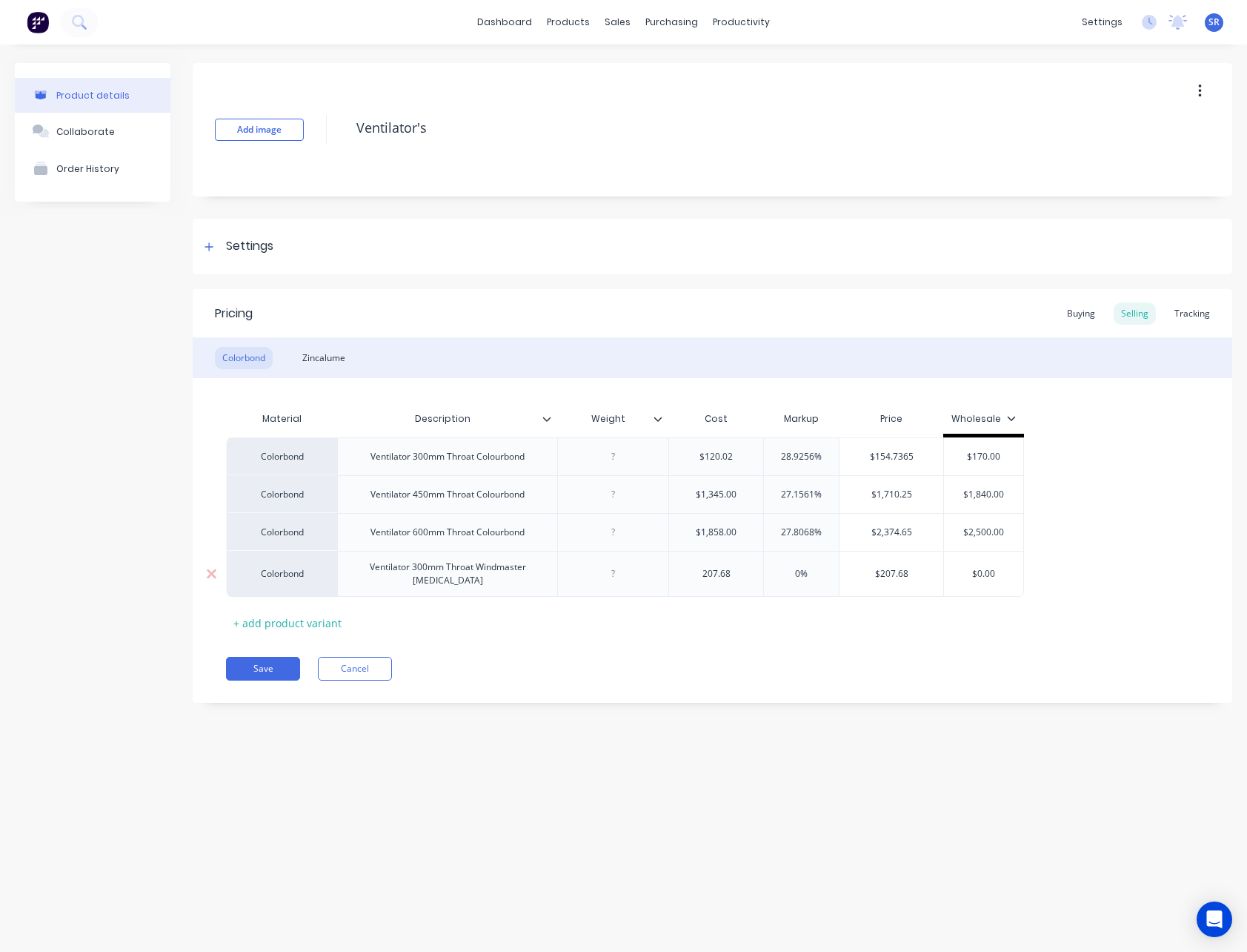
type input "0%"
type textarea "x"
type input "0%2"
type textarea "x"
type input "0%27"
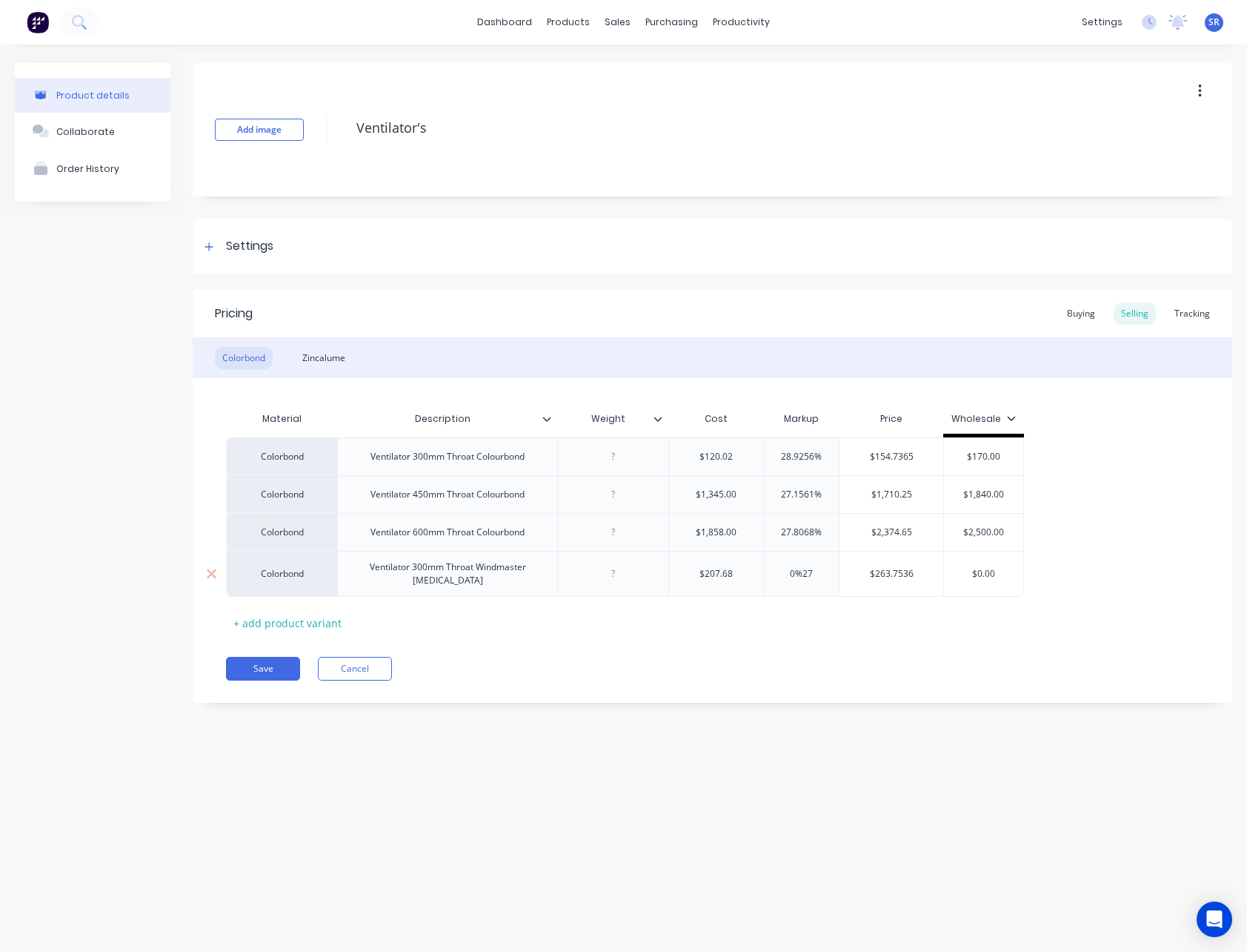
type input "$263.7536"
type input "$0.00"
type textarea "x"
type input "$0.002"
type textarea "x"
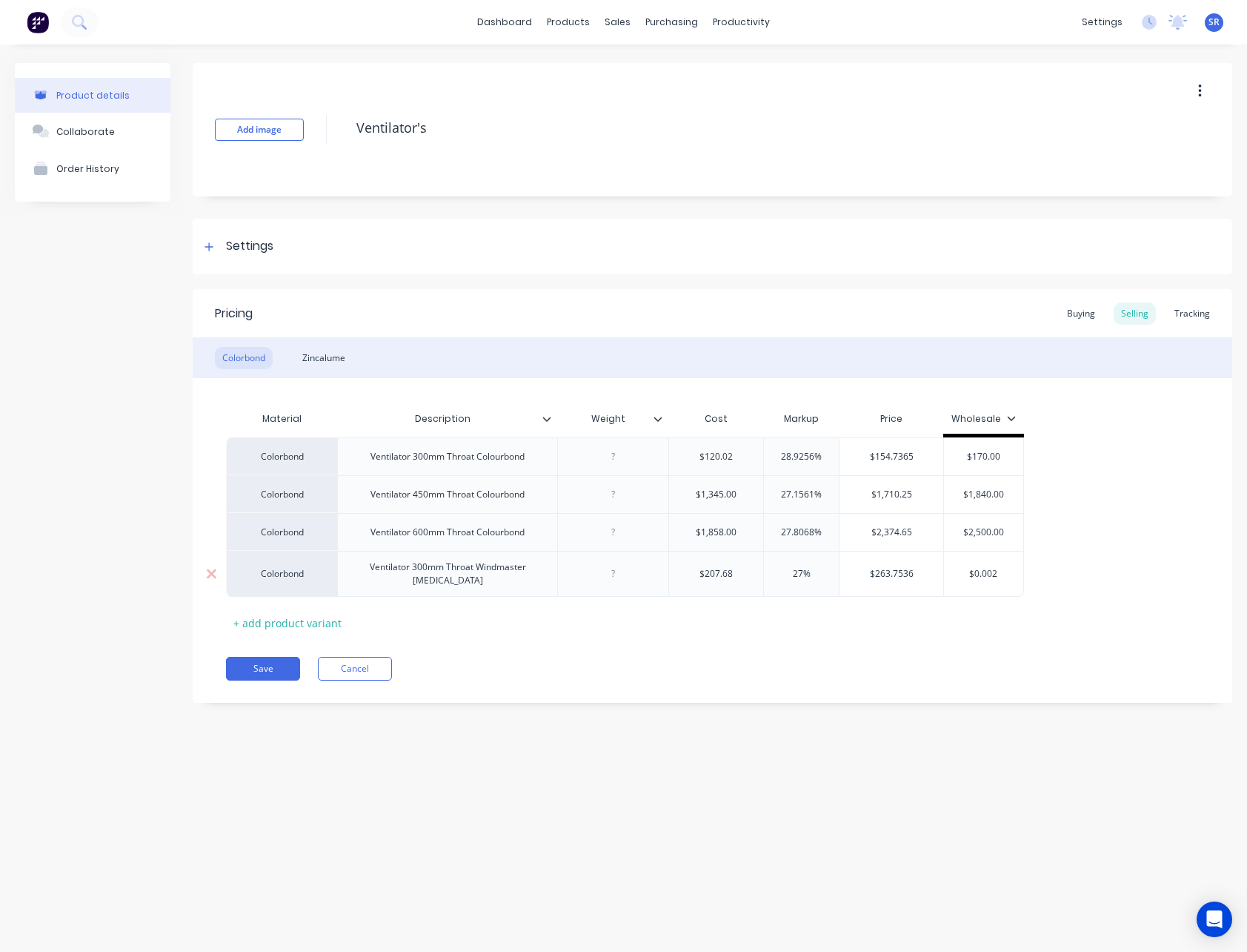
type input "$0.0029"
type textarea "x"
type input "$0.00290"
type input "$0.0029"
type textarea "x"
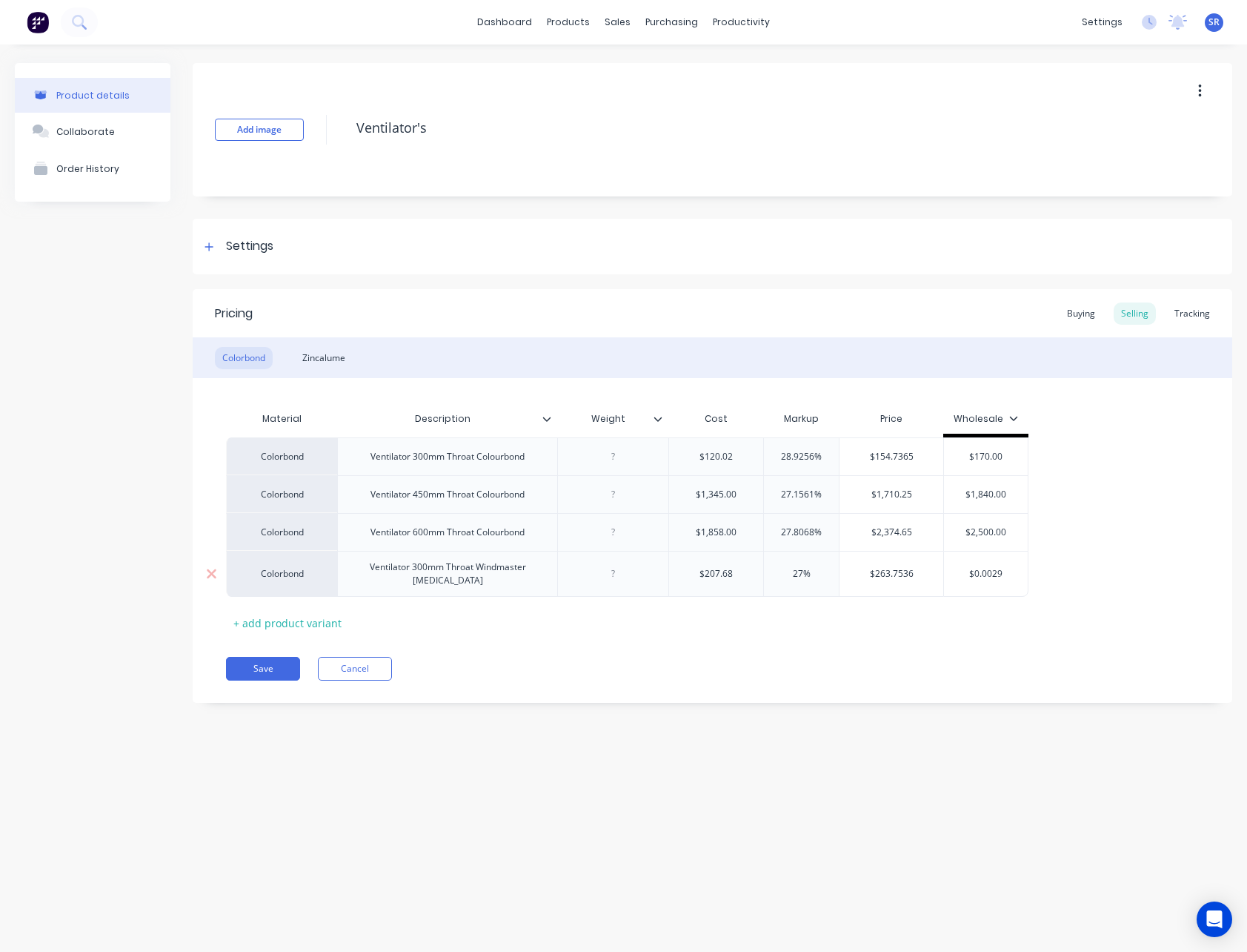
type input "2"
type textarea "x"
type input "29"
type textarea "x"
type input "290"
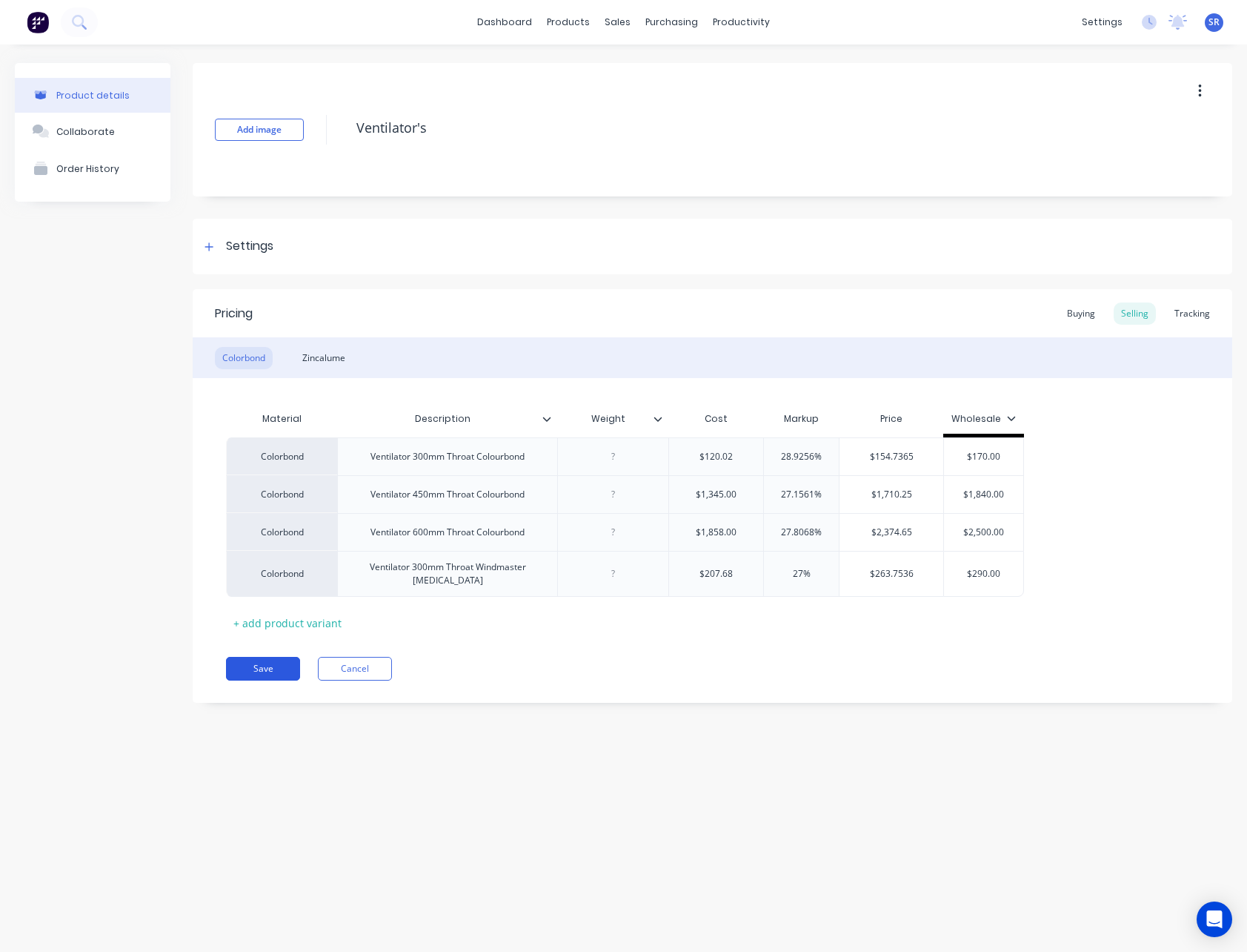
click at [281, 662] on button "Save" at bounding box center [262, 668] width 74 height 24
type textarea "x"
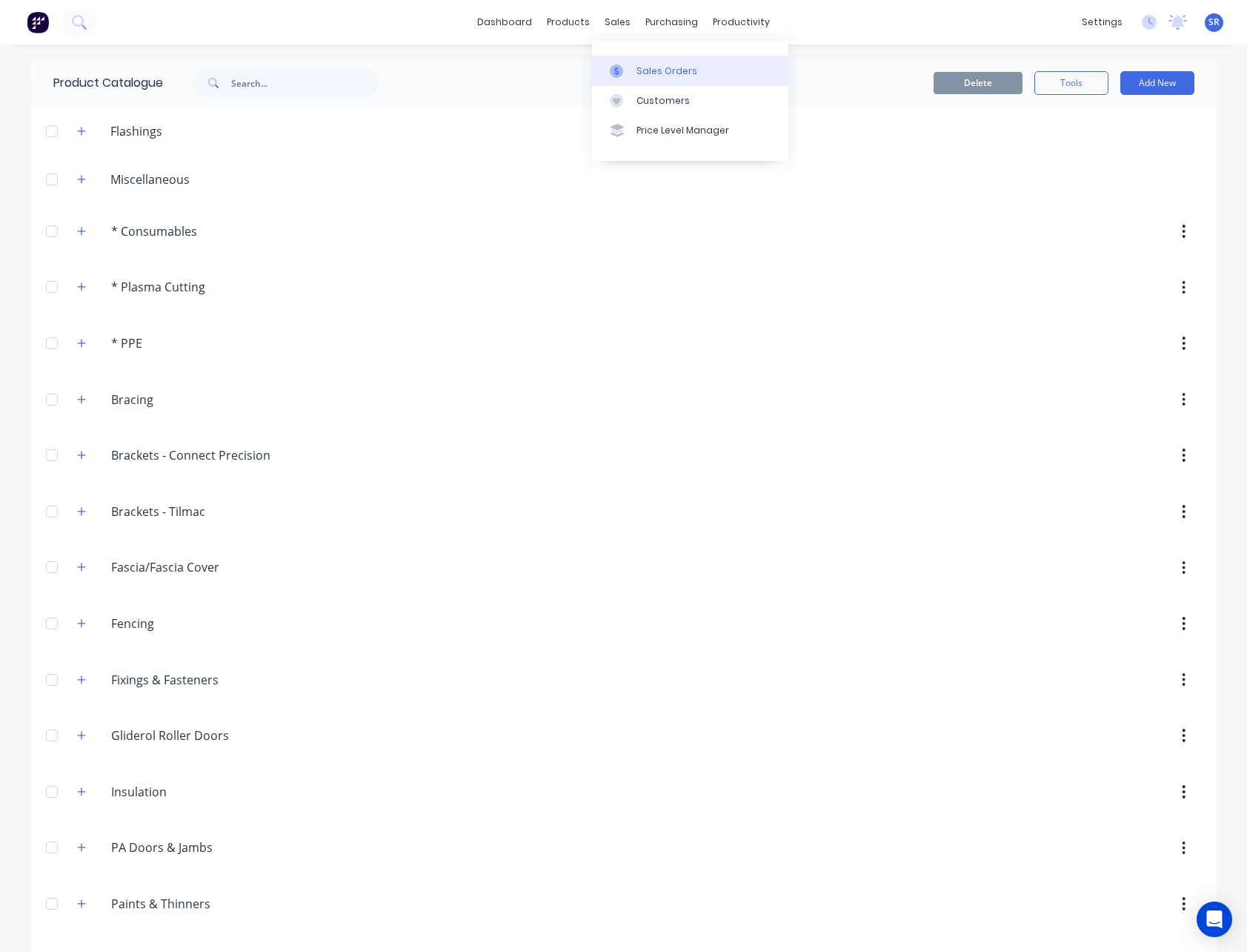
click at [643, 78] on link "Sales Orders" at bounding box center [690, 70] width 196 height 29
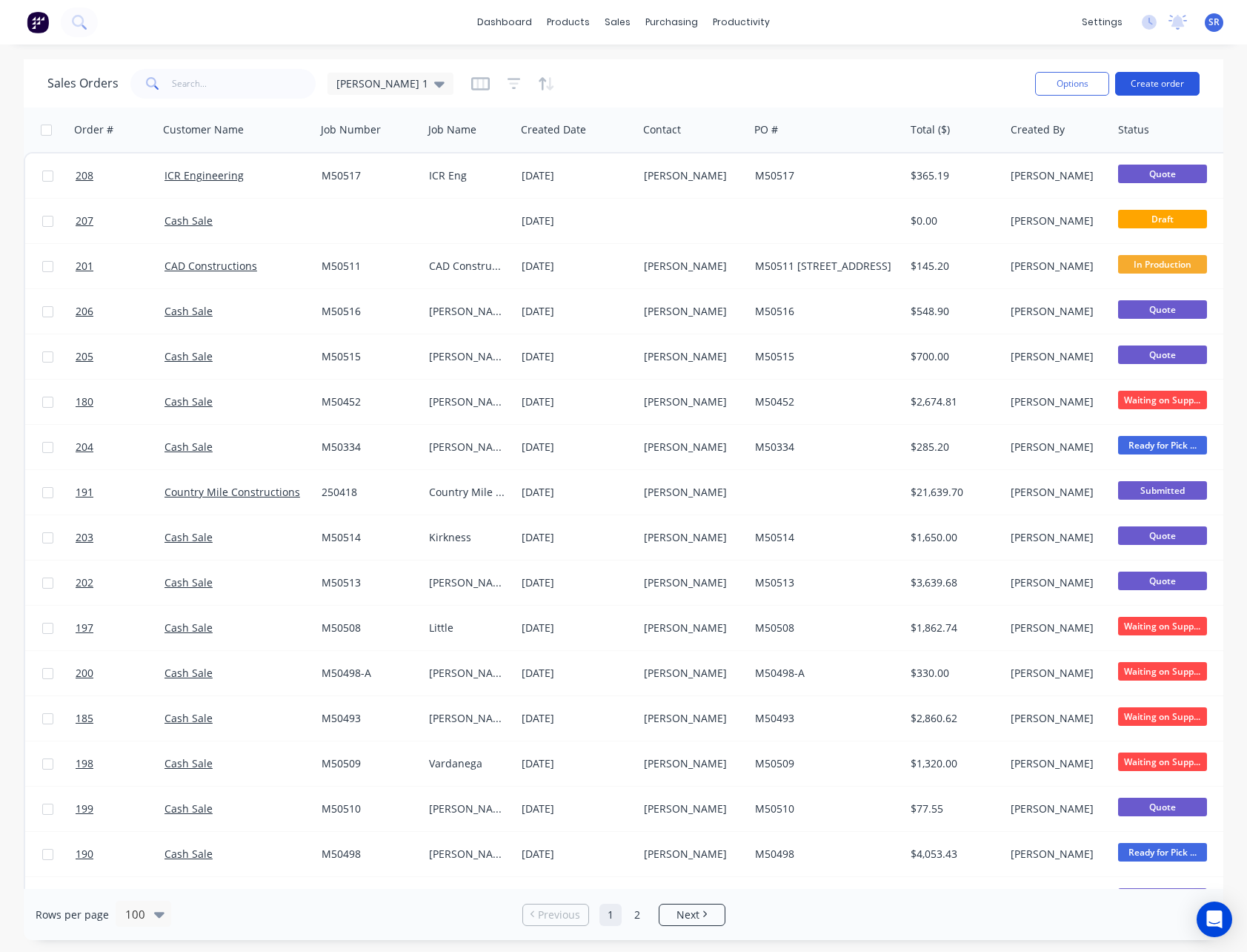
click at [1163, 81] on button "Create order" at bounding box center [1157, 84] width 84 height 24
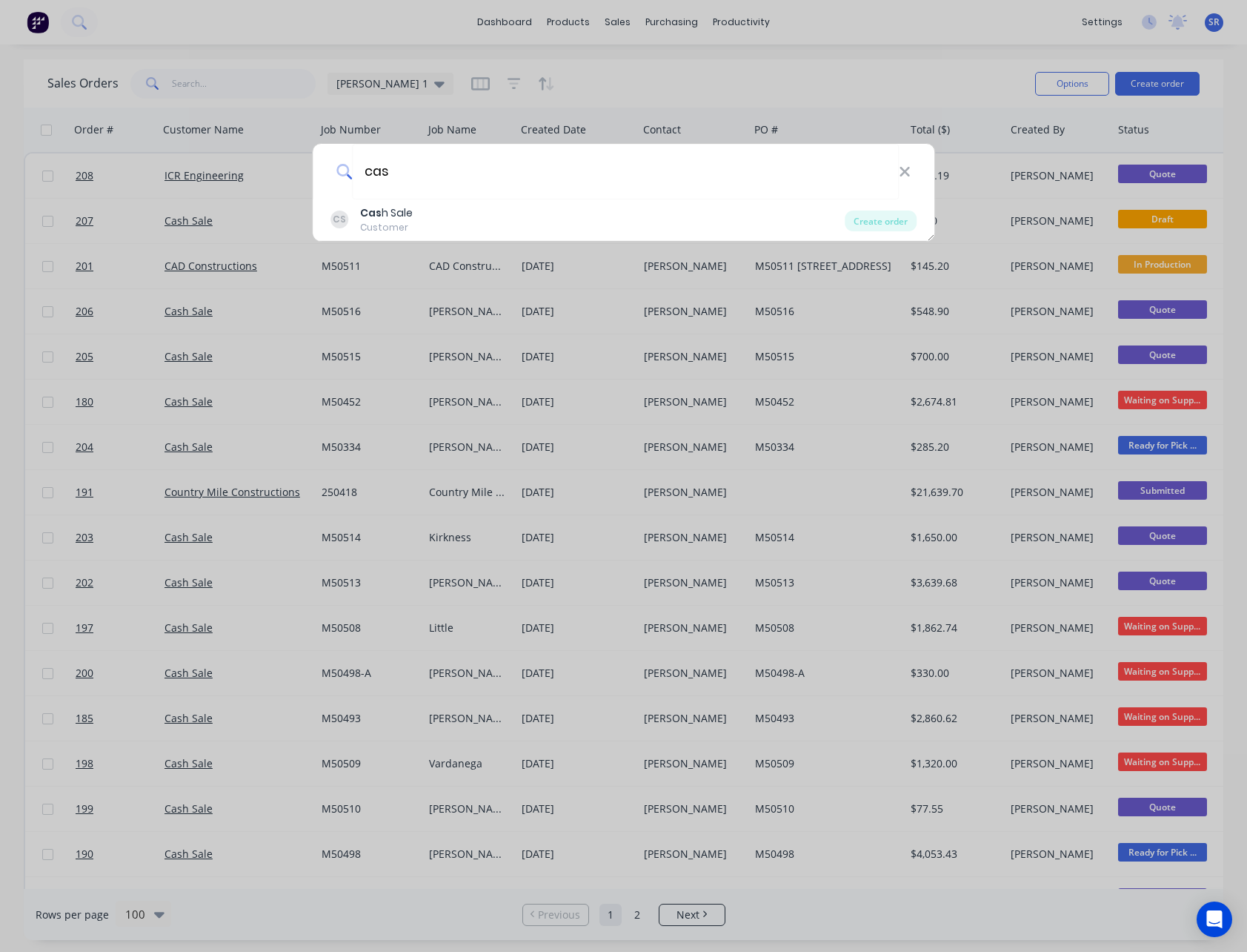
type input "cas"
click at [906, 163] on div "cas" at bounding box center [624, 172] width 622 height 56
click at [906, 165] on icon at bounding box center [904, 172] width 12 height 16
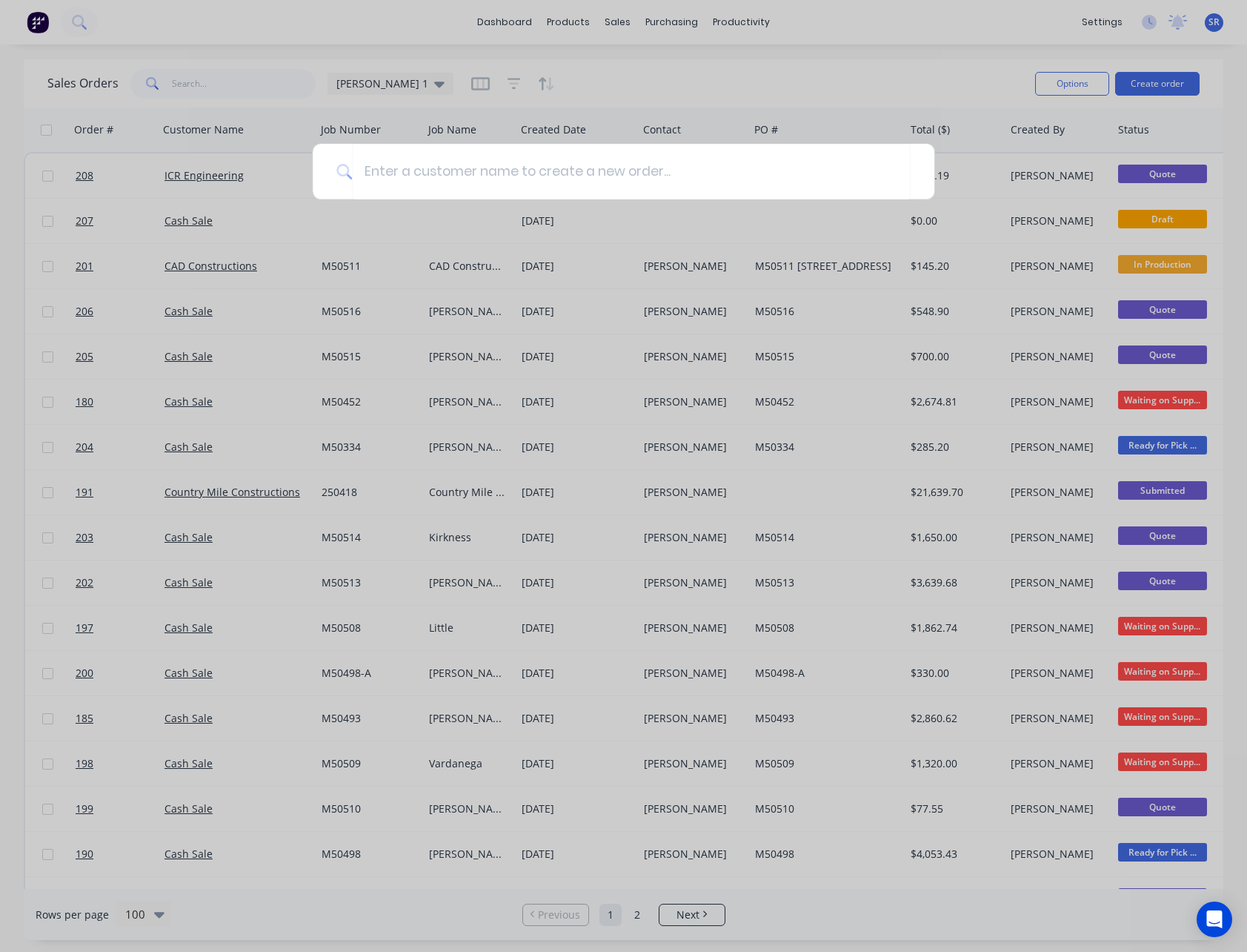
click at [895, 83] on div at bounding box center [623, 476] width 1247 height 952
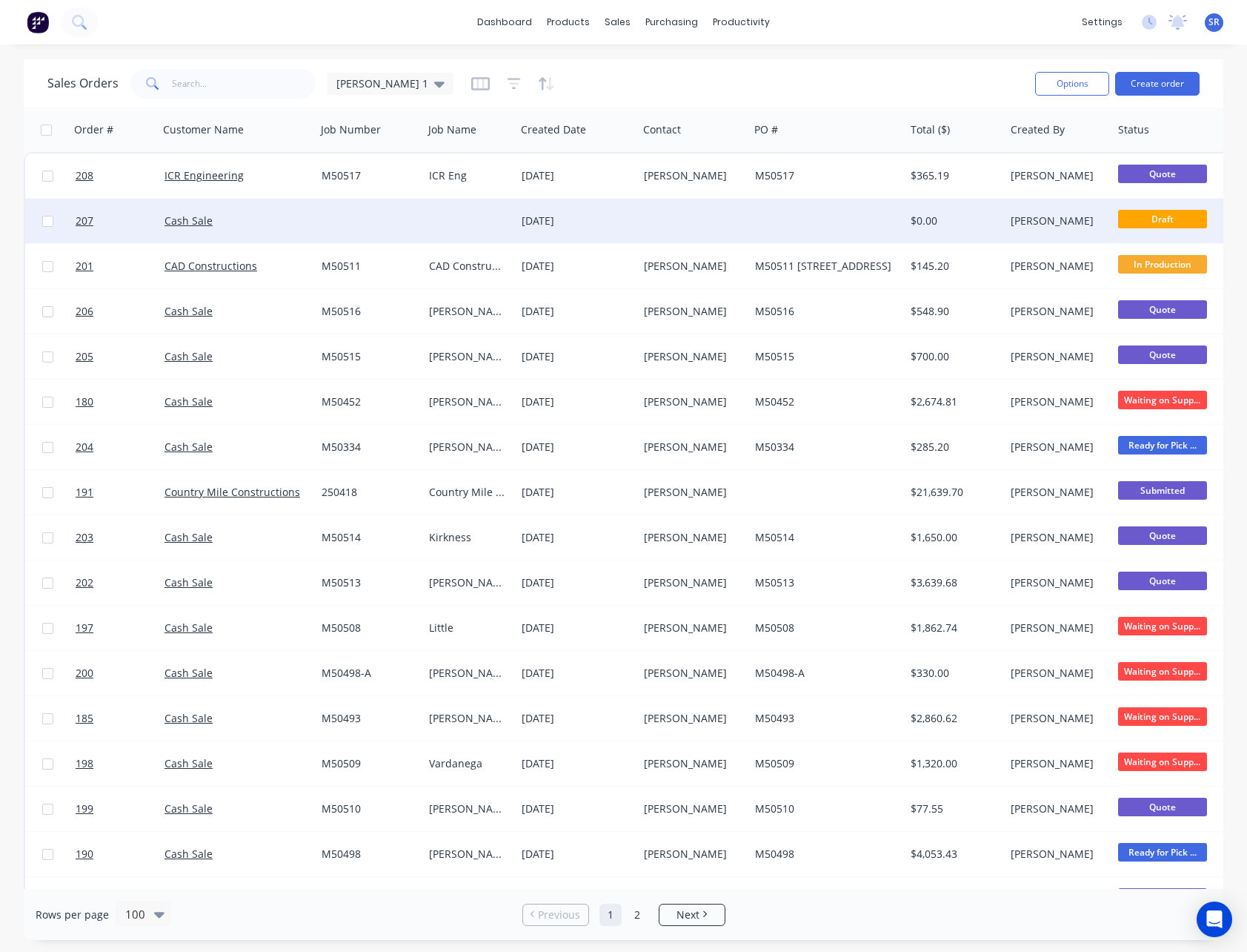
click at [700, 207] on div at bounding box center [693, 220] width 111 height 44
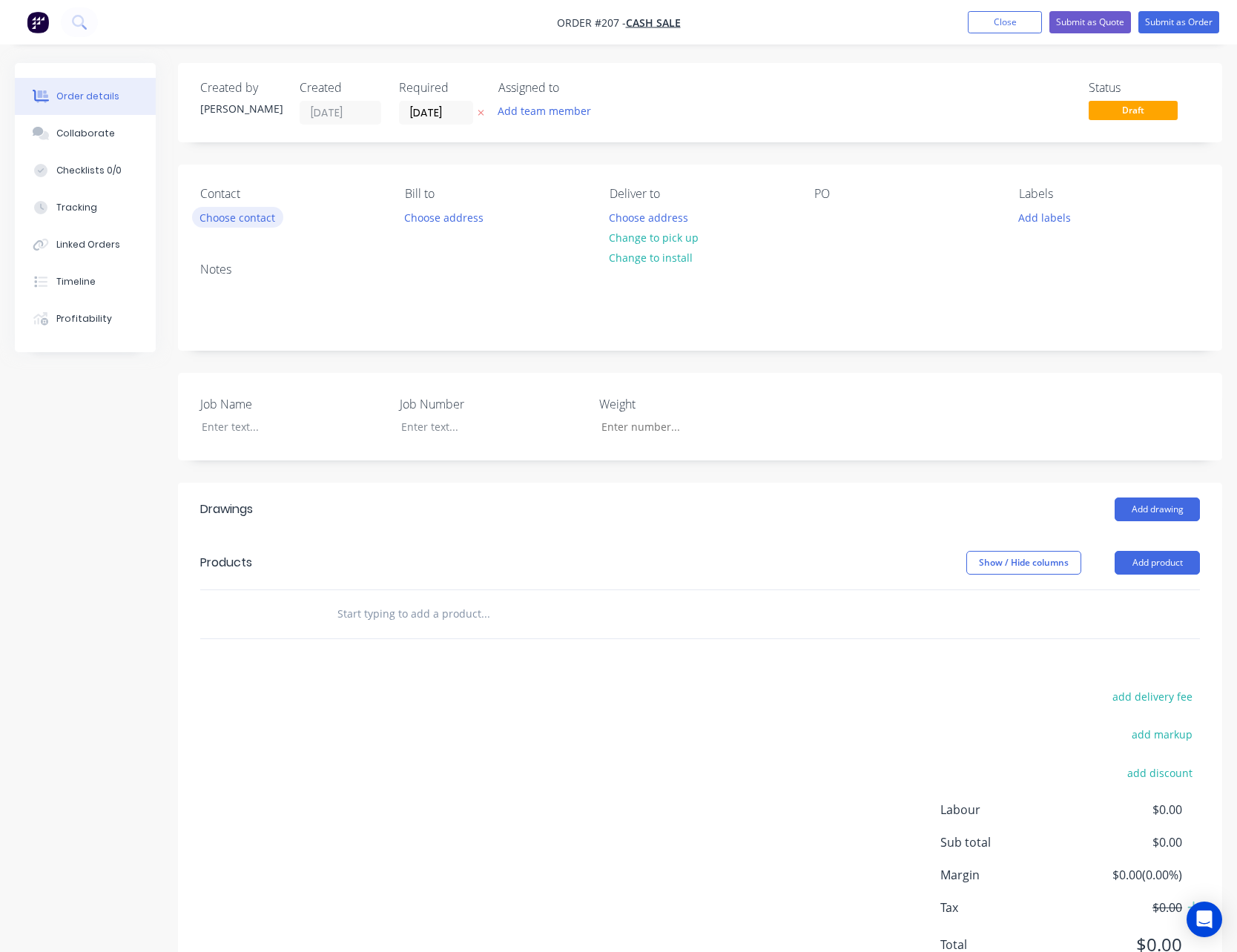
click at [247, 217] on button "Choose contact" at bounding box center [237, 217] width 92 height 20
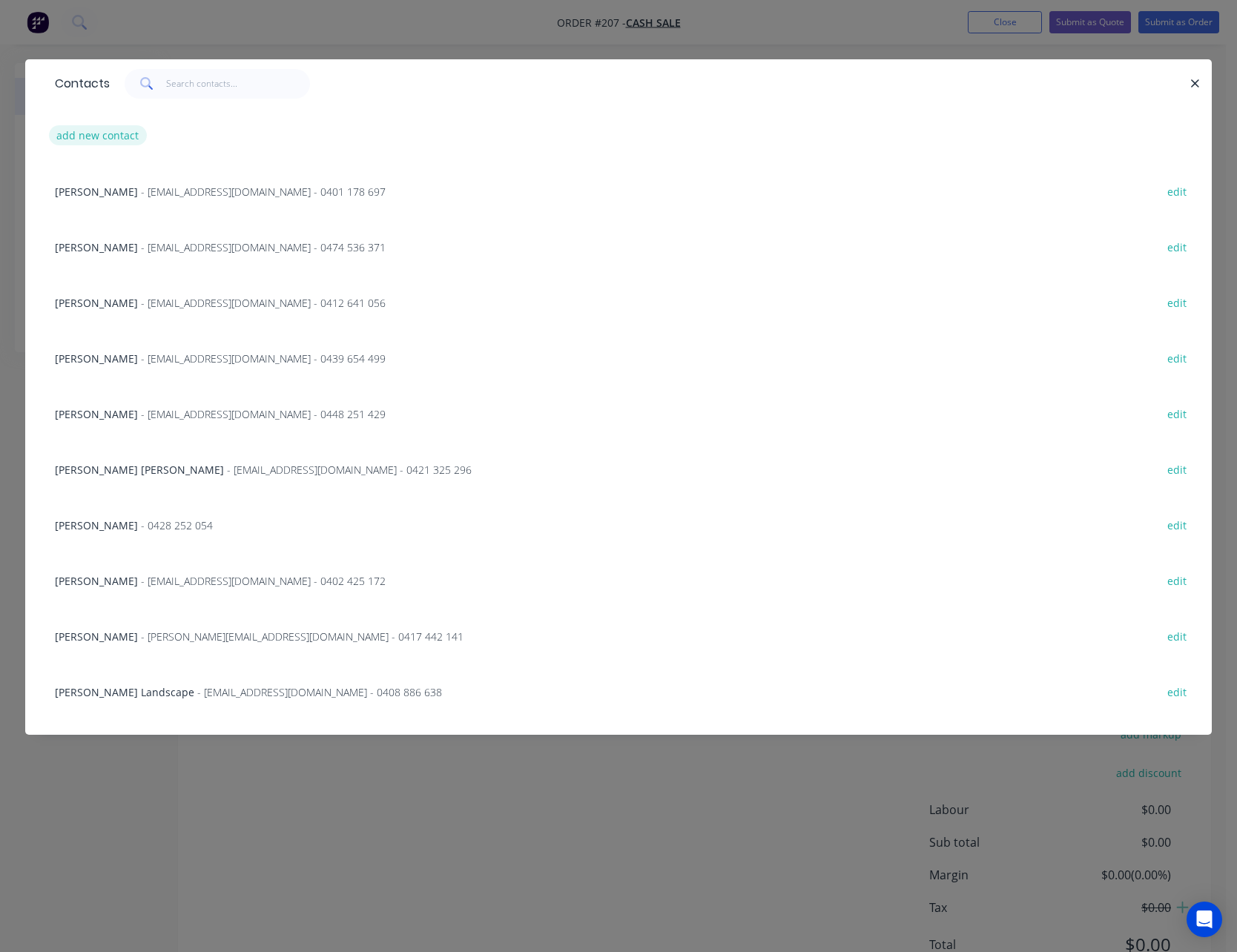
click at [127, 131] on button "add new contact" at bounding box center [98, 135] width 98 height 20
select select "AU"
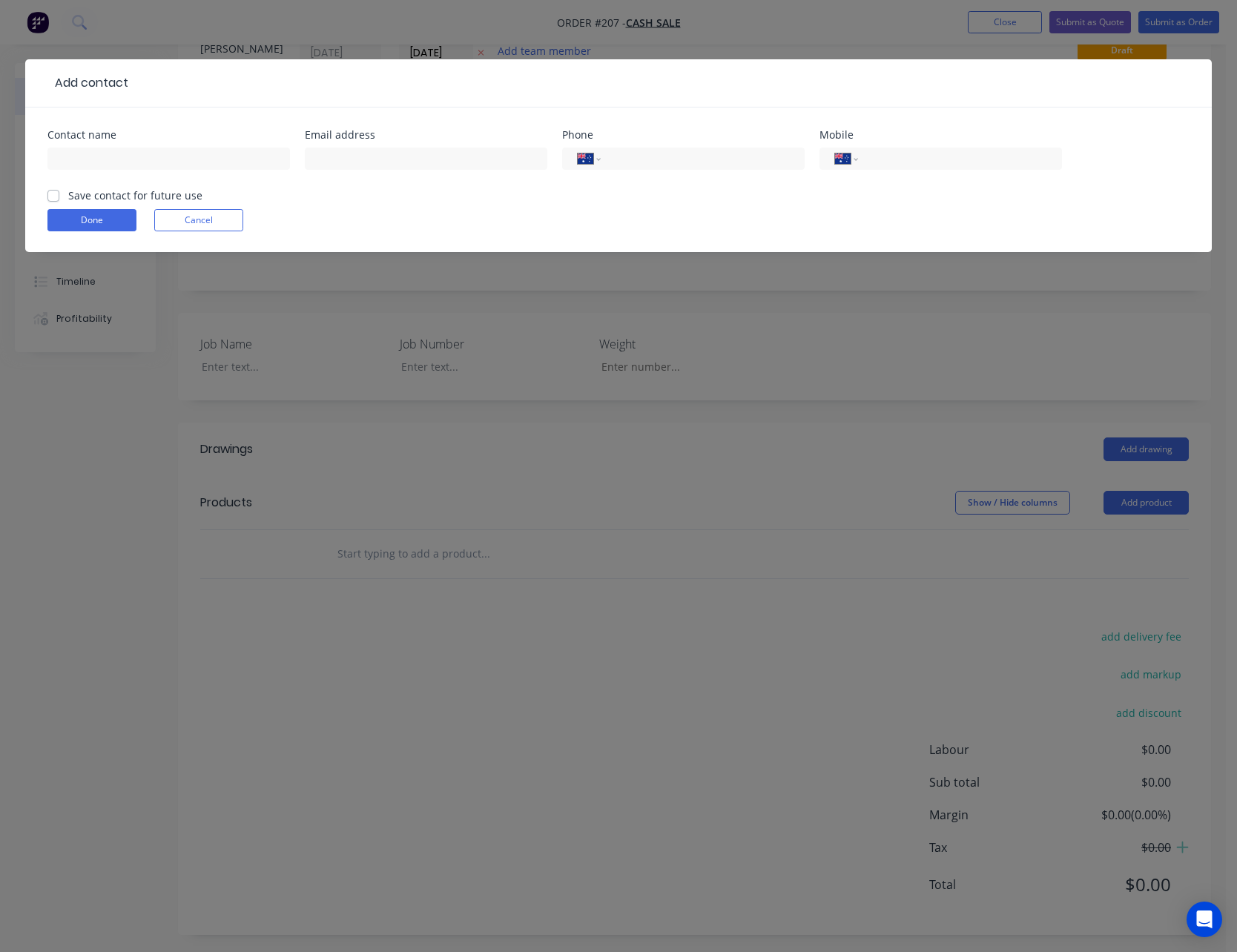
scroll to position [65, 0]
click at [112, 160] on input "text" at bounding box center [168, 158] width 243 height 22
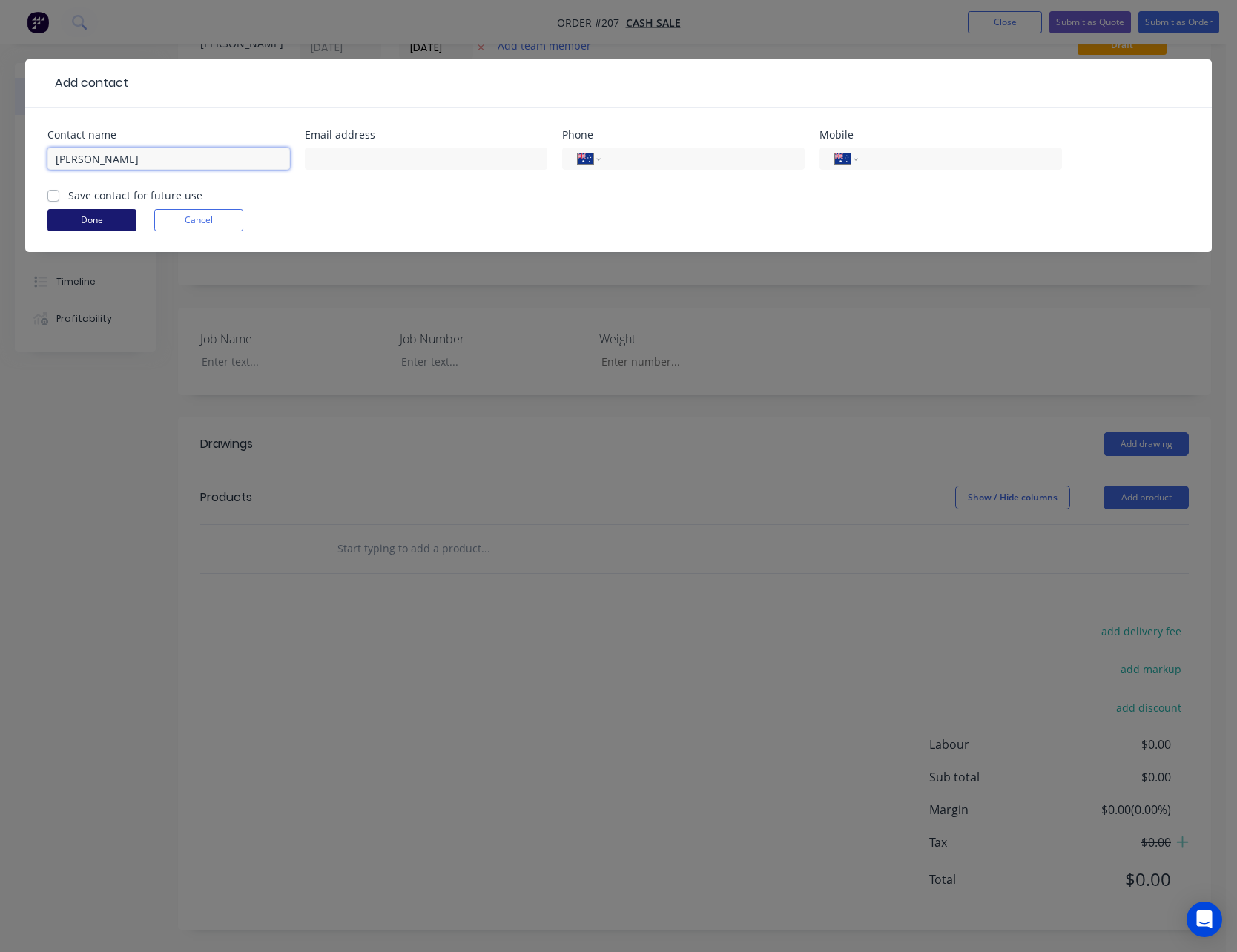
type input "[PERSON_NAME]"
click at [103, 222] on button "Done" at bounding box center [92, 220] width 89 height 22
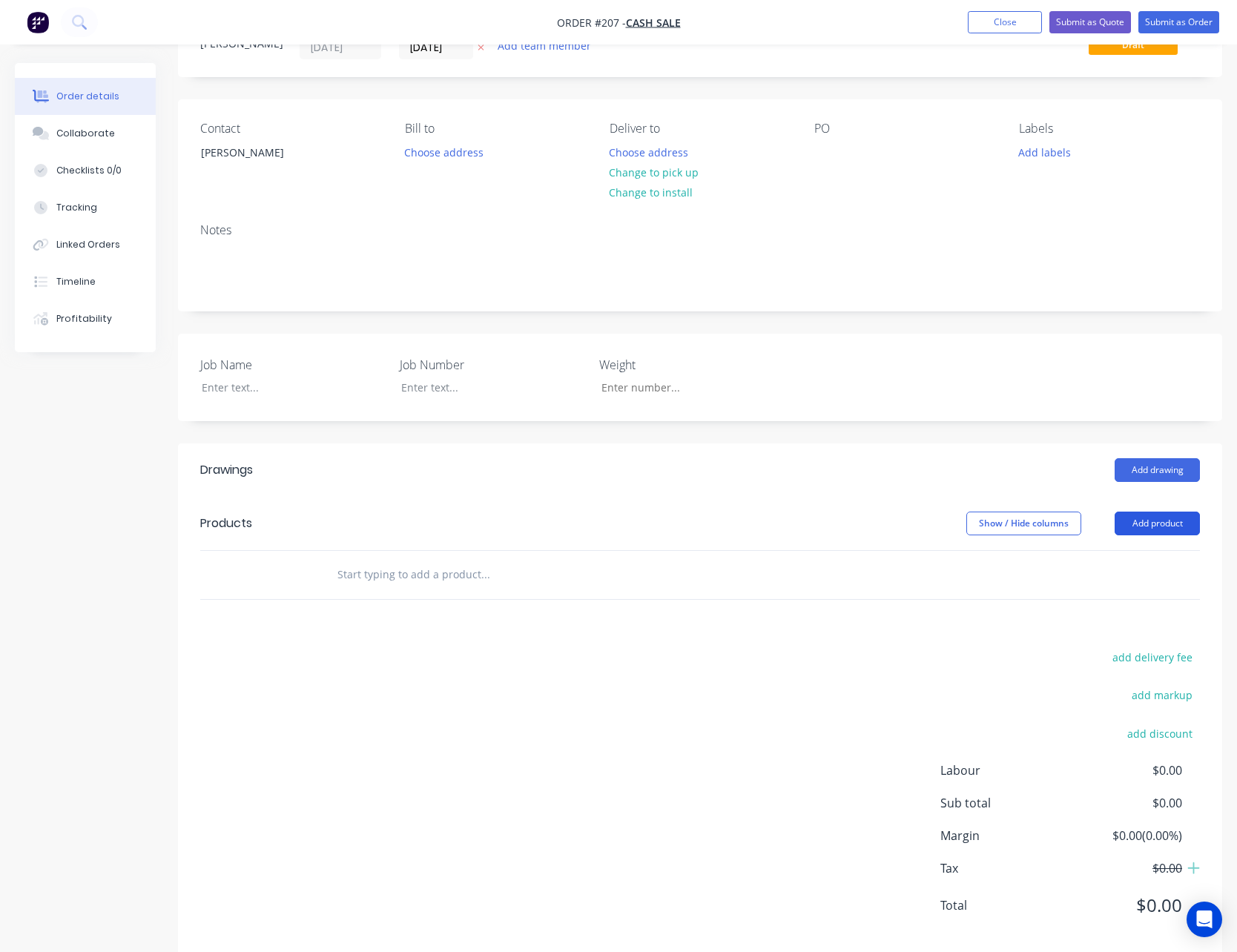
click at [1158, 528] on button "Add product" at bounding box center [1157, 523] width 85 height 24
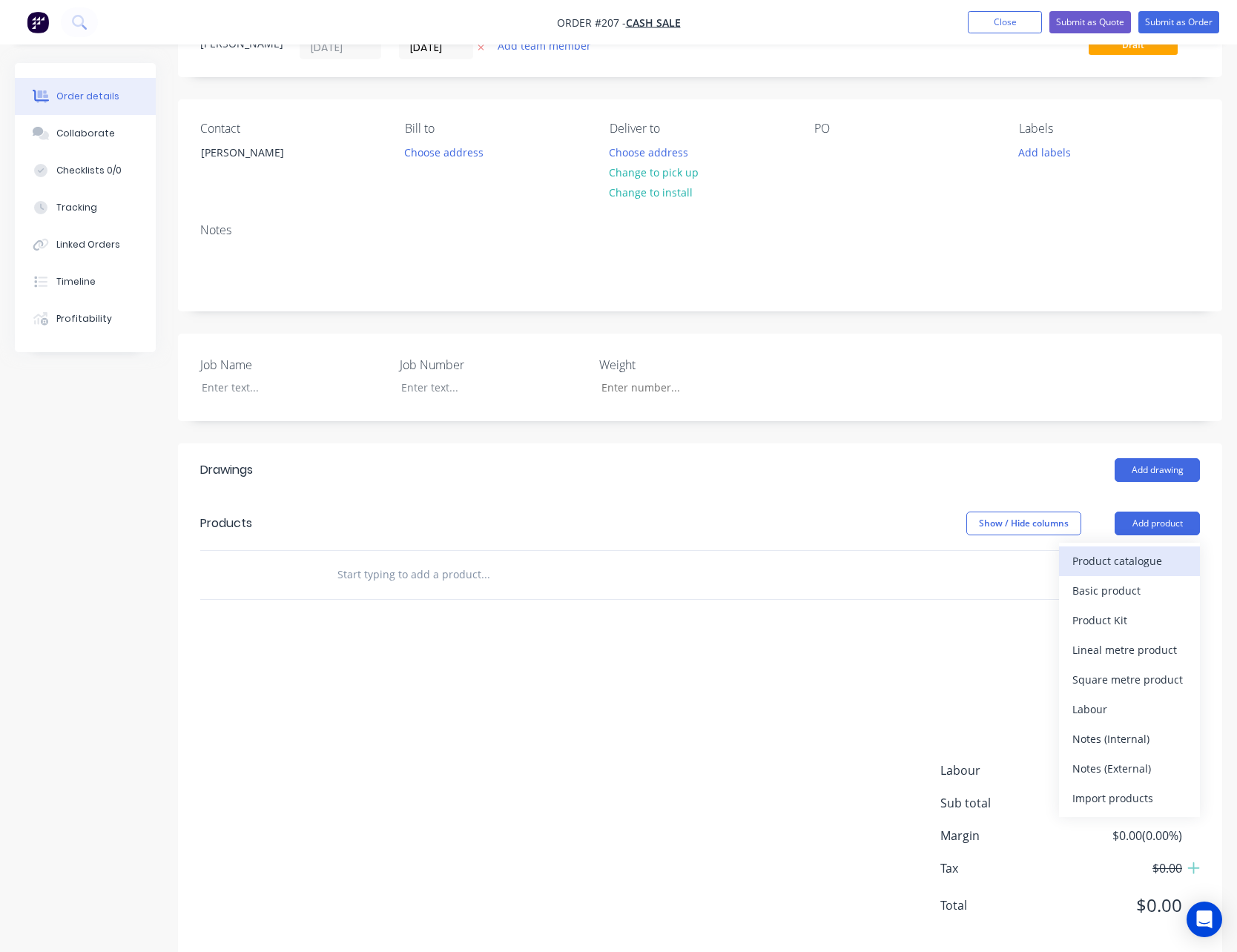
click at [1155, 559] on div "Product catalogue" at bounding box center [1129, 561] width 114 height 21
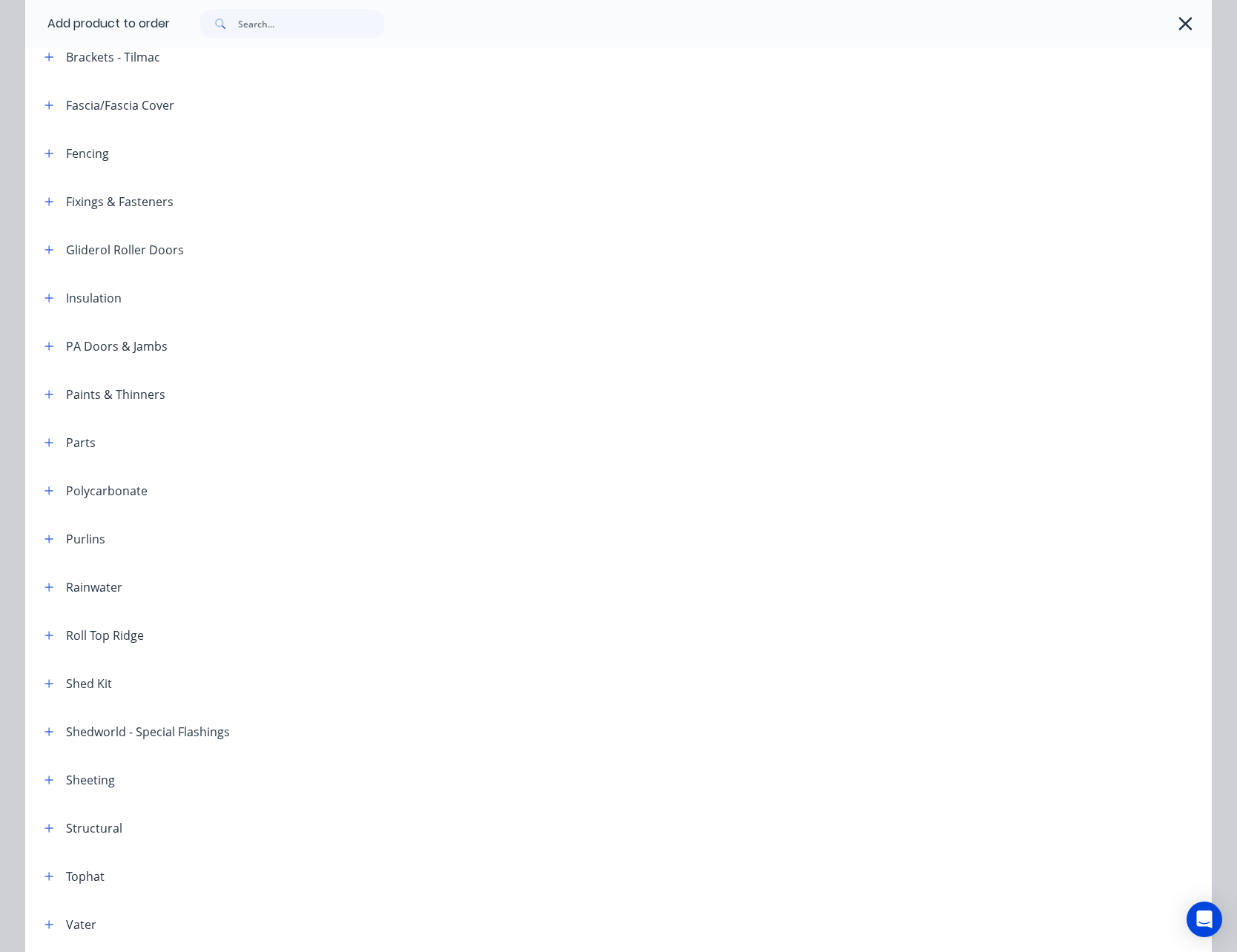
scroll to position [528, 0]
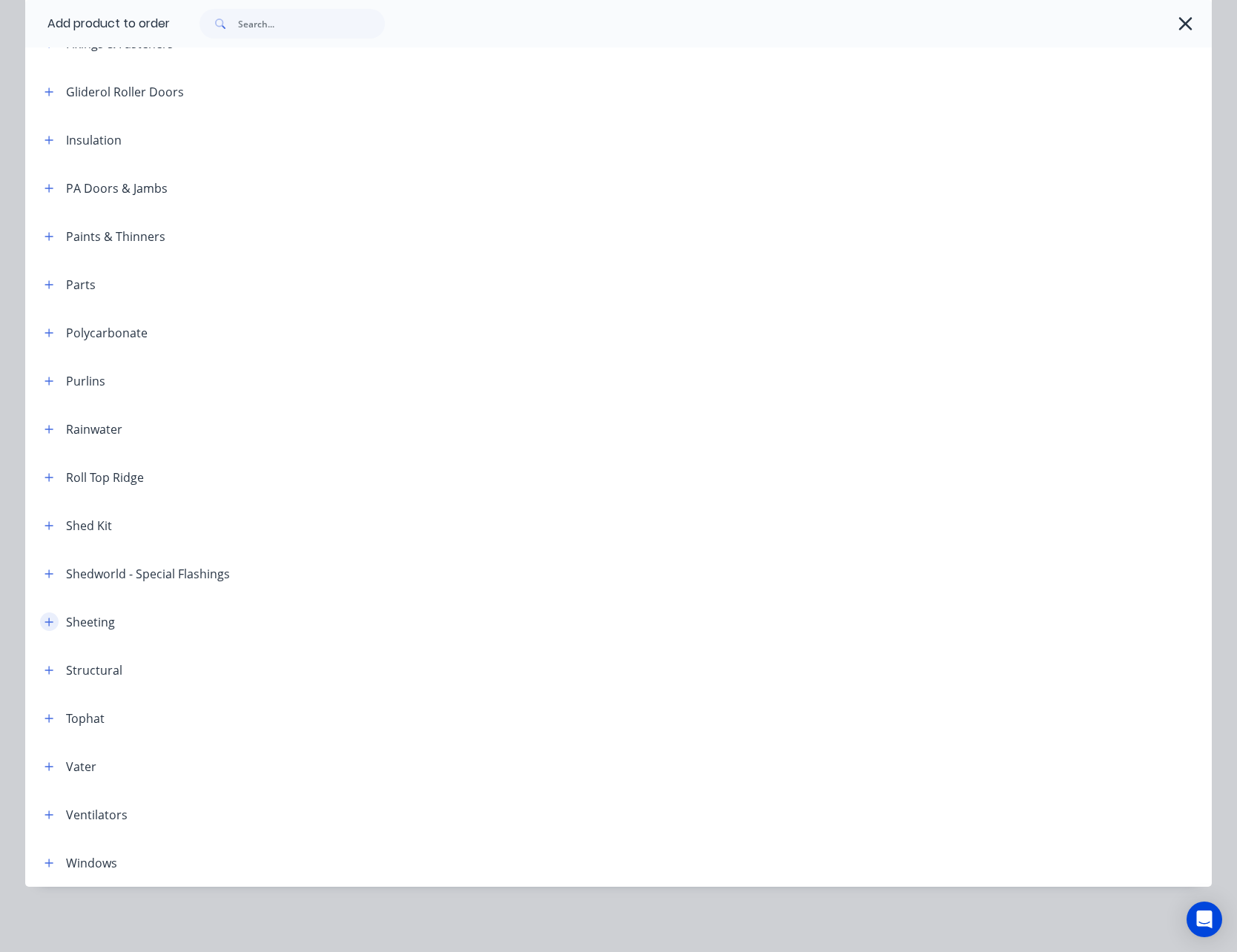
click at [44, 619] on icon "button" at bounding box center [49, 622] width 9 height 11
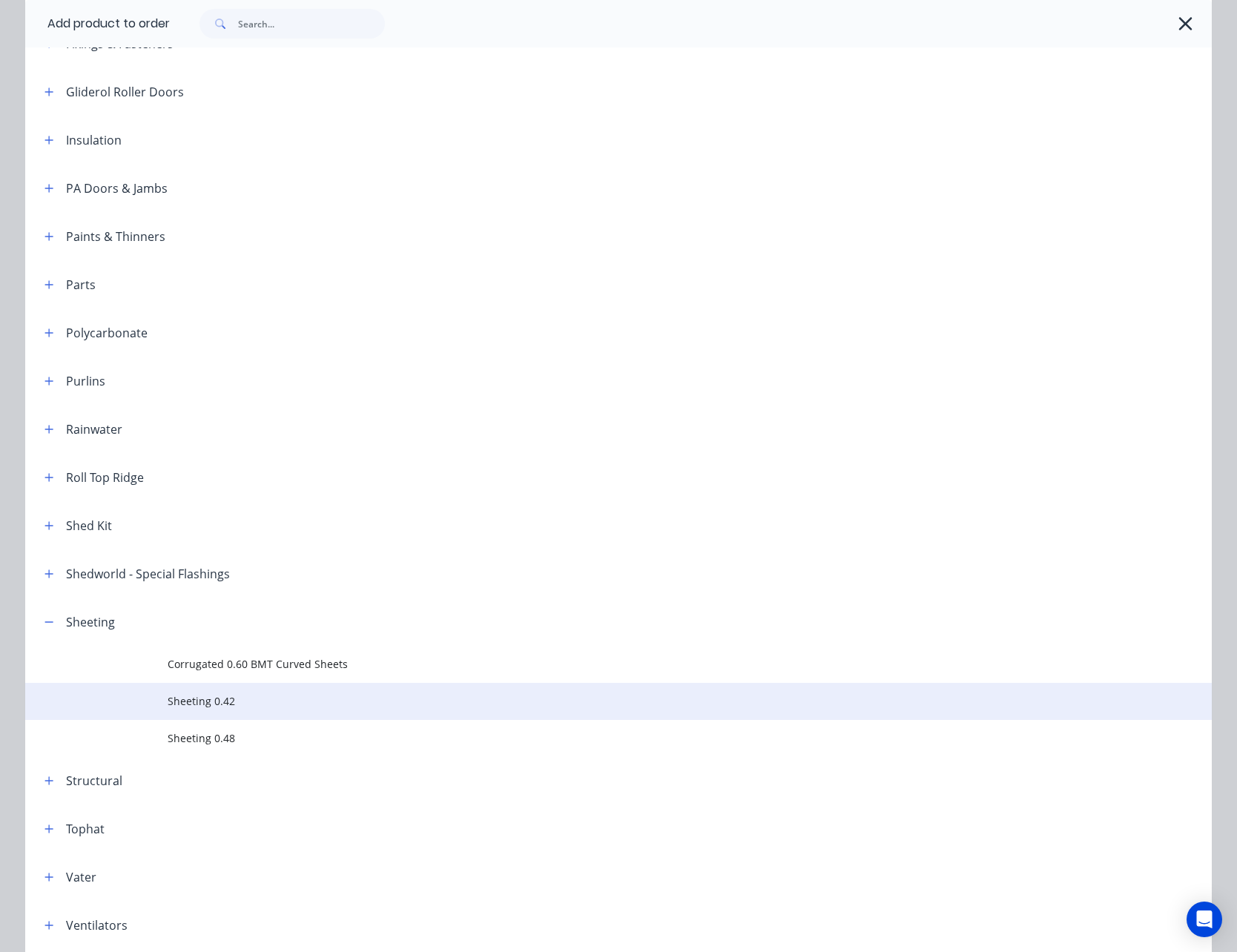
click at [208, 707] on span "Sheeting 0.42" at bounding box center [584, 701] width 835 height 16
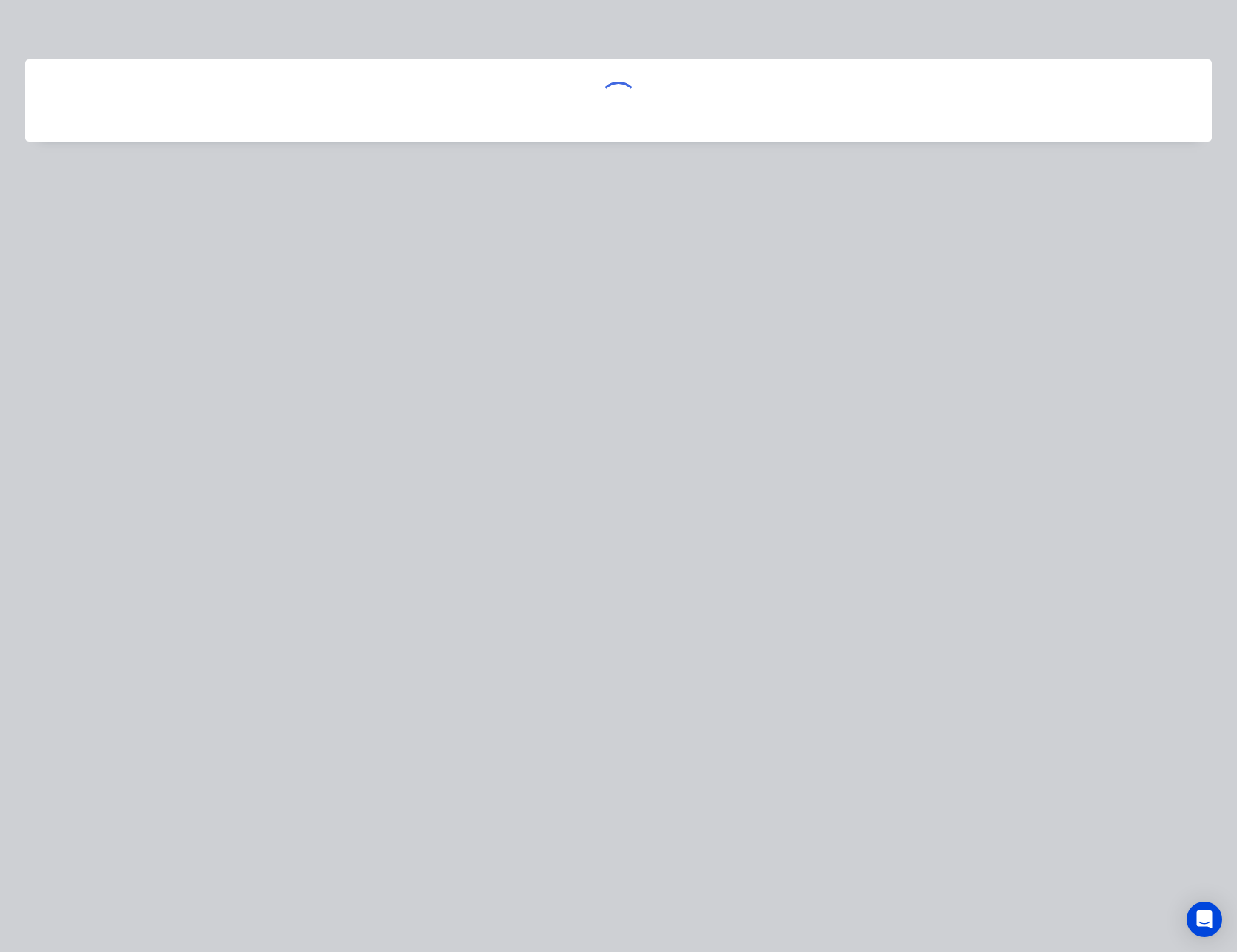
scroll to position [0, 0]
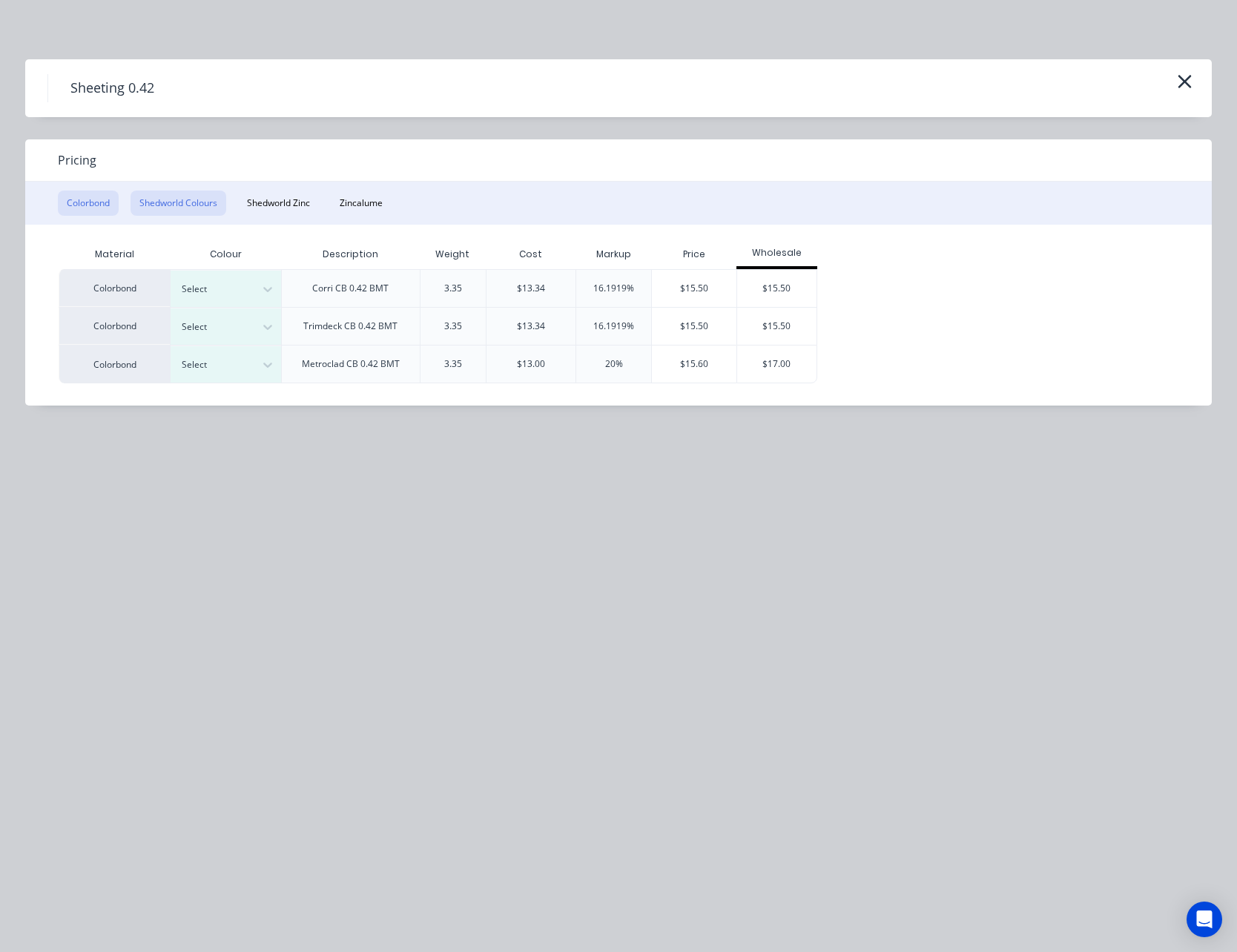
click at [212, 203] on button "Shedworld Colours" at bounding box center [179, 203] width 96 height 25
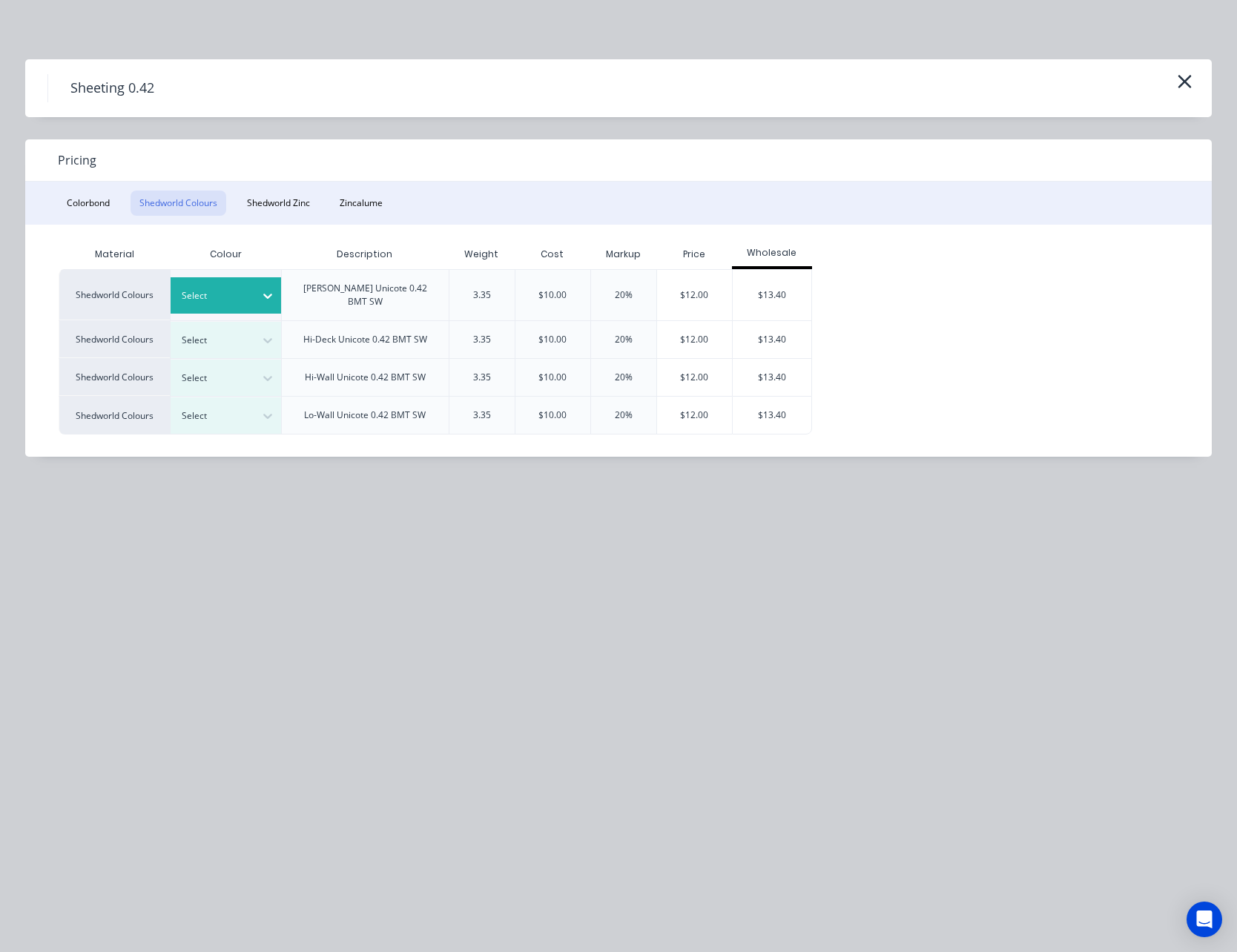
click at [268, 288] on icon at bounding box center [268, 295] width 15 height 15
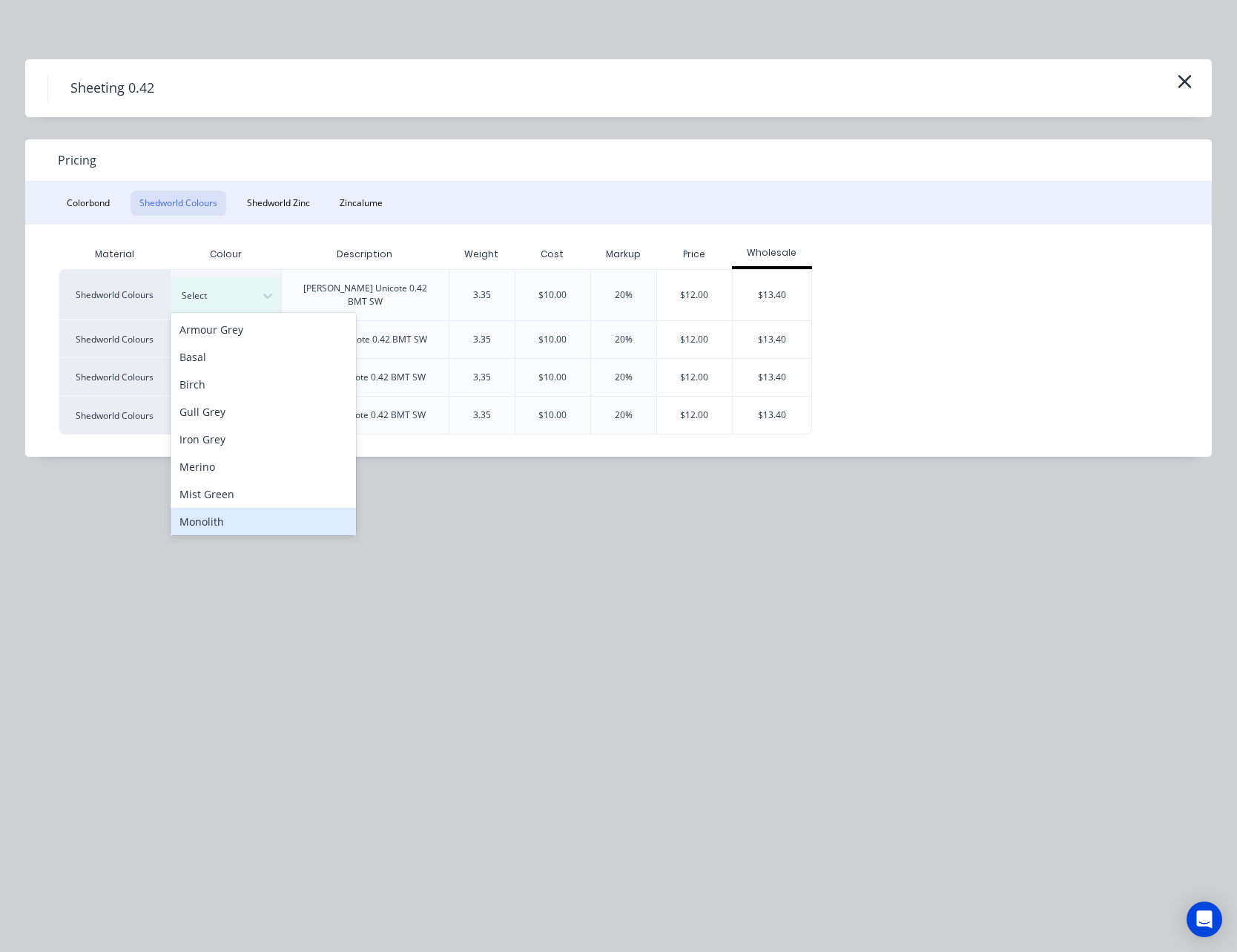
click at [232, 520] on div "Monolith" at bounding box center [263, 521] width 185 height 28
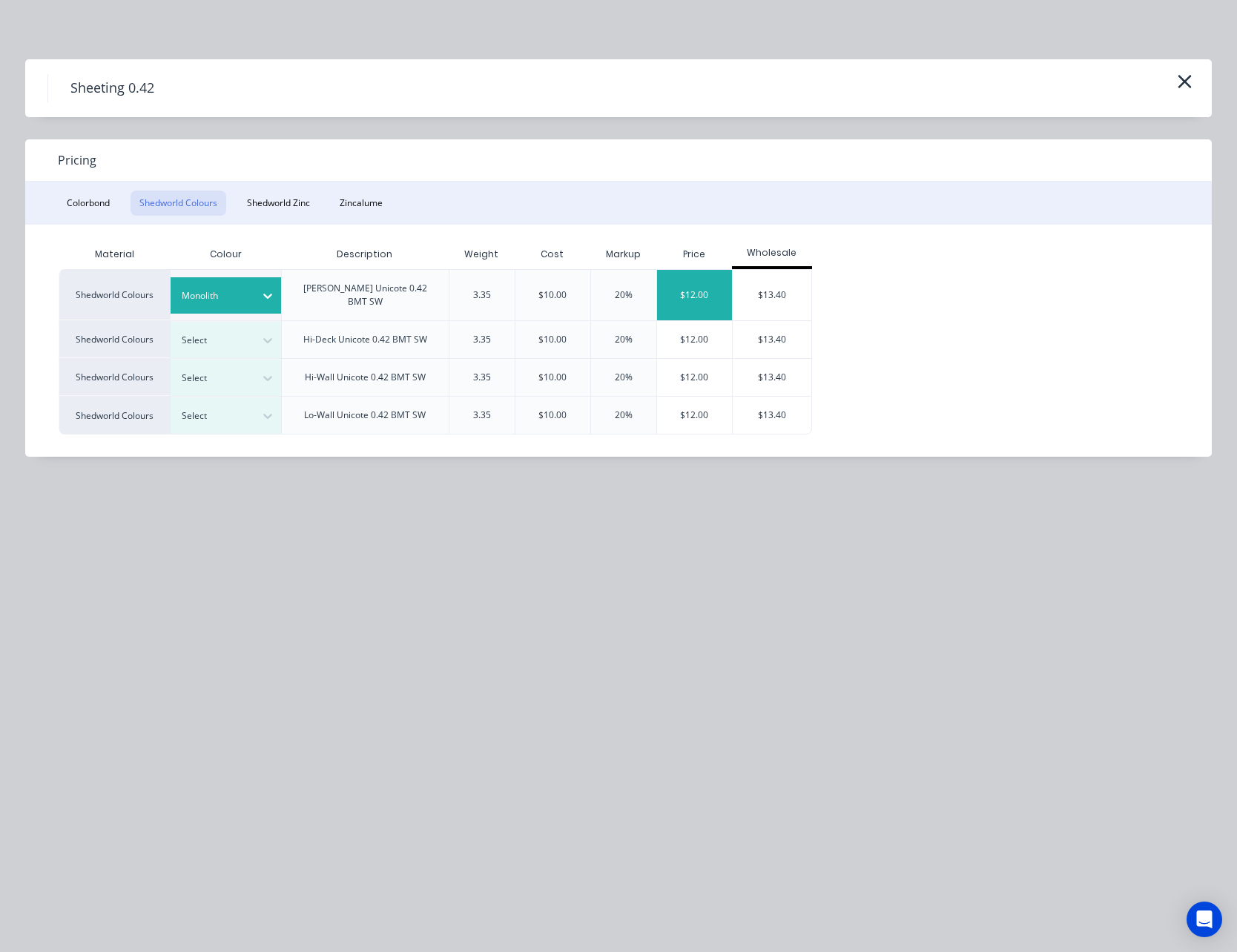
click at [706, 284] on div "$12.00" at bounding box center [695, 294] width 75 height 51
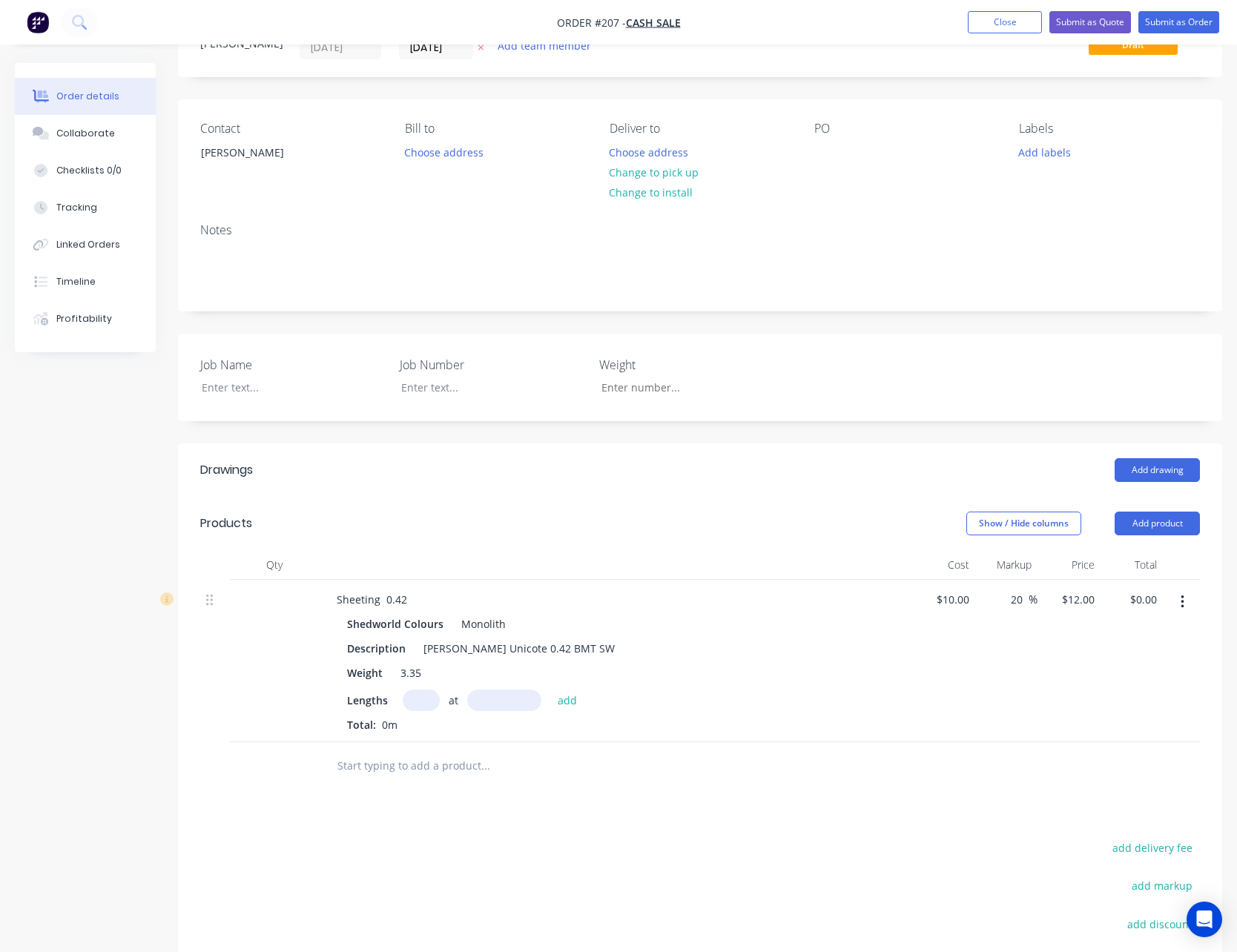
click at [425, 702] on input "text" at bounding box center [422, 700] width 37 height 21
type input "8"
type input "3900"
click at [550, 689] on button "add" at bounding box center [567, 699] width 35 height 20
type input "$374.40"
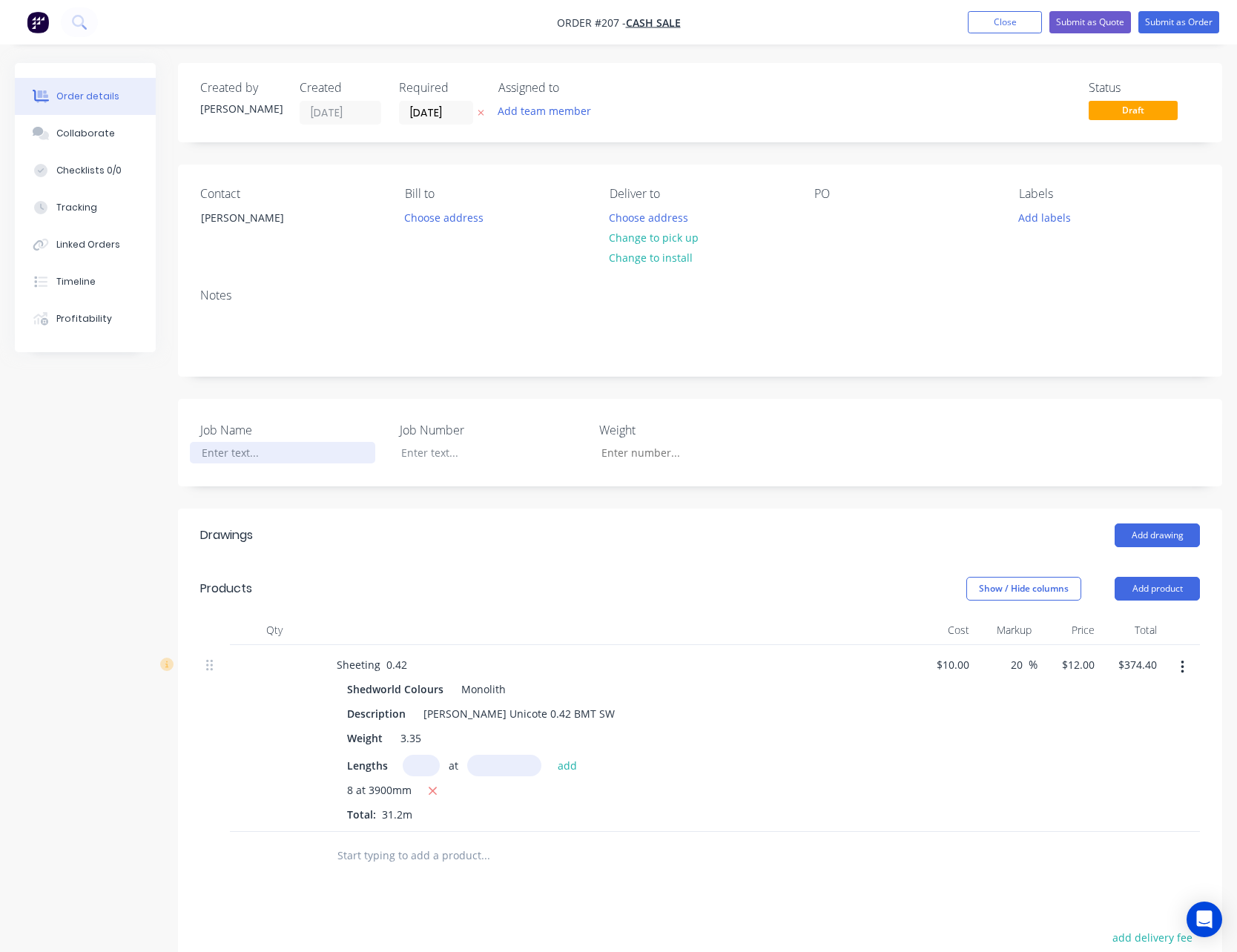
click at [238, 452] on div at bounding box center [282, 452] width 185 height 21
click at [821, 212] on div at bounding box center [826, 218] width 24 height 21
click at [1088, 19] on button "Submit as Quote" at bounding box center [1090, 22] width 82 height 22
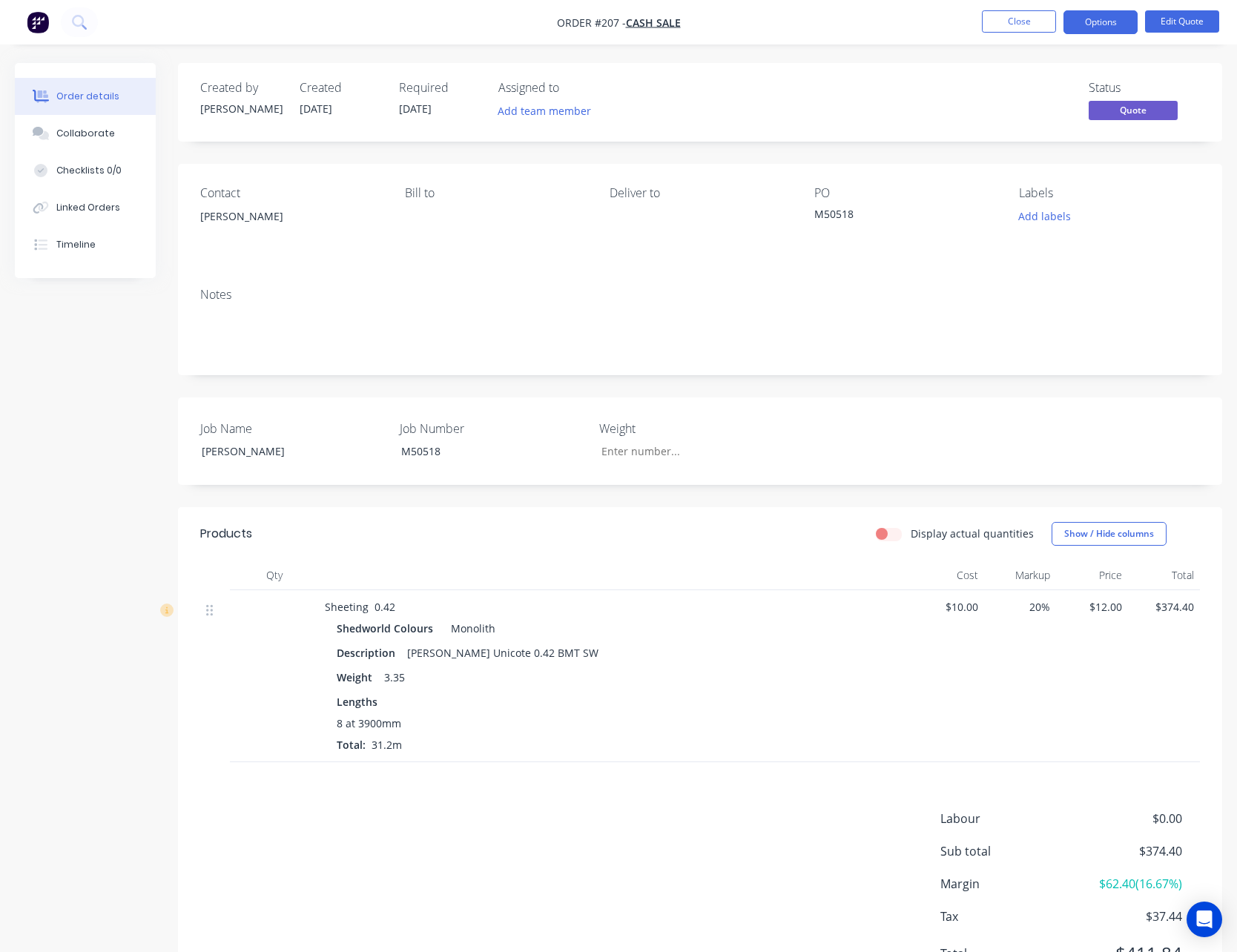
click at [1088, 19] on button "Options" at bounding box center [1100, 22] width 74 height 24
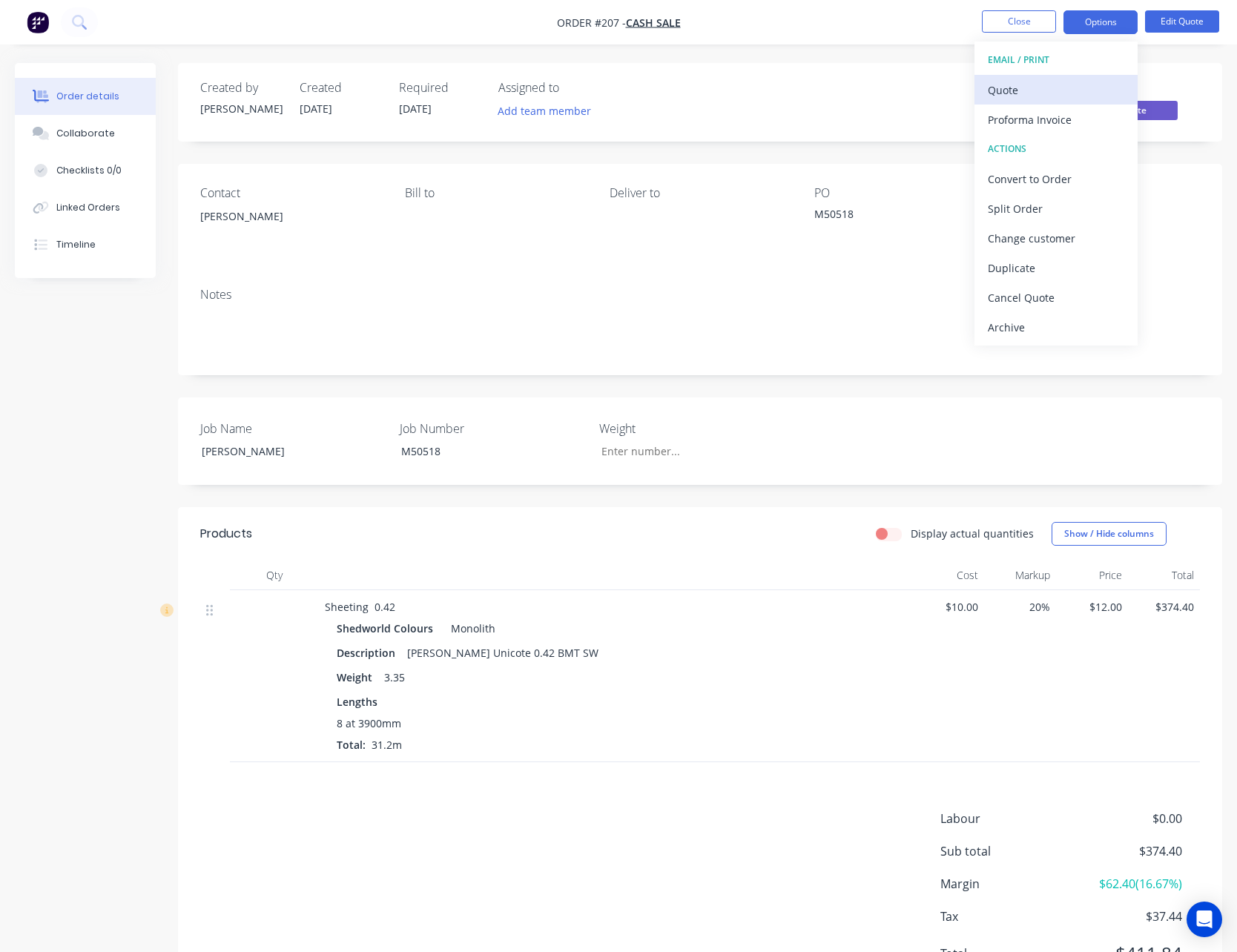
click at [1073, 83] on div "Quote" at bounding box center [1056, 90] width 136 height 21
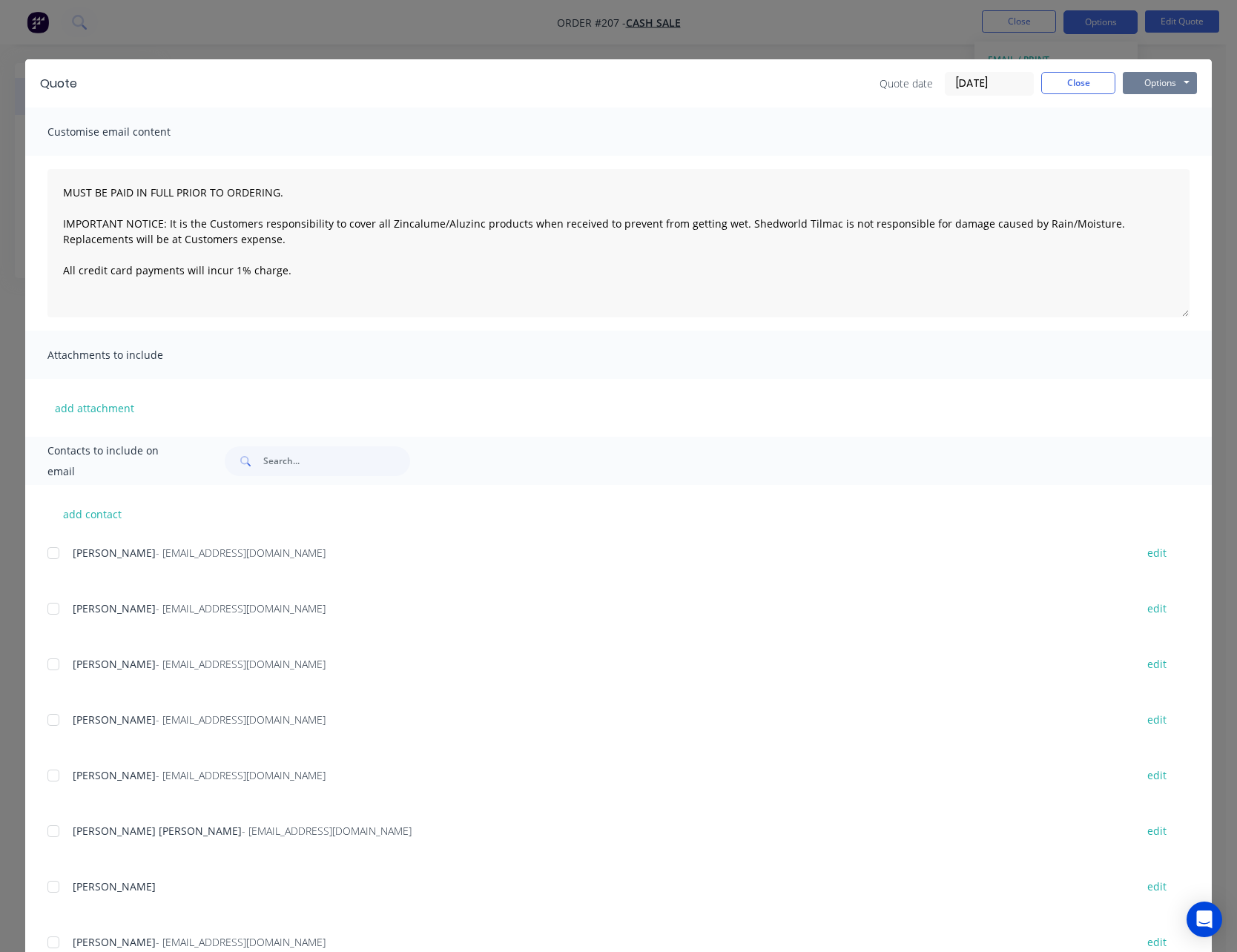
click at [1146, 84] on button "Options" at bounding box center [1159, 83] width 74 height 22
click at [1140, 129] on button "Print" at bounding box center [1169, 134] width 95 height 25
click at [1082, 87] on button "Close" at bounding box center [1078, 83] width 74 height 22
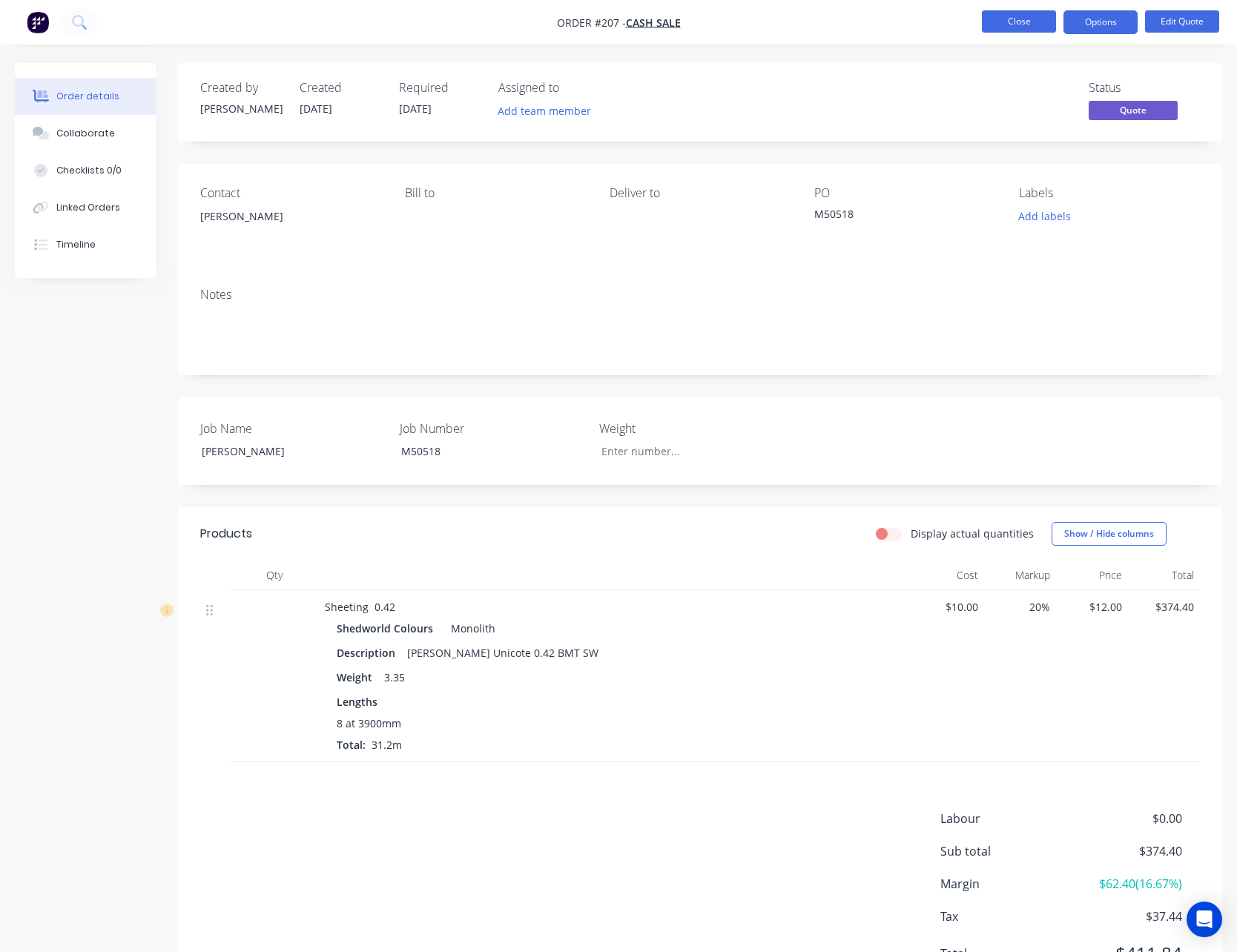
click at [1022, 28] on button "Close" at bounding box center [1018, 21] width 74 height 22
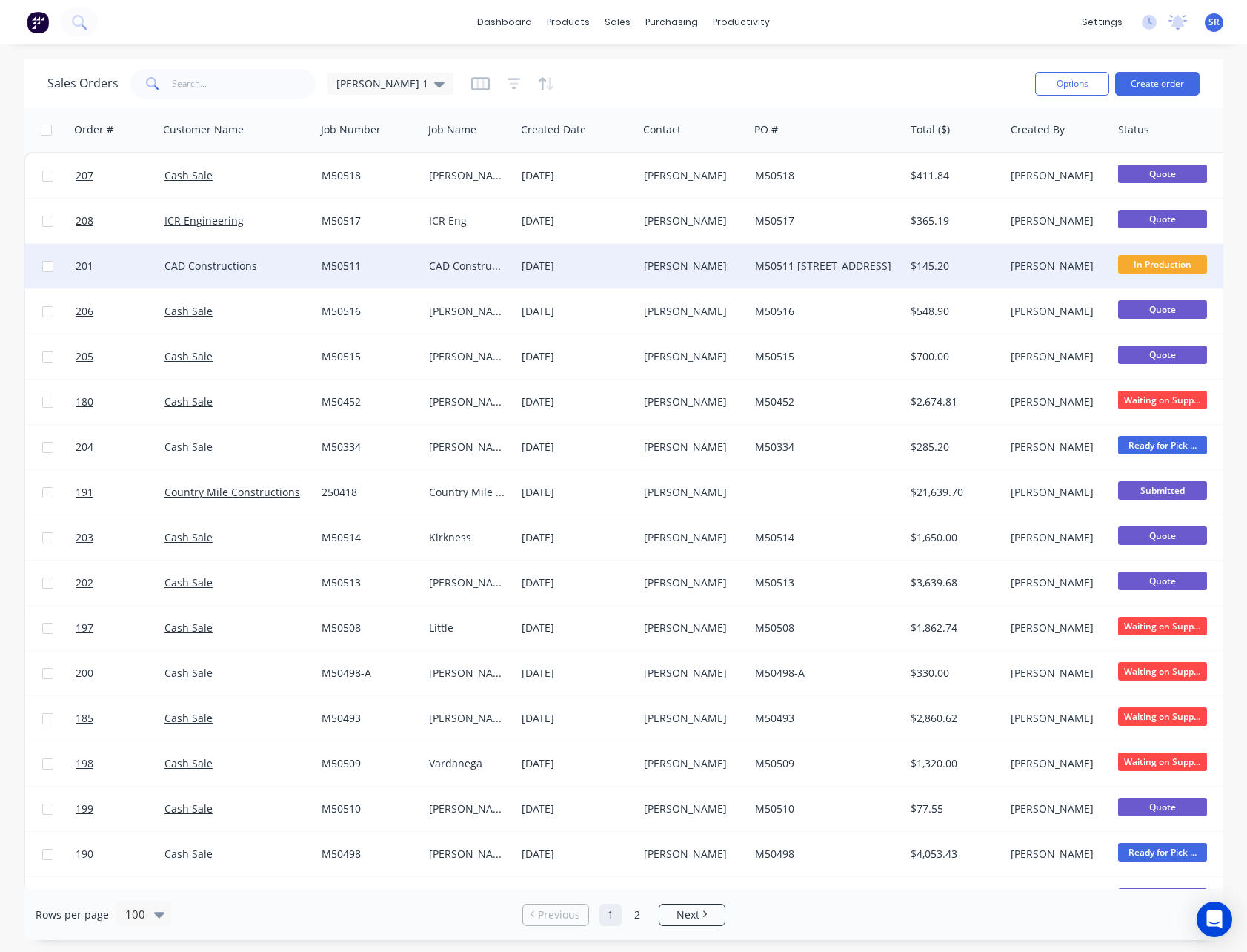
click at [1179, 268] on span "In Production" at bounding box center [1163, 264] width 89 height 19
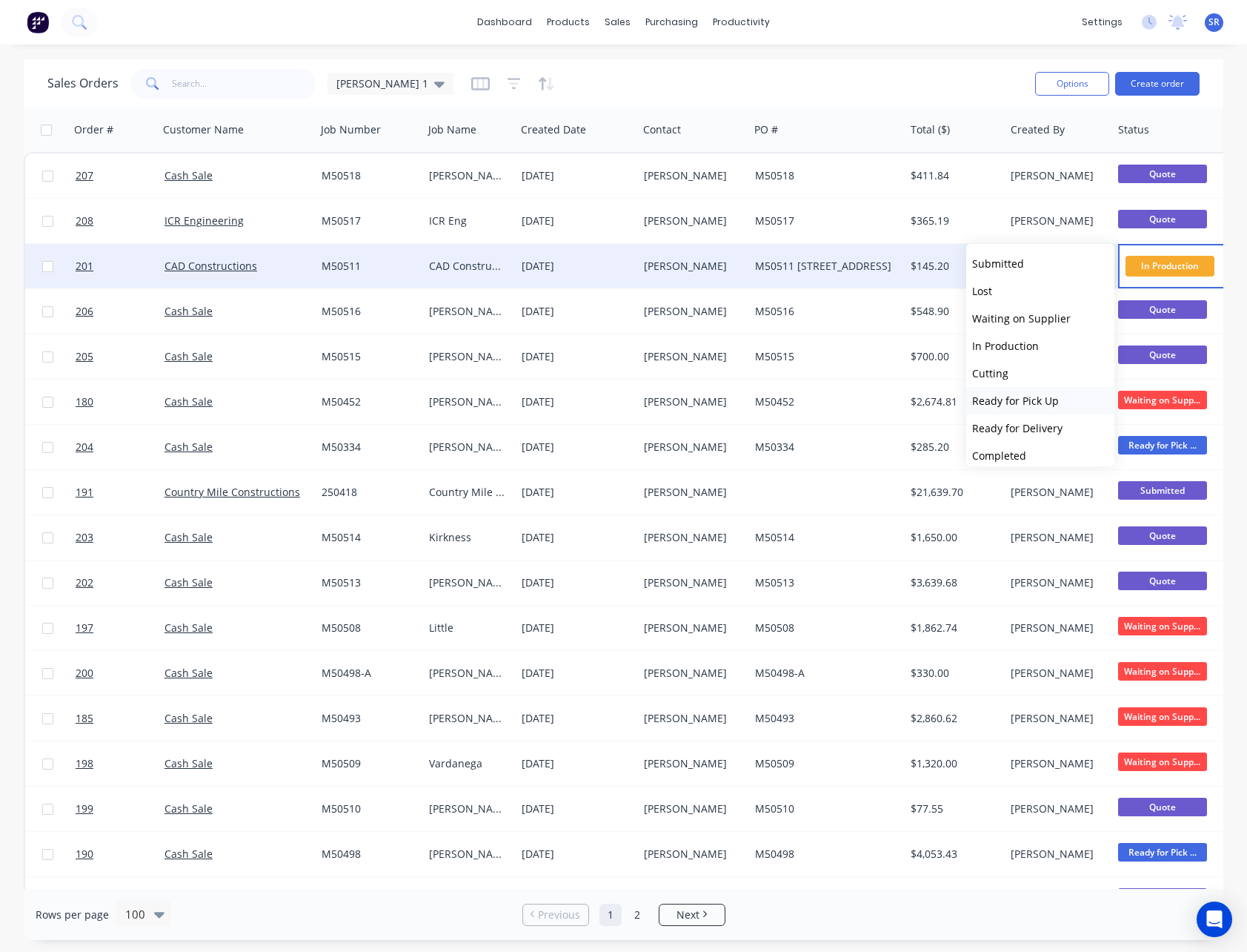
click at [1030, 399] on span "Ready for Pick Up" at bounding box center [1016, 401] width 87 height 14
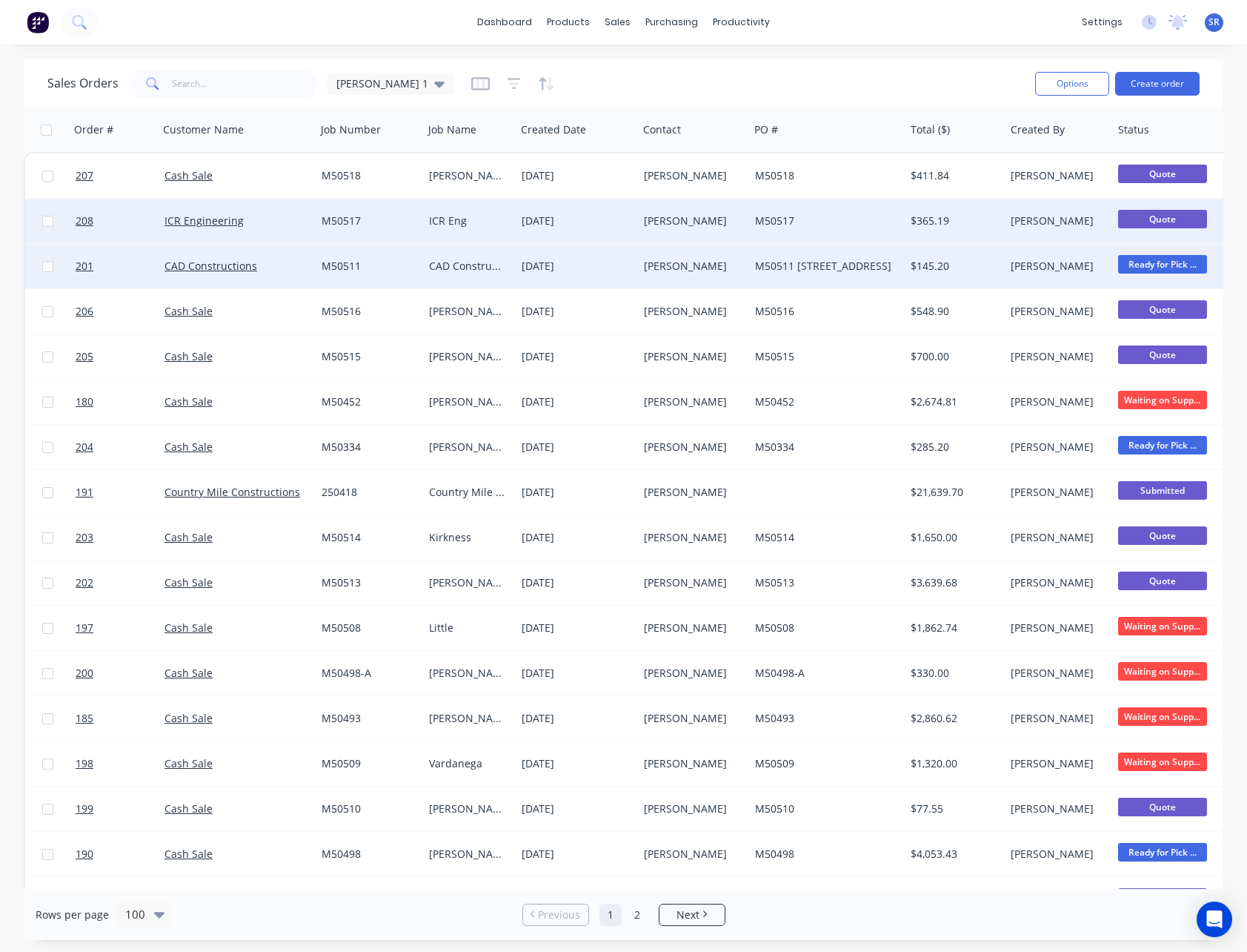
click at [676, 228] on div "[PERSON_NAME]" at bounding box center [693, 220] width 111 height 44
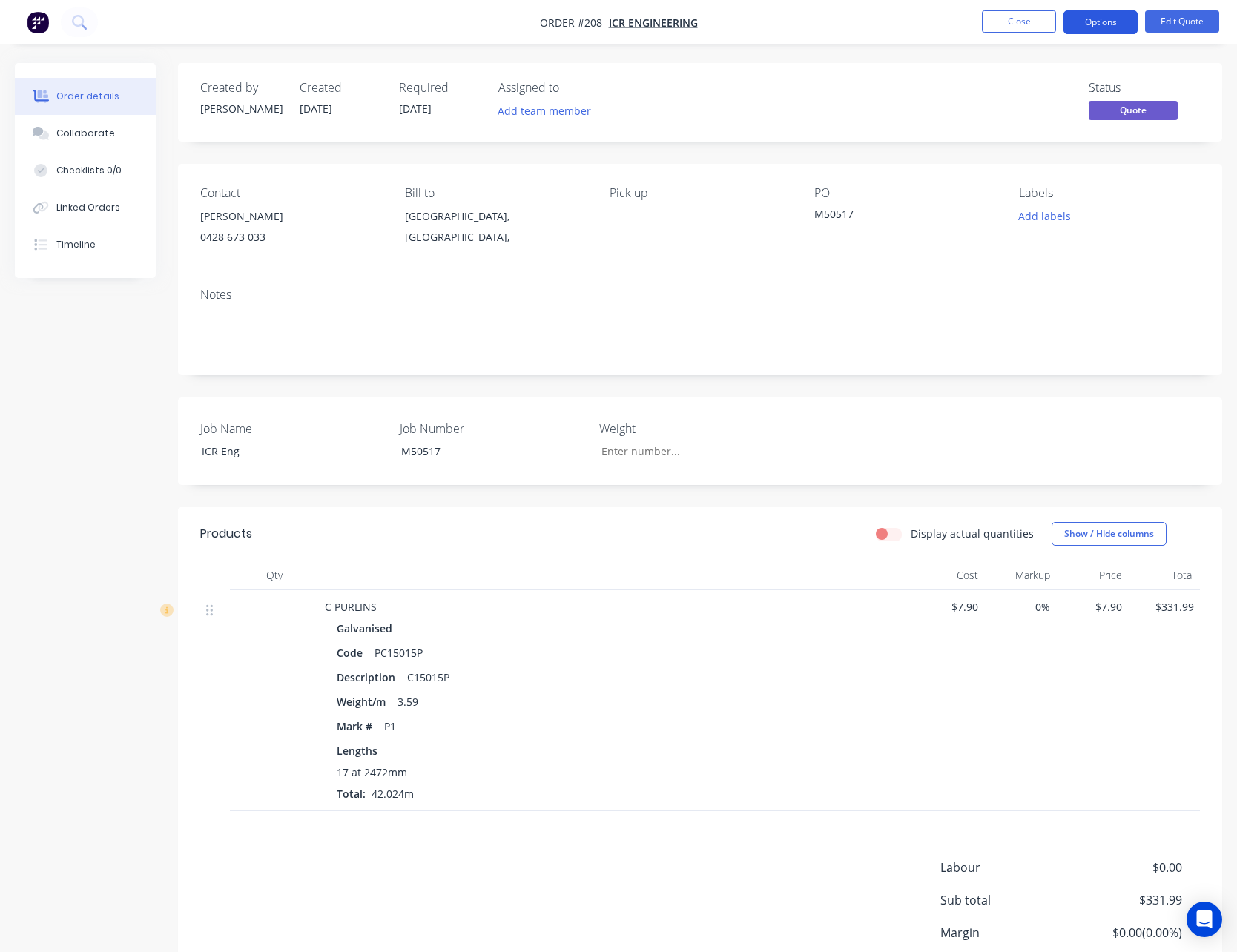
click at [1100, 20] on button "Options" at bounding box center [1100, 22] width 74 height 24
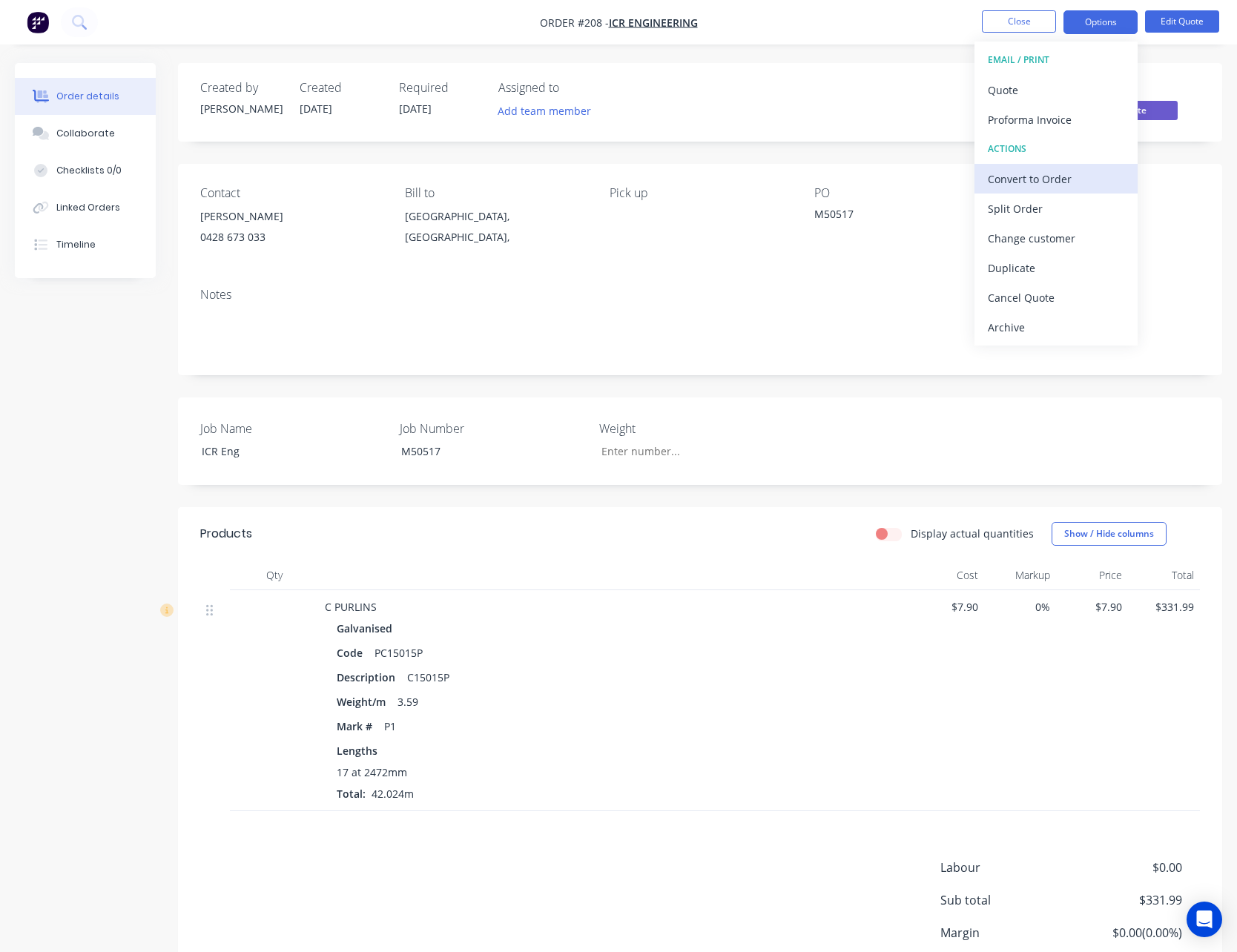
click at [1061, 184] on div "Convert to Order" at bounding box center [1056, 179] width 136 height 21
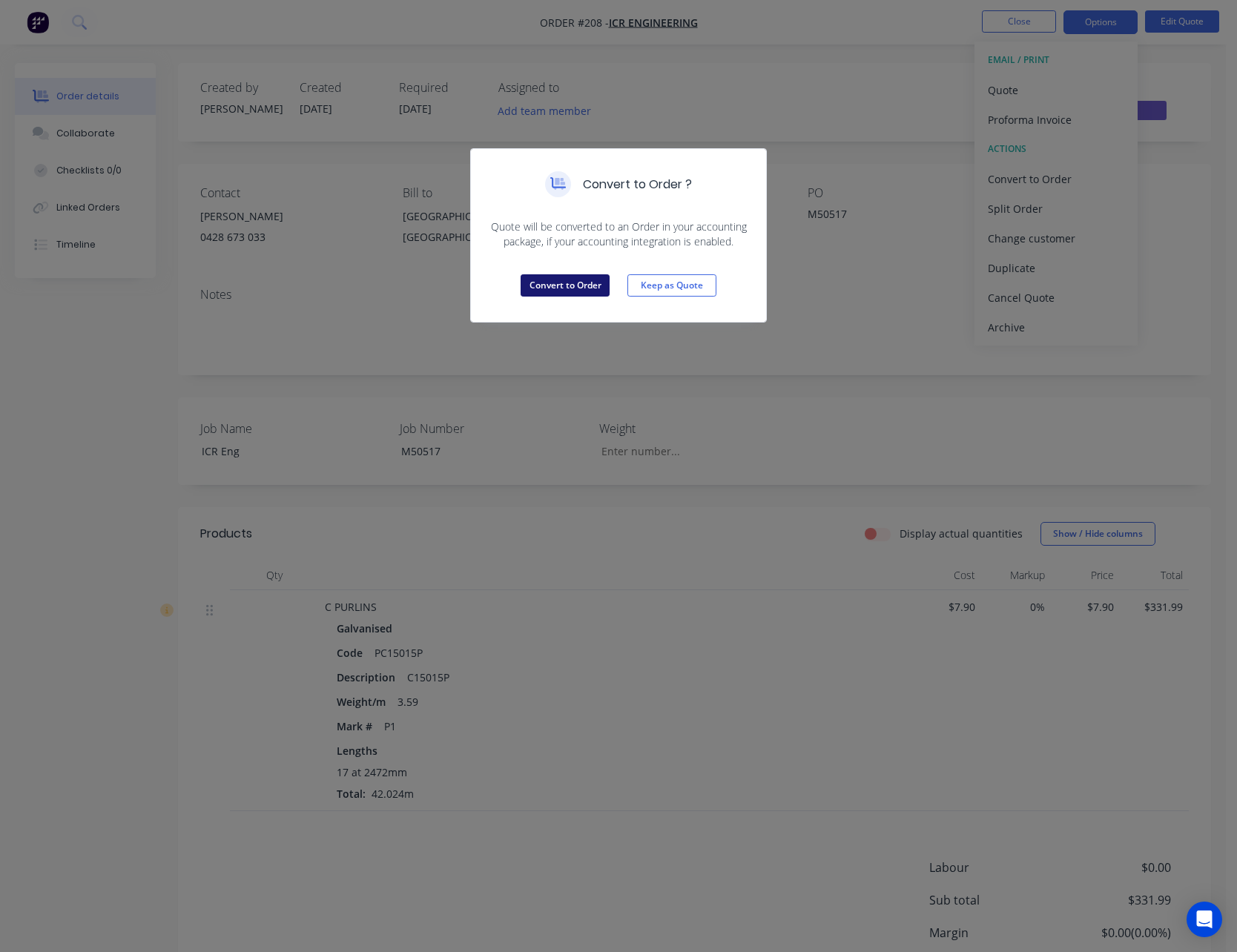
click at [584, 284] on button "Convert to Order" at bounding box center [565, 285] width 89 height 22
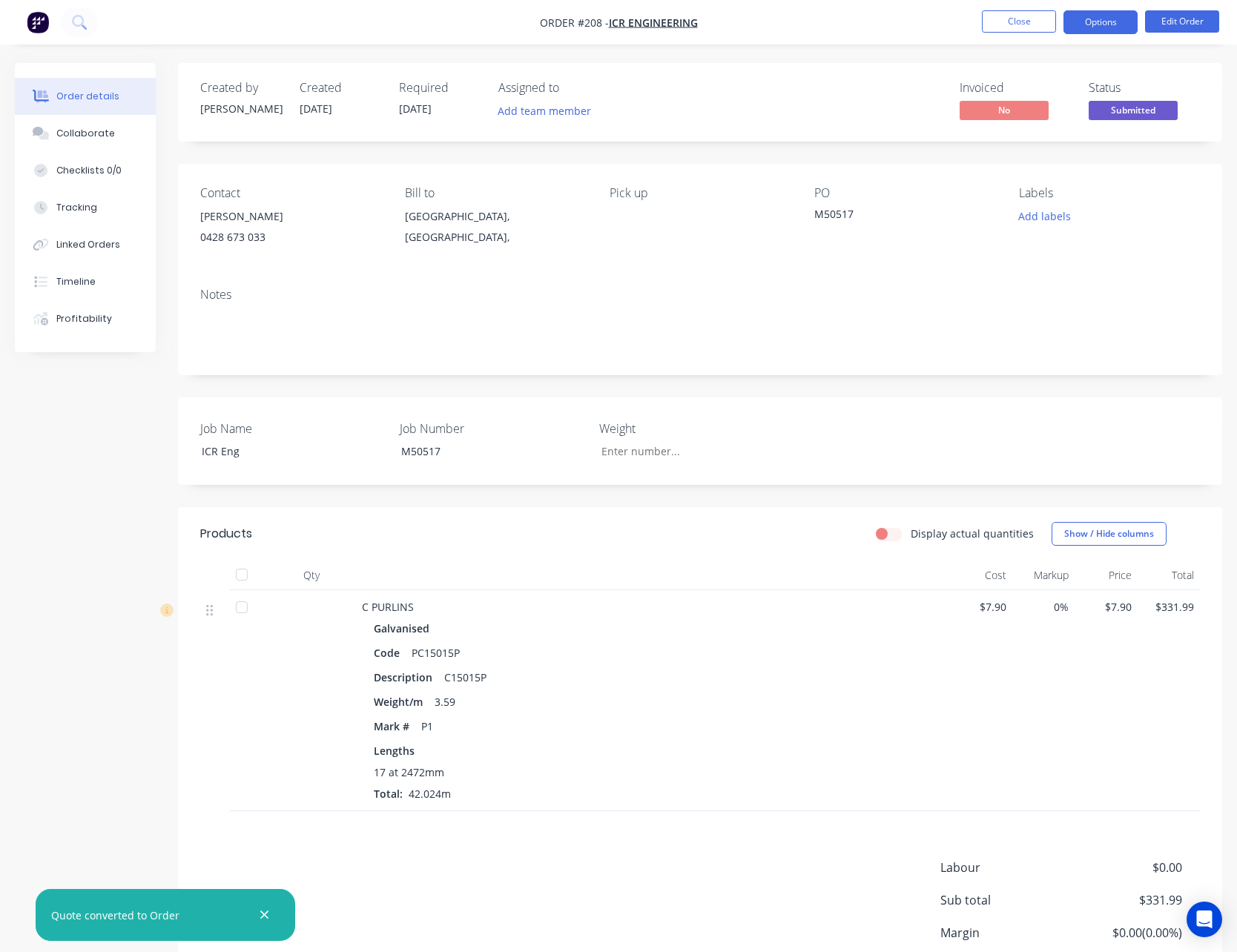
click at [1105, 24] on button "Options" at bounding box center [1100, 22] width 74 height 24
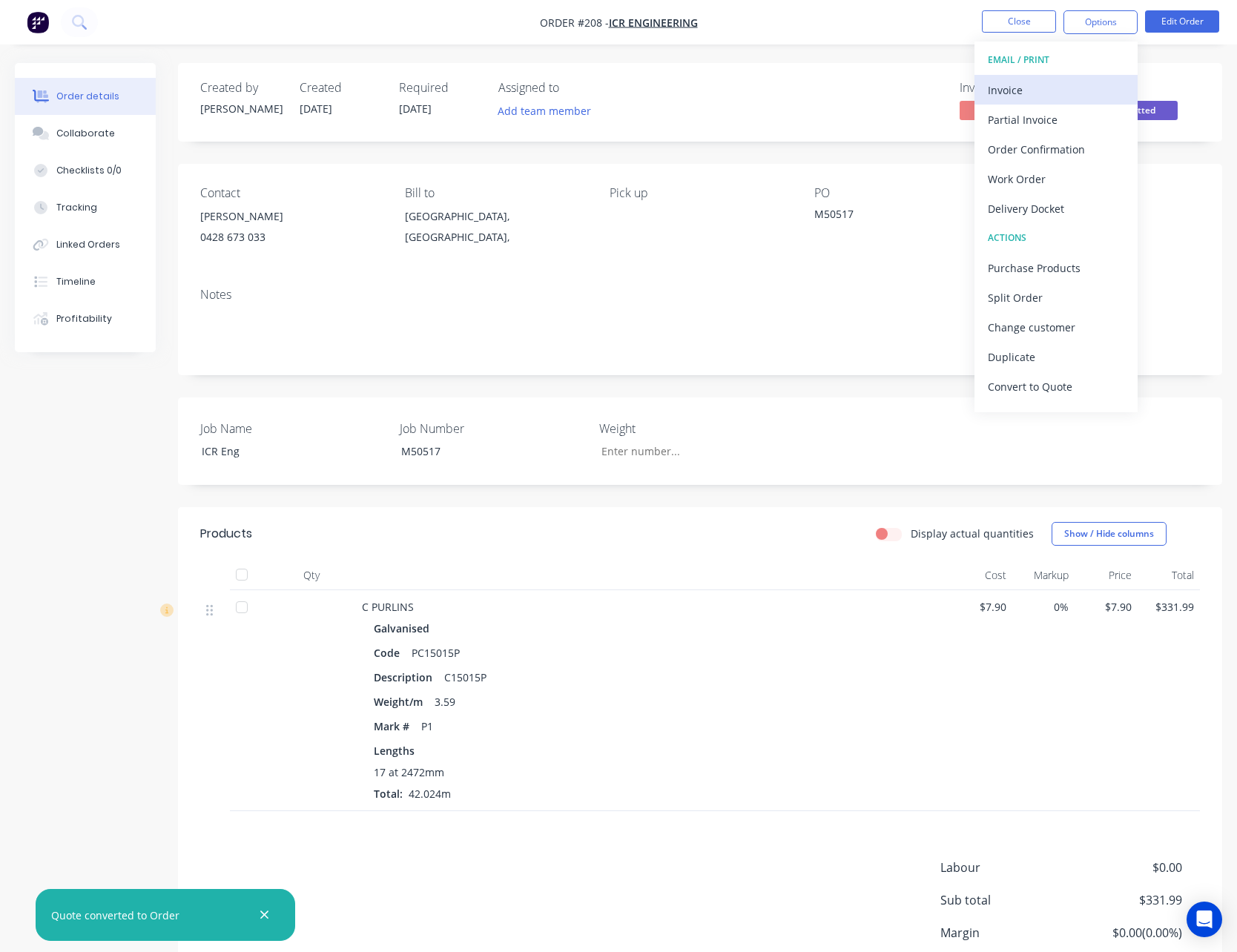
click at [1087, 92] on div "Invoice" at bounding box center [1056, 90] width 136 height 21
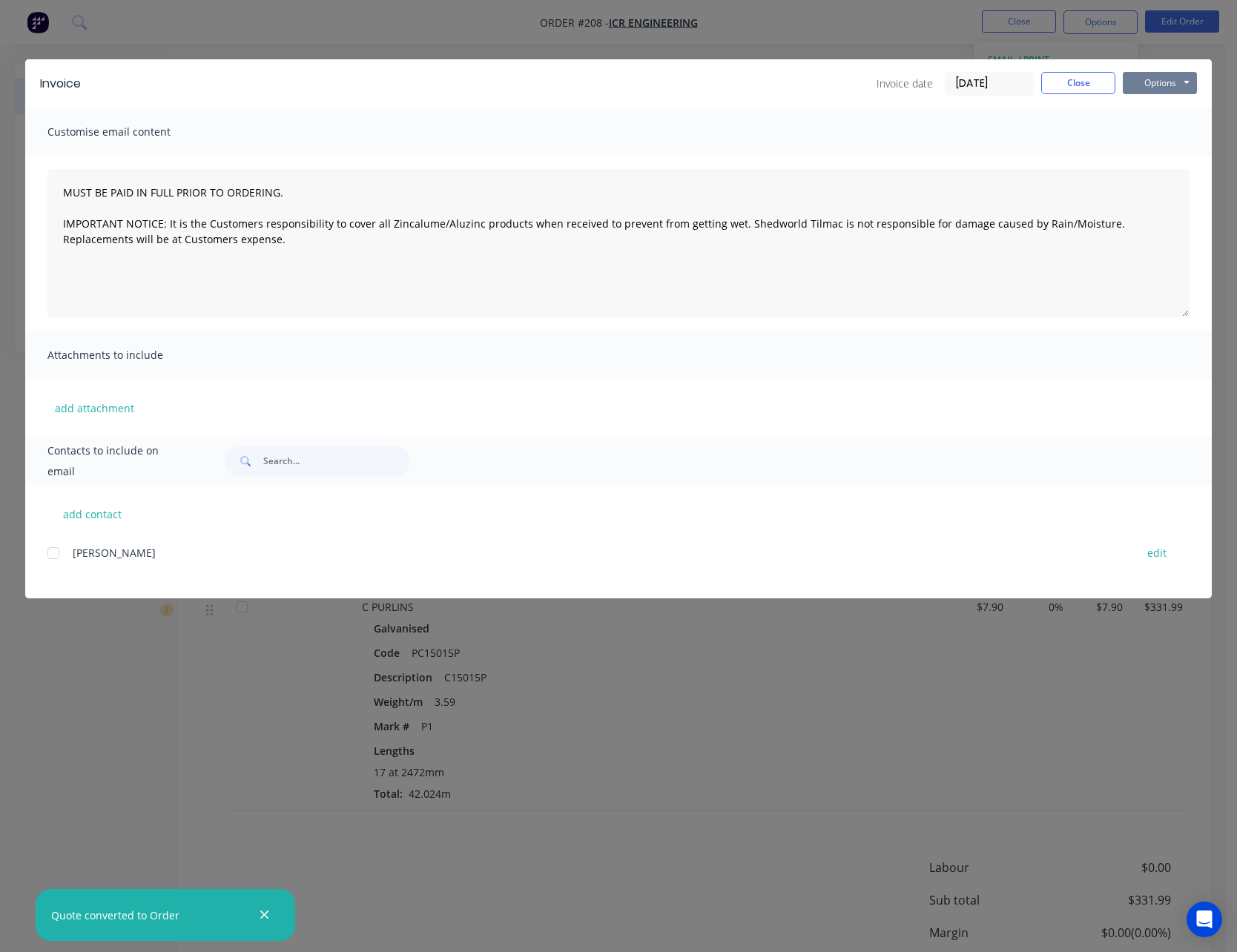
click at [1155, 79] on button "Options" at bounding box center [1159, 83] width 74 height 22
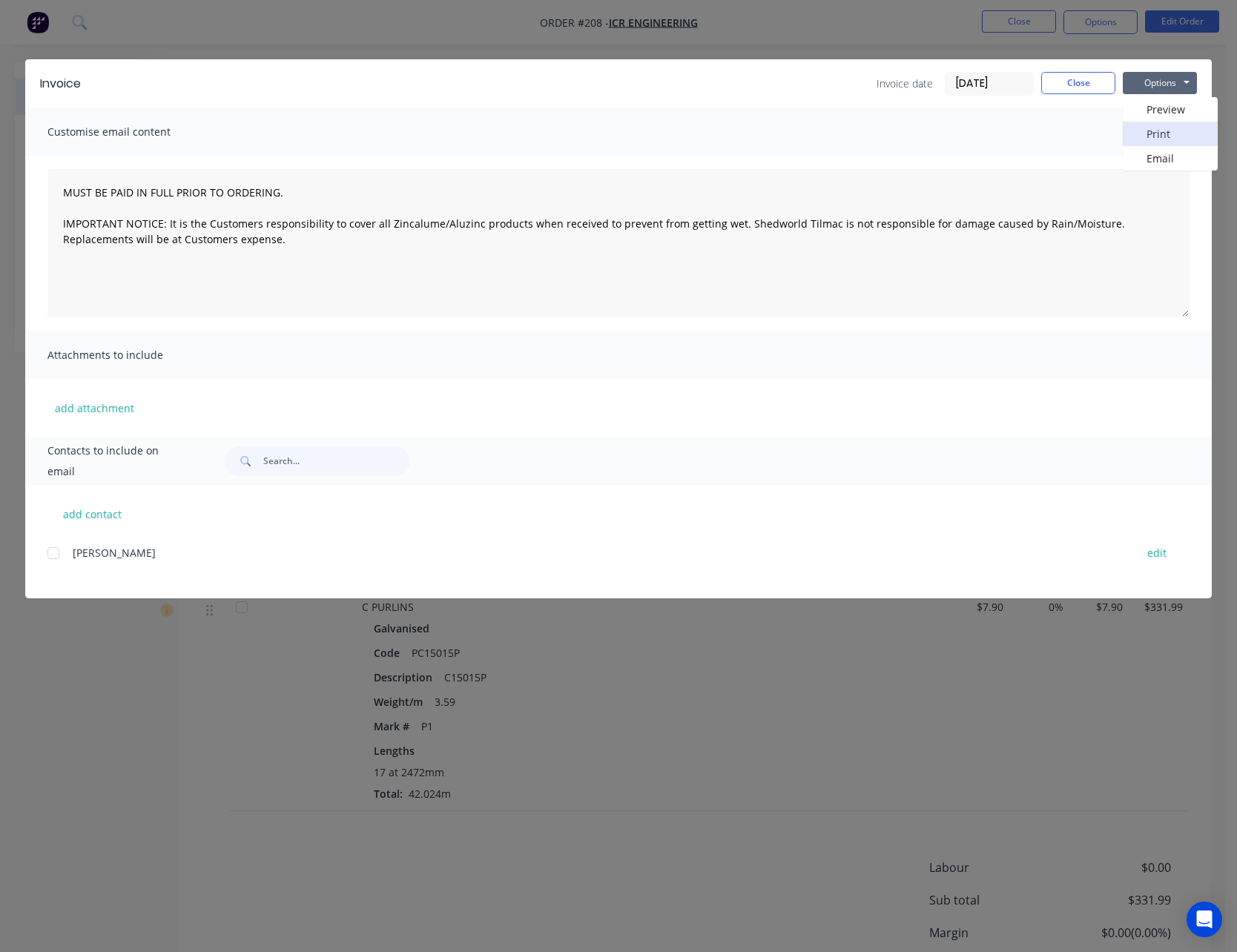
click at [1161, 131] on button "Print" at bounding box center [1169, 134] width 95 height 25
click at [1055, 87] on button "Close" at bounding box center [1078, 83] width 74 height 22
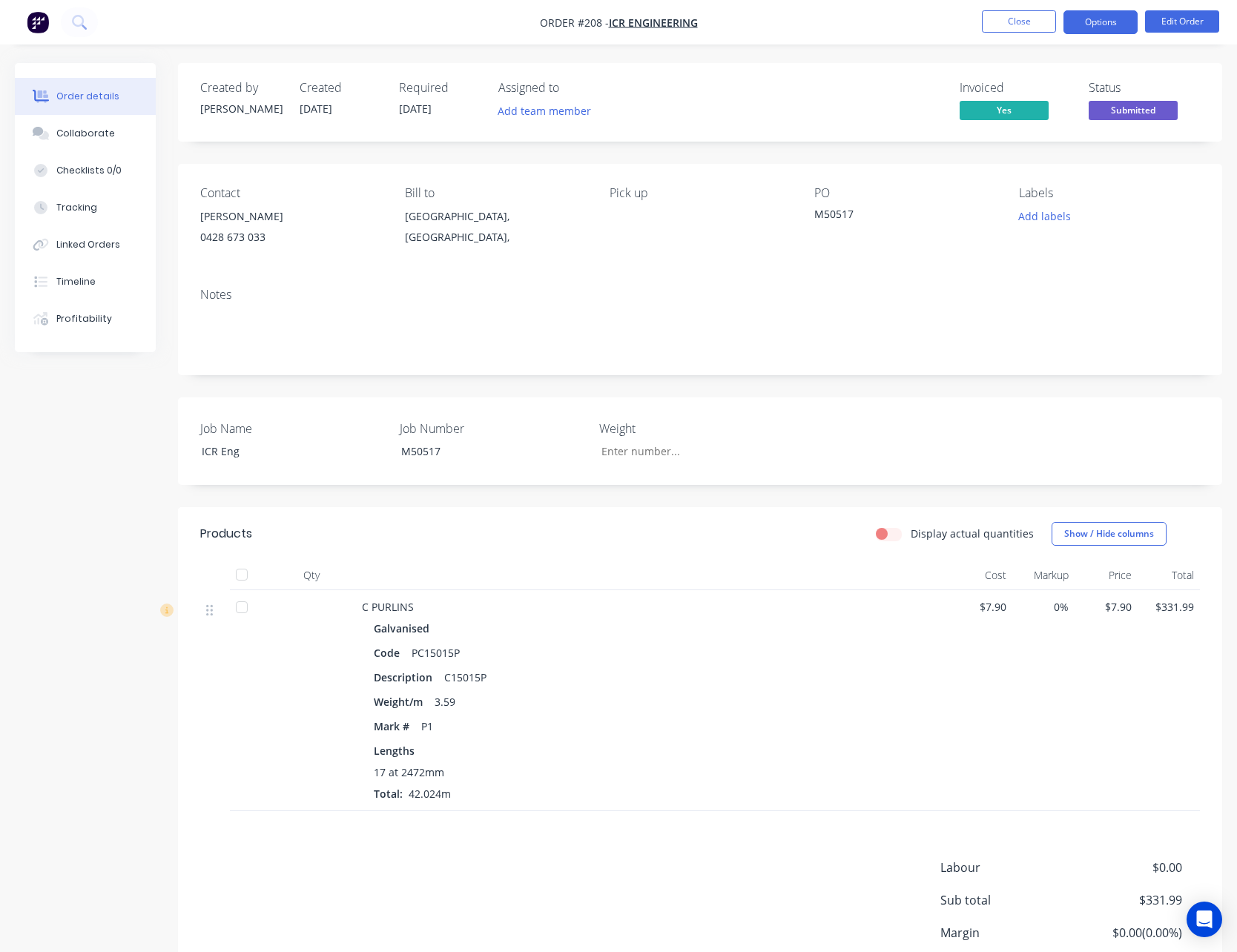
click at [1100, 28] on button "Options" at bounding box center [1100, 22] width 74 height 24
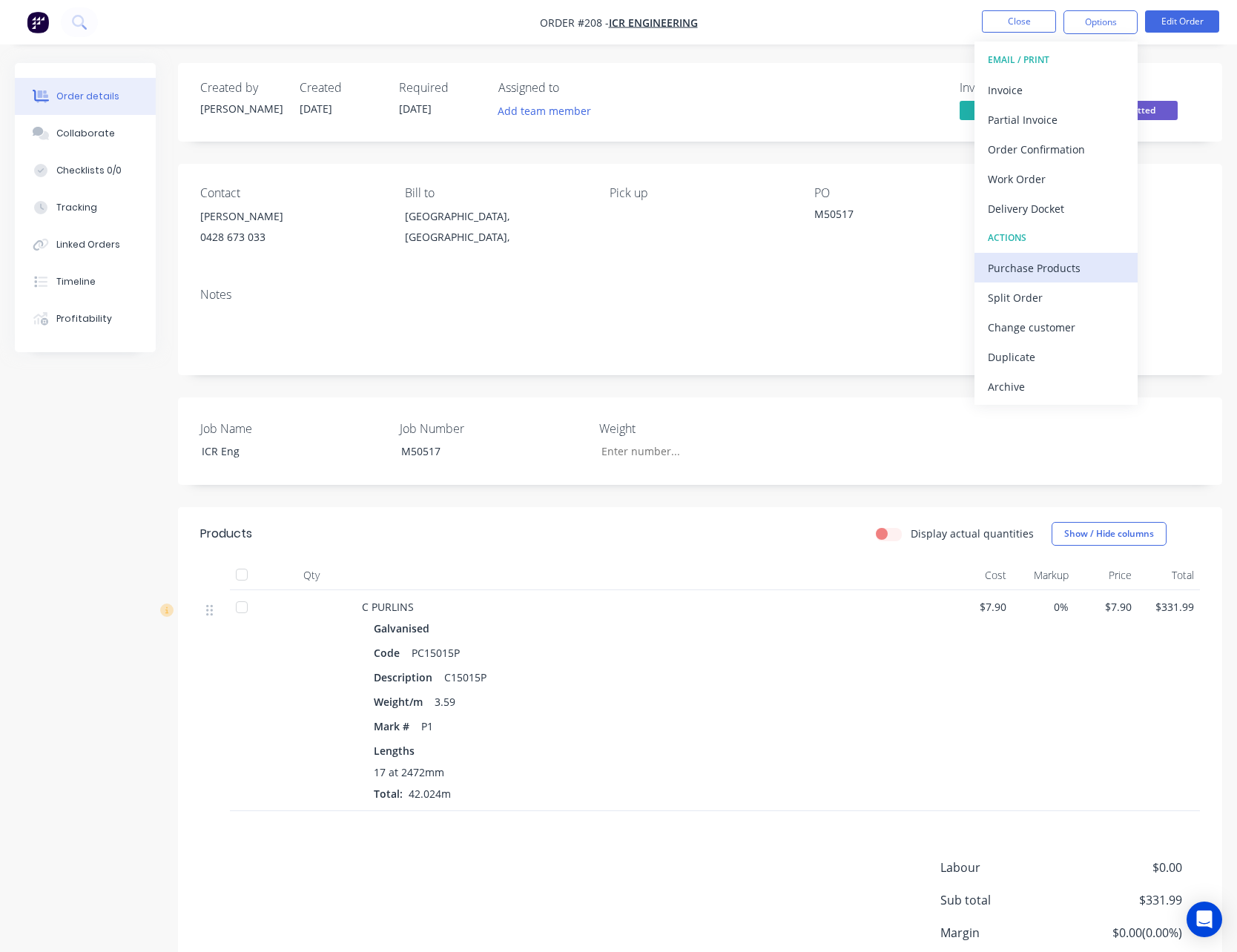
click at [1072, 259] on div "Purchase Products" at bounding box center [1056, 268] width 136 height 21
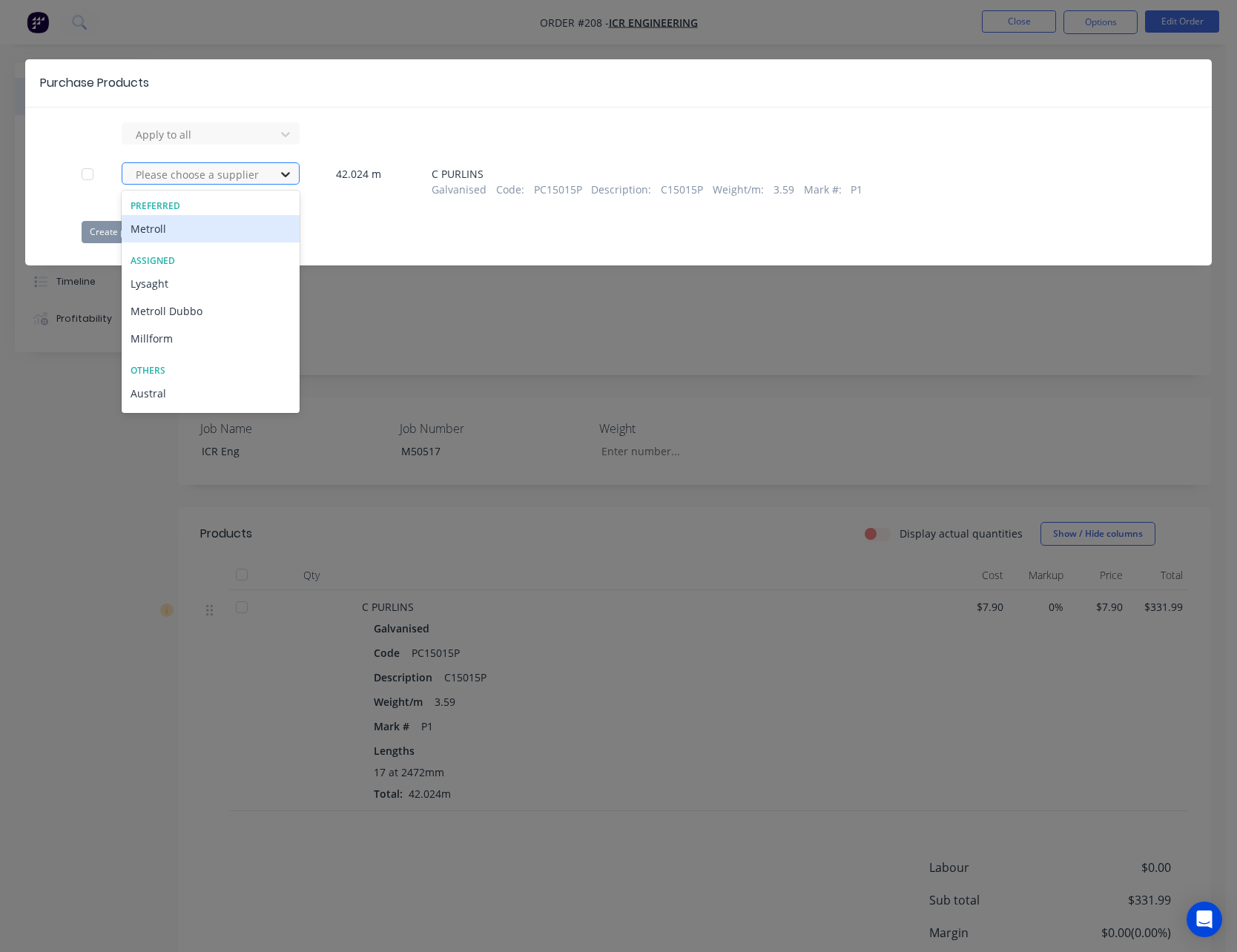
click at [289, 176] on icon at bounding box center [285, 174] width 15 height 15
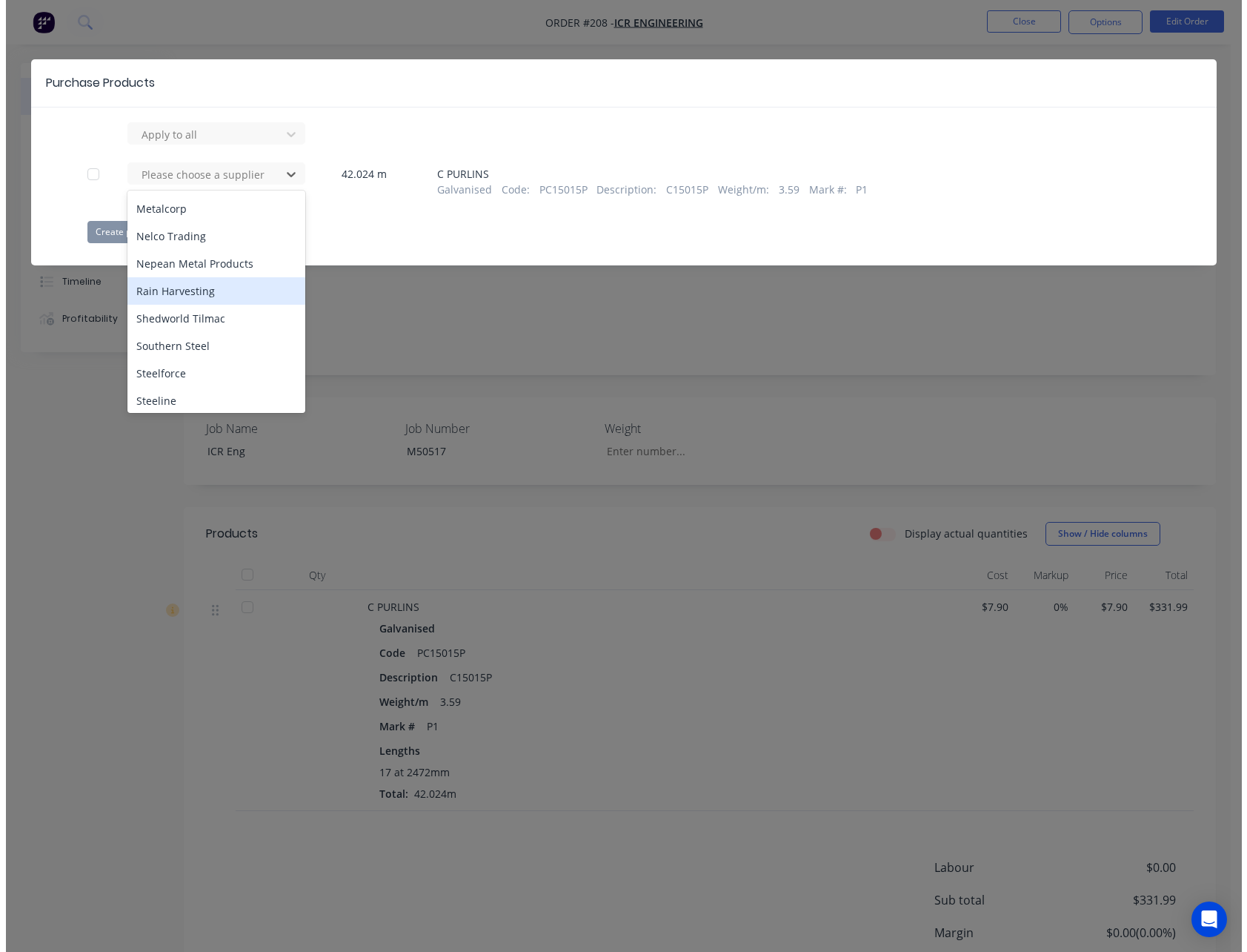
scroll to position [741, 0]
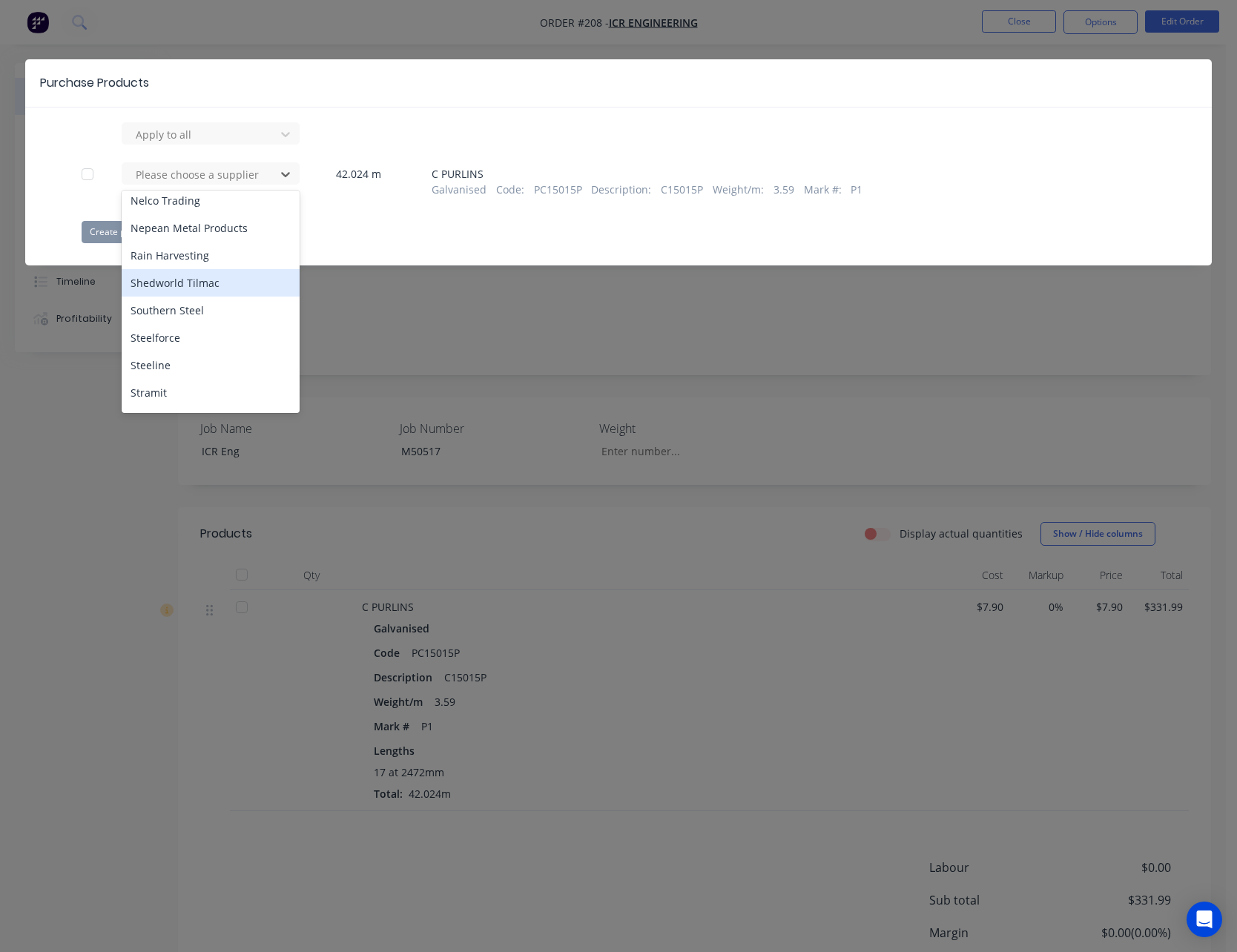
click at [212, 281] on div "Shedworld Tilmac" at bounding box center [211, 283] width 178 height 28
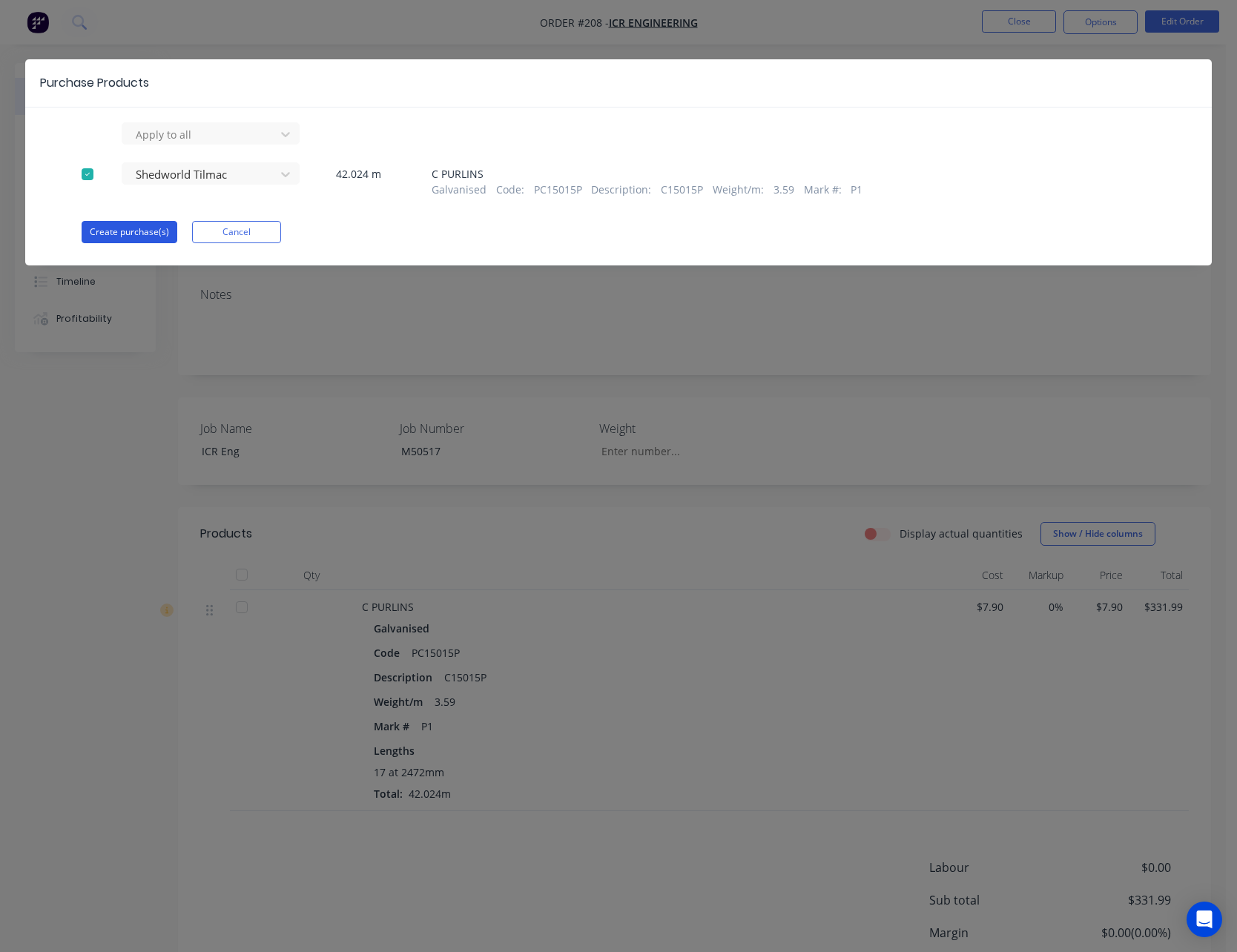
click at [149, 229] on button "Create purchase(s)" at bounding box center [130, 231] width 96 height 22
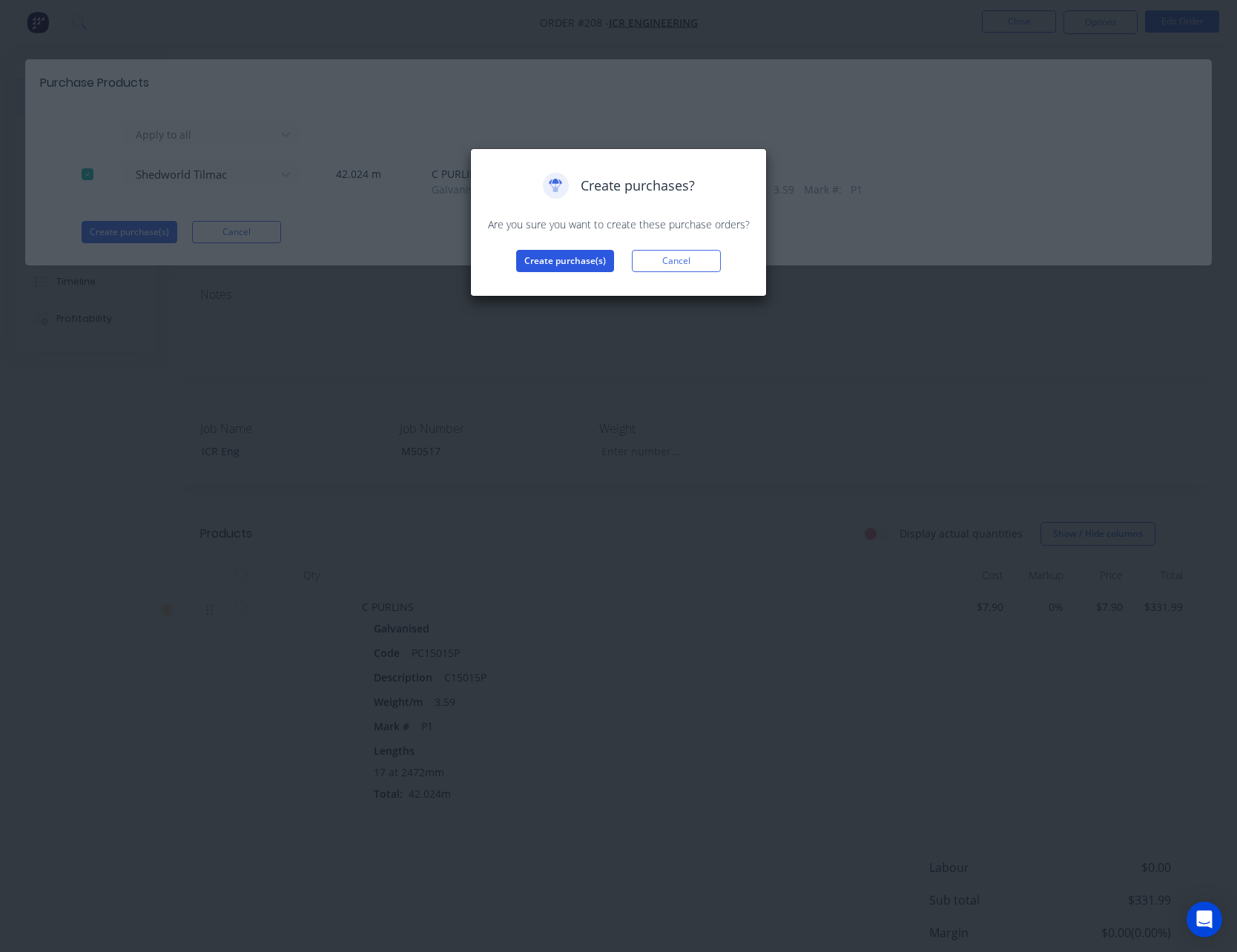
click at [567, 256] on button "Create purchase(s)" at bounding box center [565, 260] width 98 height 22
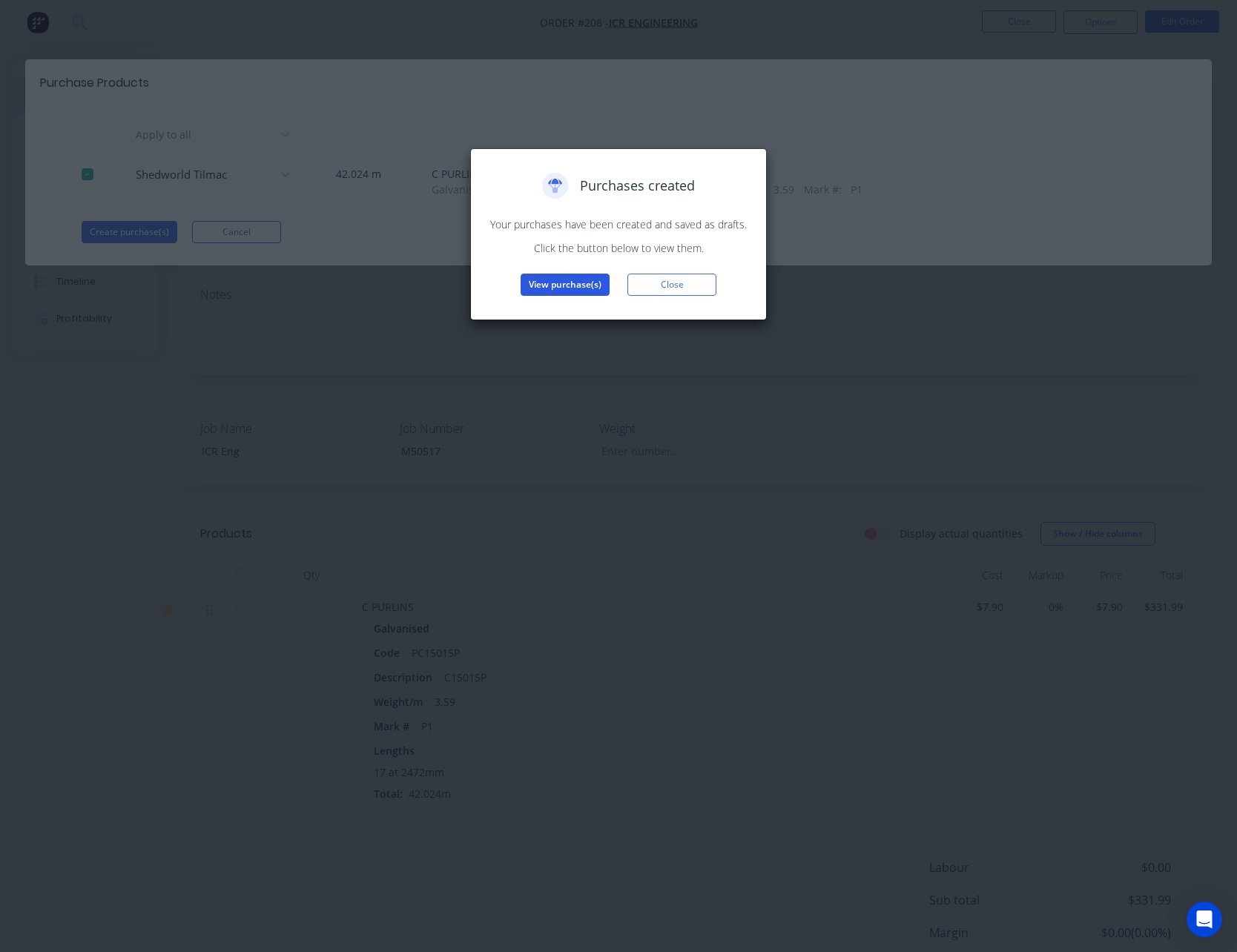
click at [566, 284] on button "View purchase(s)" at bounding box center [565, 284] width 89 height 22
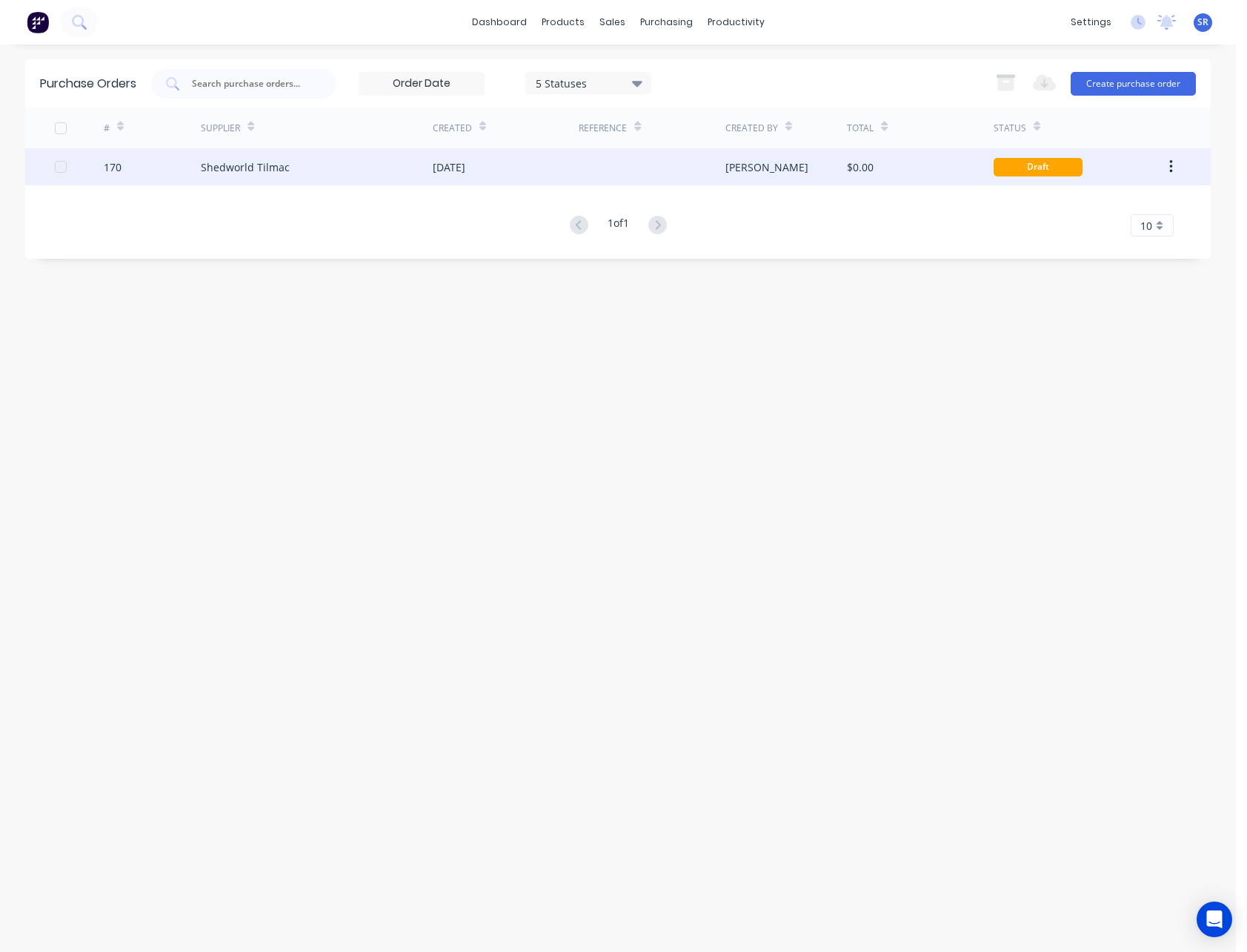
click at [778, 168] on div "[PERSON_NAME]" at bounding box center [787, 167] width 123 height 37
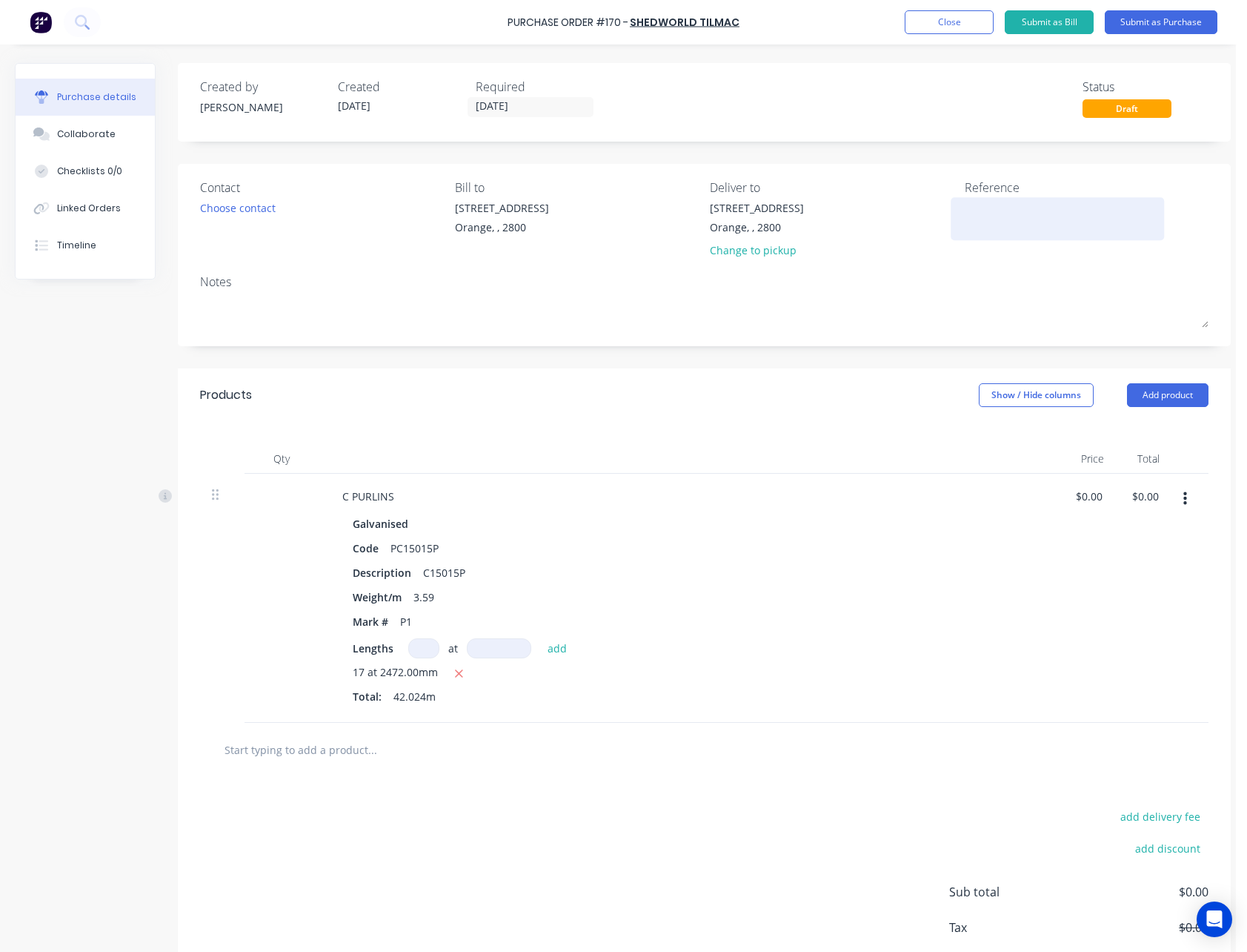
click at [987, 206] on textarea at bounding box center [1058, 217] width 185 height 34
type textarea "ICR Eng - M50517"
type textarea "x"
type textarea "ICR Eng - M50517"
click at [1159, 22] on button "Submit as Purchase" at bounding box center [1161, 22] width 113 height 24
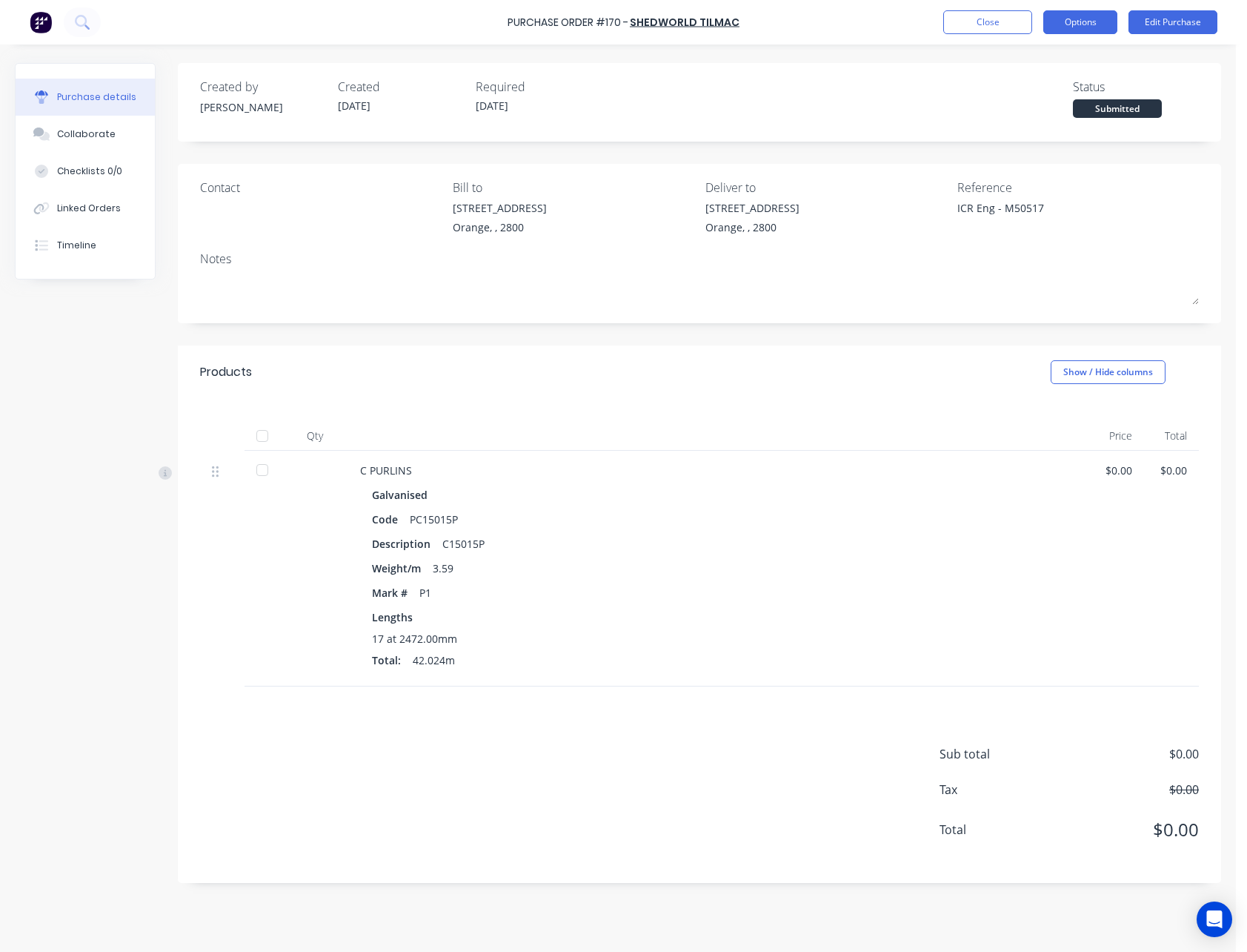
click at [1086, 25] on button "Options" at bounding box center [1080, 22] width 74 height 24
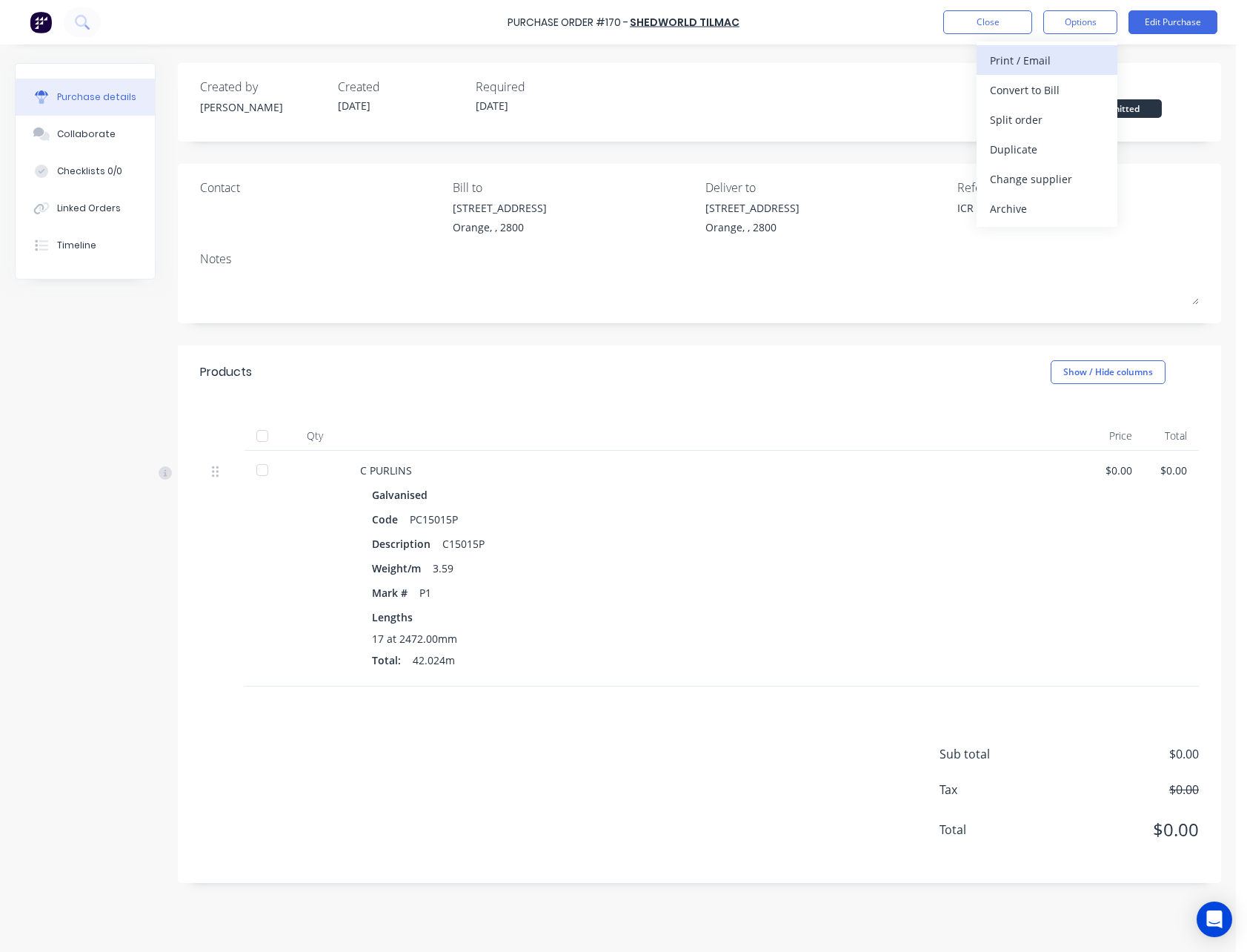
click at [1063, 52] on div "Print / Email" at bounding box center [1047, 60] width 114 height 21
click at [1063, 119] on div "Without pricing" at bounding box center [1047, 120] width 114 height 21
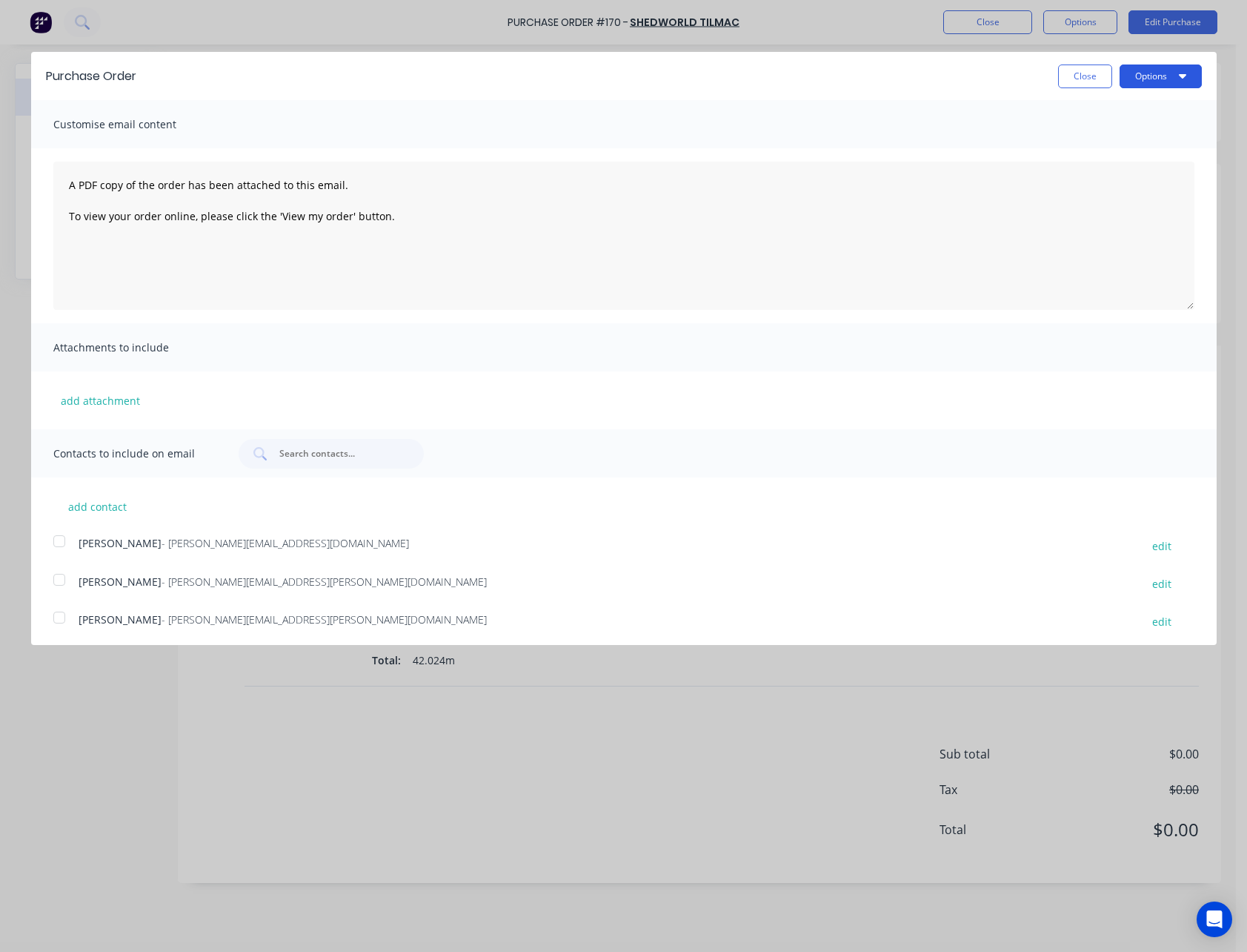
click at [1142, 79] on button "Options" at bounding box center [1161, 76] width 83 height 24
click at [1134, 101] on button "Print" at bounding box center [1131, 114] width 140 height 29
click at [1068, 85] on button "Close" at bounding box center [1085, 76] width 54 height 24
type textarea "x"
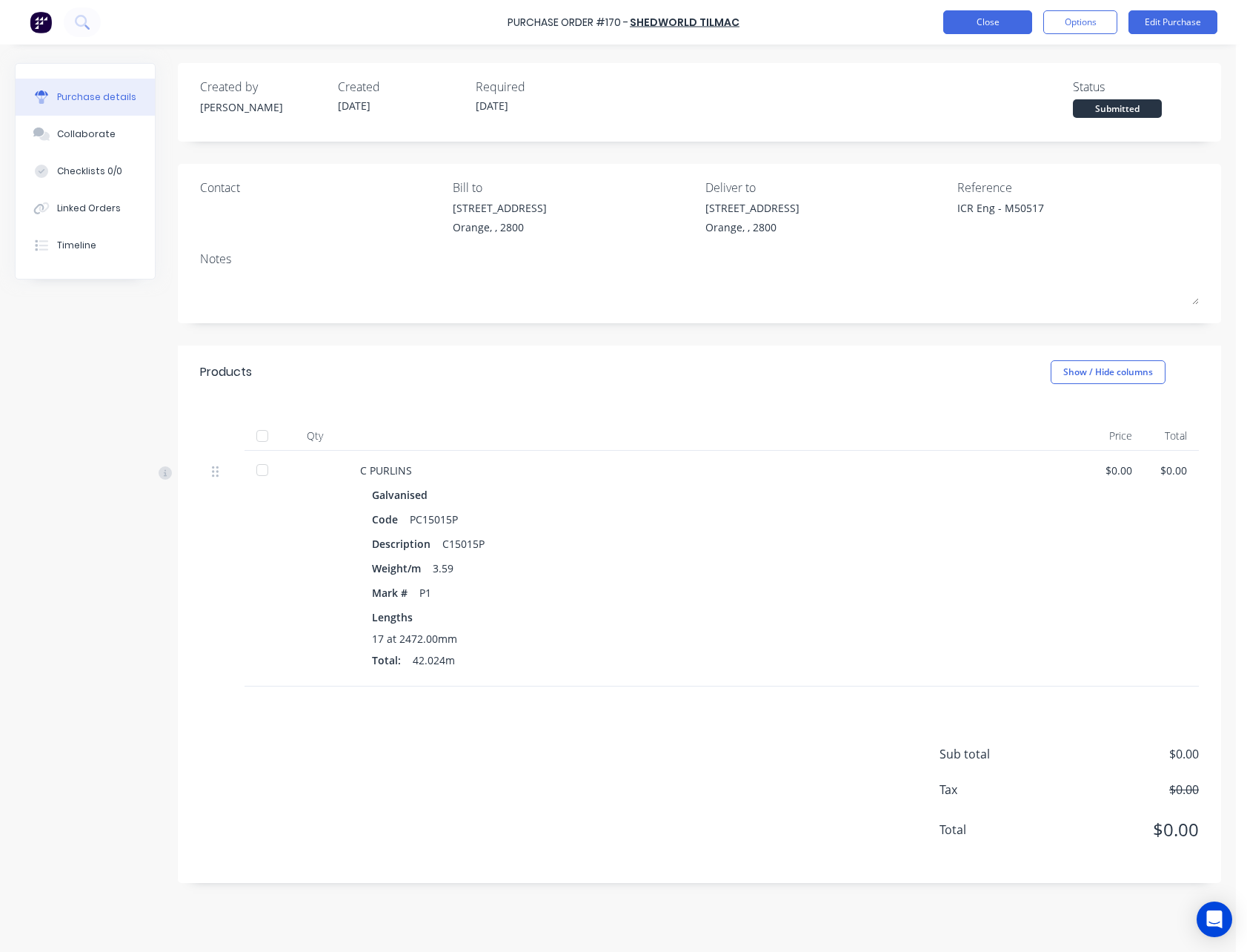
click at [984, 19] on button "Close" at bounding box center [987, 22] width 89 height 24
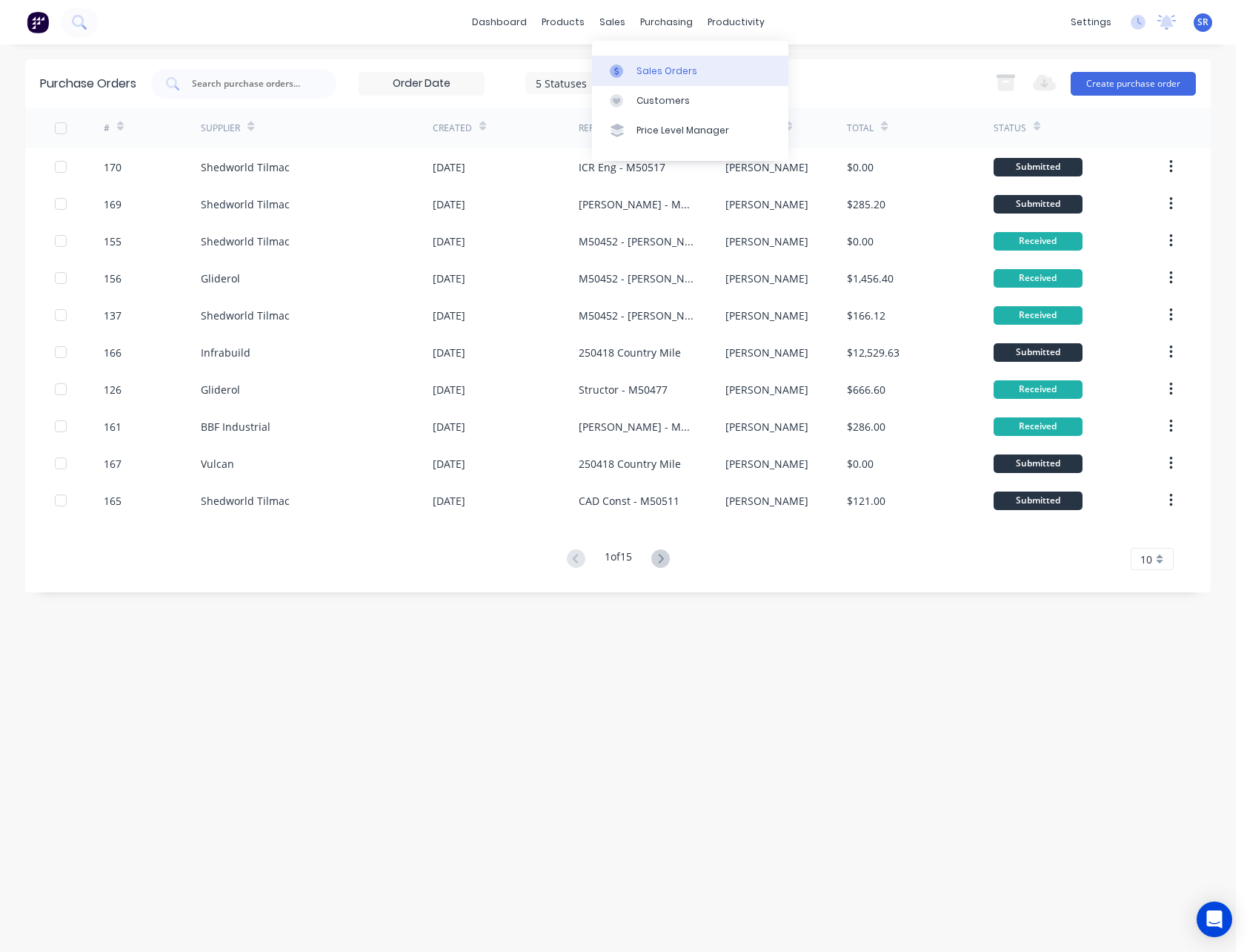
click at [649, 66] on div "Sales Orders" at bounding box center [667, 71] width 60 height 13
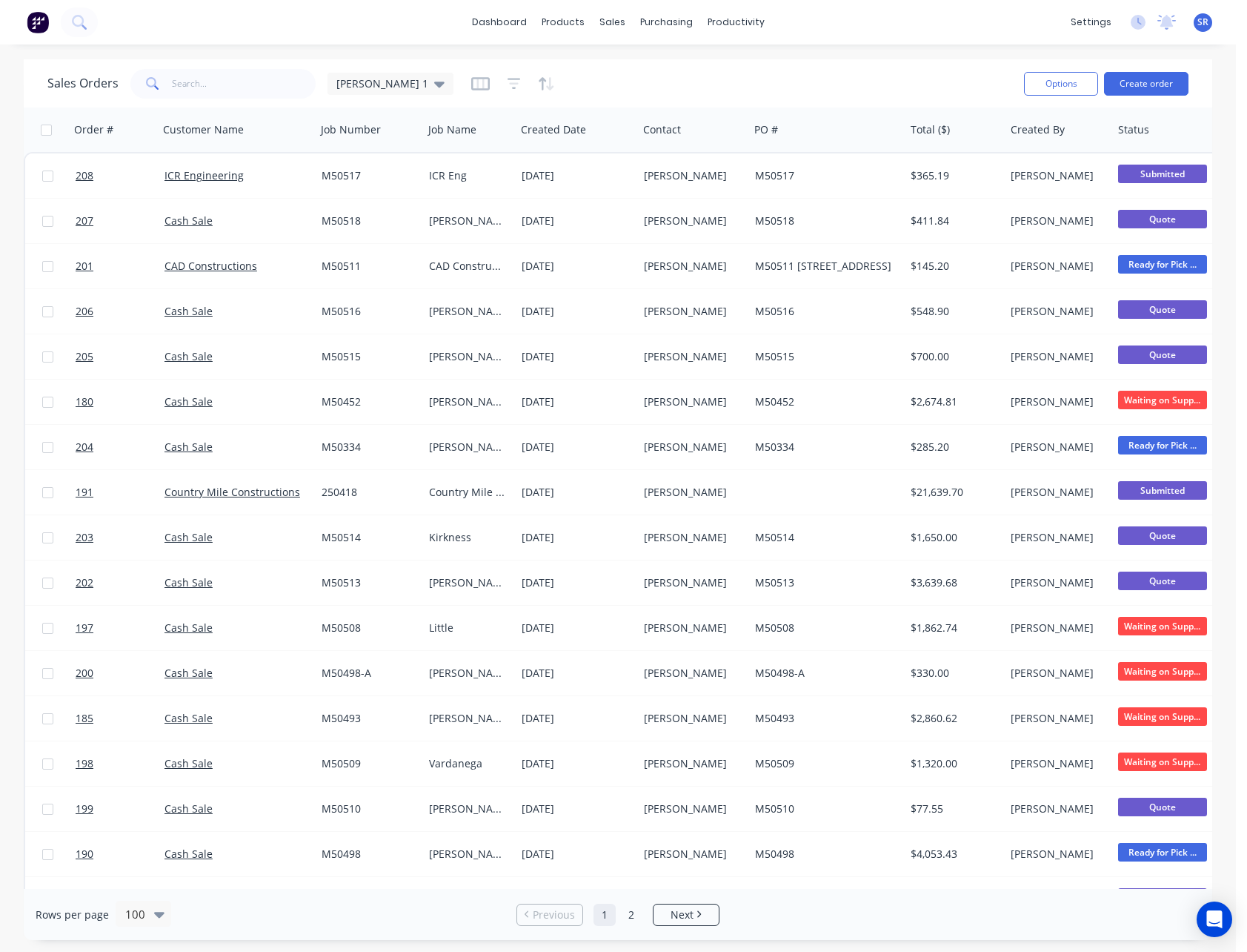
click at [1209, 17] on div "SR Global Steel Enterprises Pty L... [PERSON_NAME] Administrator Profile Sign o…" at bounding box center [1203, 22] width 19 height 19
click at [1206, 22] on span "SR" at bounding box center [1203, 22] width 12 height 13
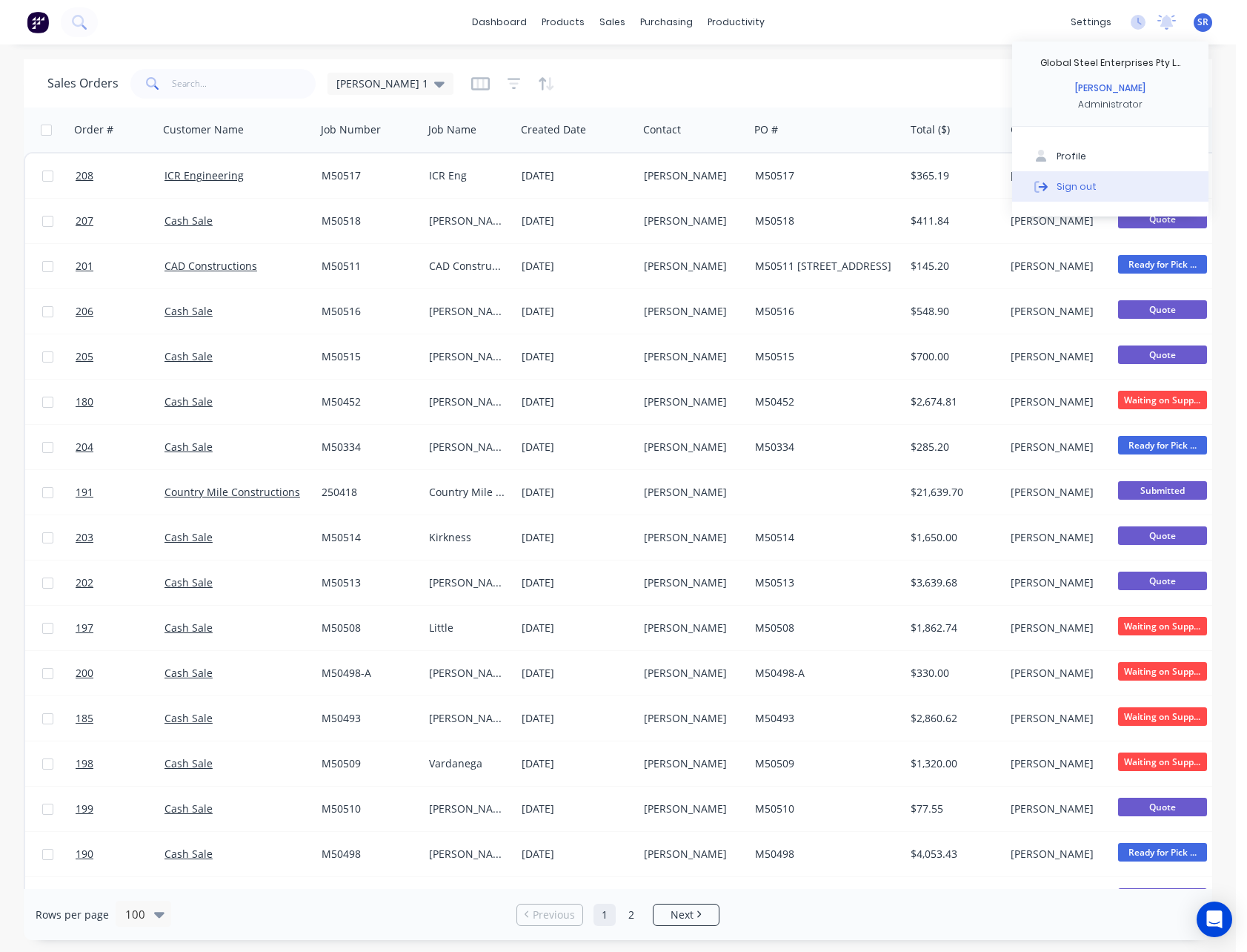
click at [1113, 176] on button "Sign out" at bounding box center [1110, 186] width 196 height 29
